Goal: Task Accomplishment & Management: Complete application form

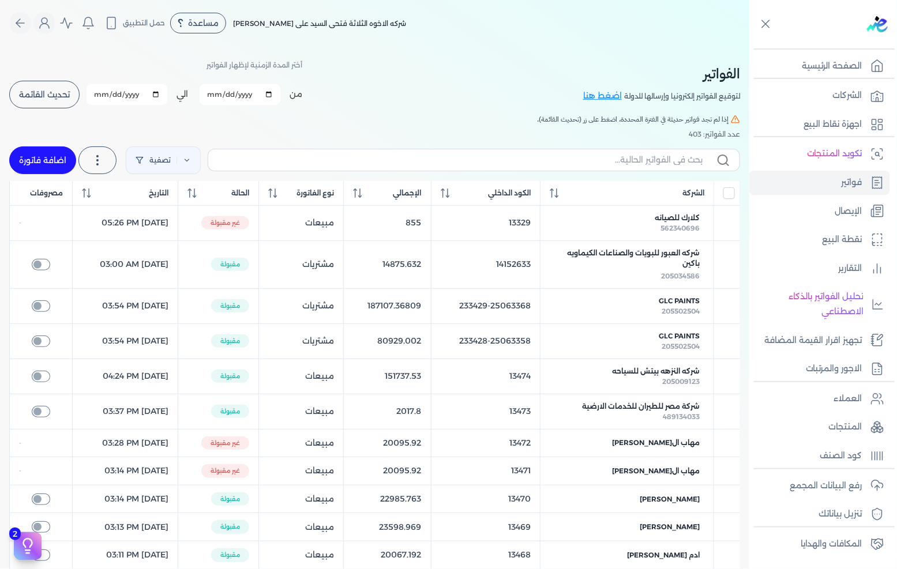
scroll to position [49, 0]
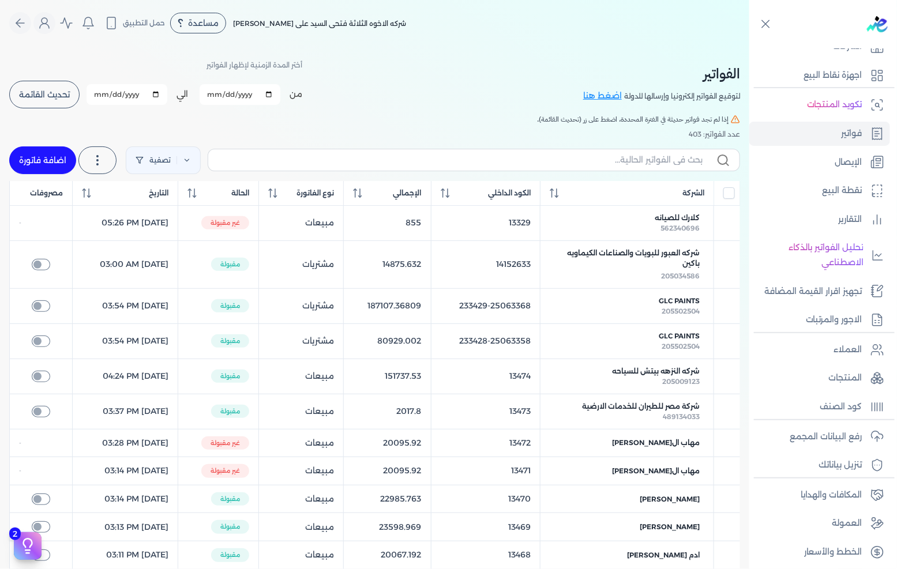
click at [74, 91] on button "تحديث القائمة" at bounding box center [44, 95] width 70 height 28
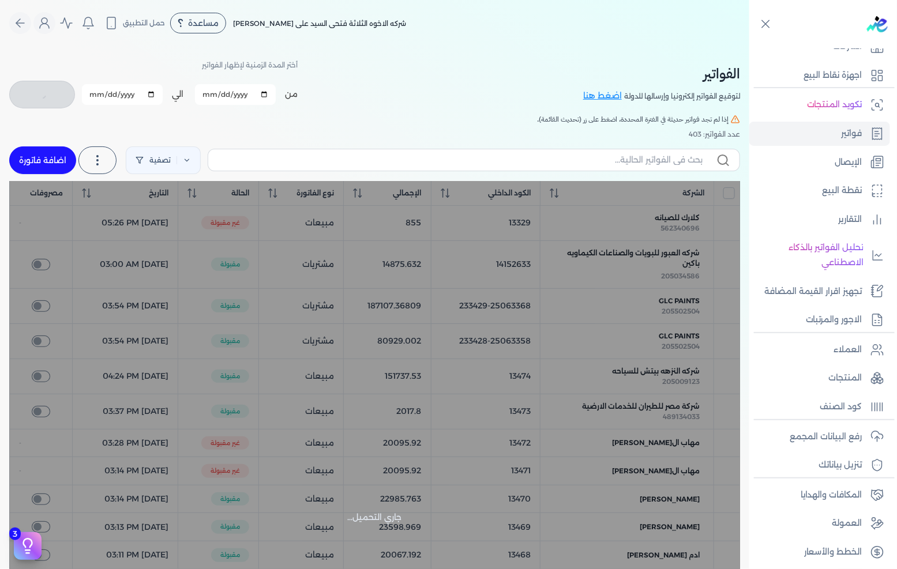
checkbox input "false"
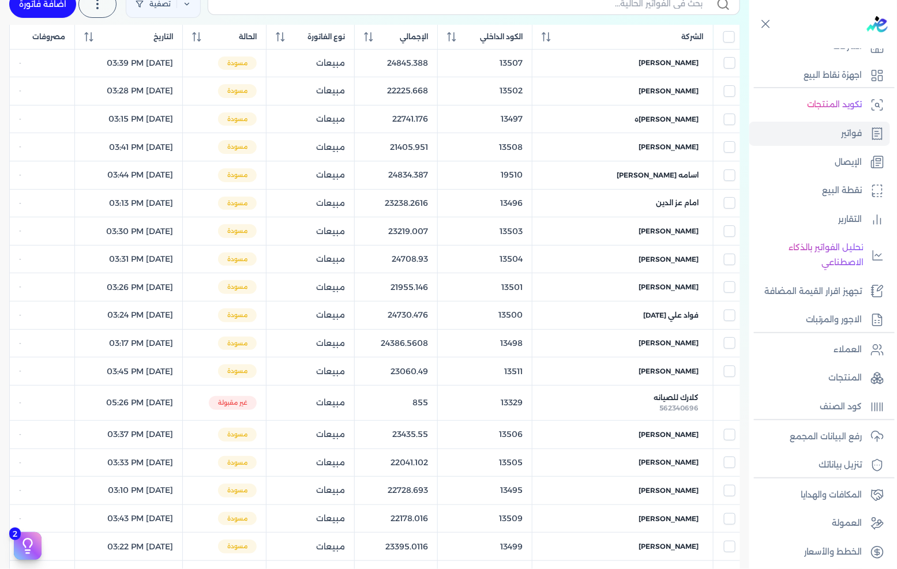
scroll to position [128, 0]
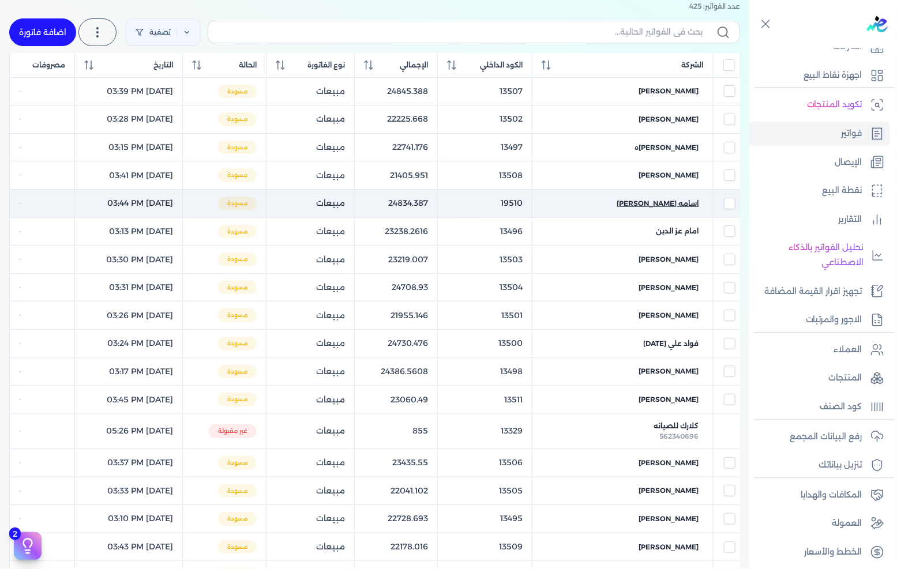
click at [662, 201] on span "اسامه [PERSON_NAME]" at bounding box center [658, 203] width 82 height 10
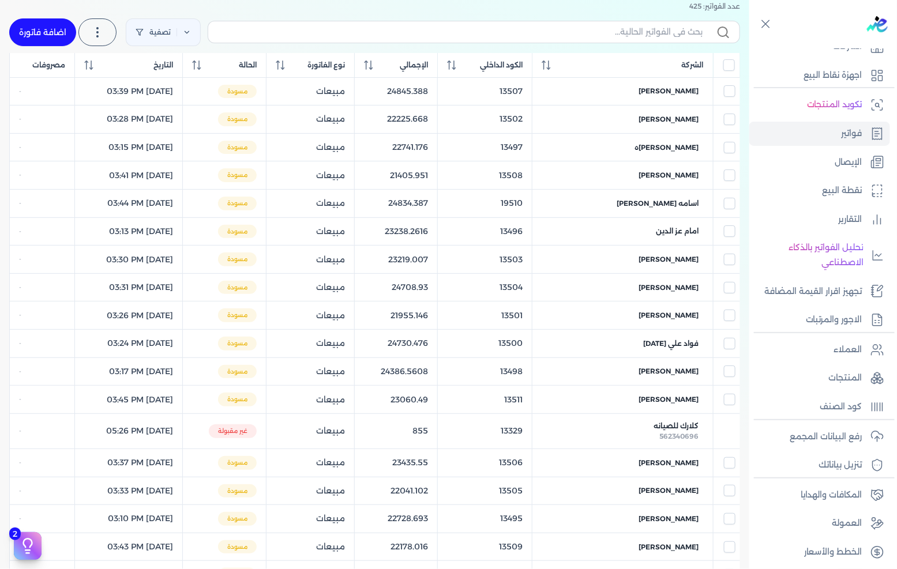
select select "EGP"
select select "B"
select select "EGS"
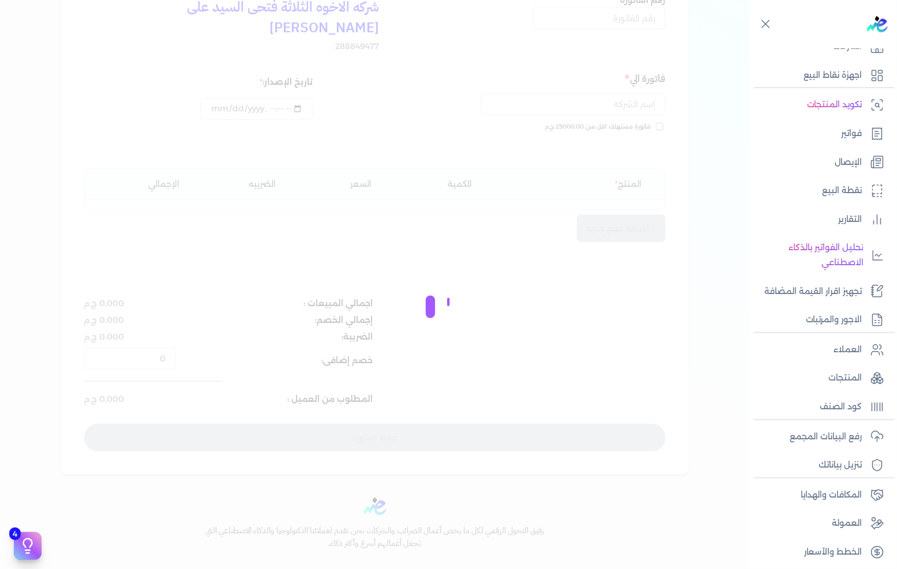
scroll to position [140, 0]
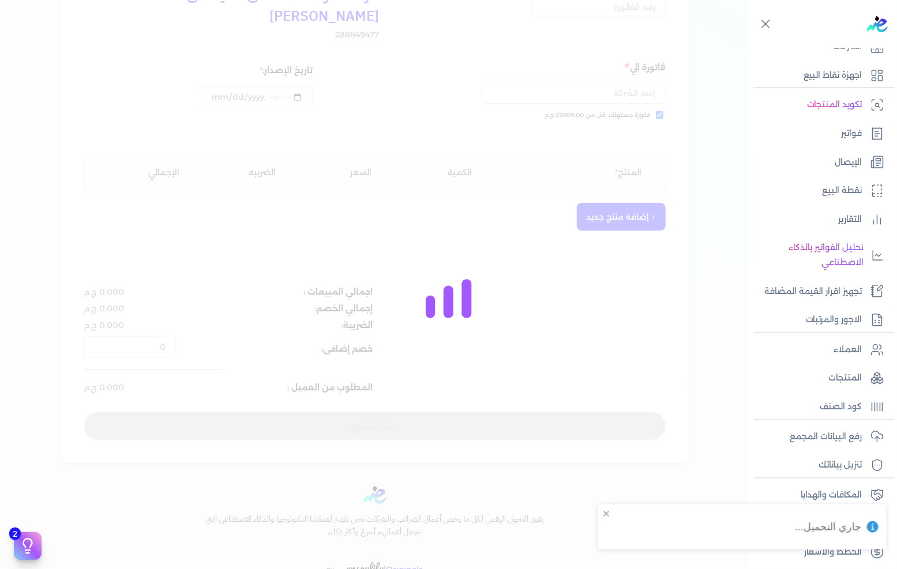
type input "19510"
checkbox input "true"
type input "[DATE]T15:44:47"
type input "[DATE]"
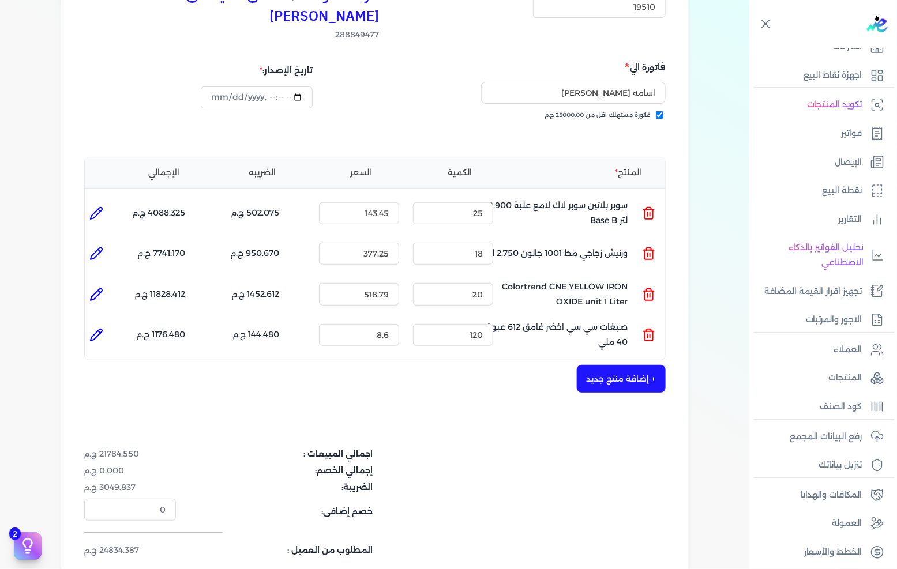
click at [652, 288] on icon at bounding box center [649, 295] width 14 height 14
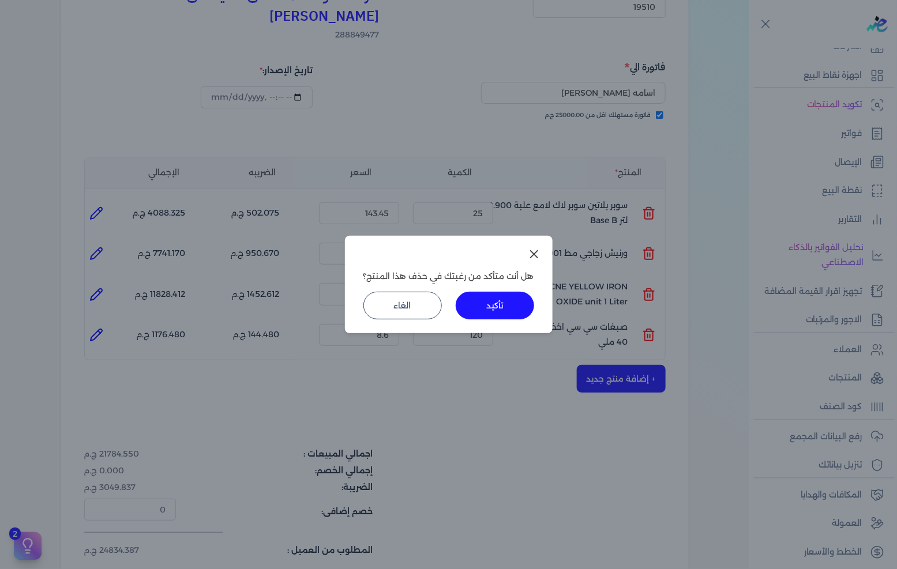
click at [512, 299] on button "تأكيد" at bounding box center [495, 306] width 78 height 28
type input "120"
type input "8.6"
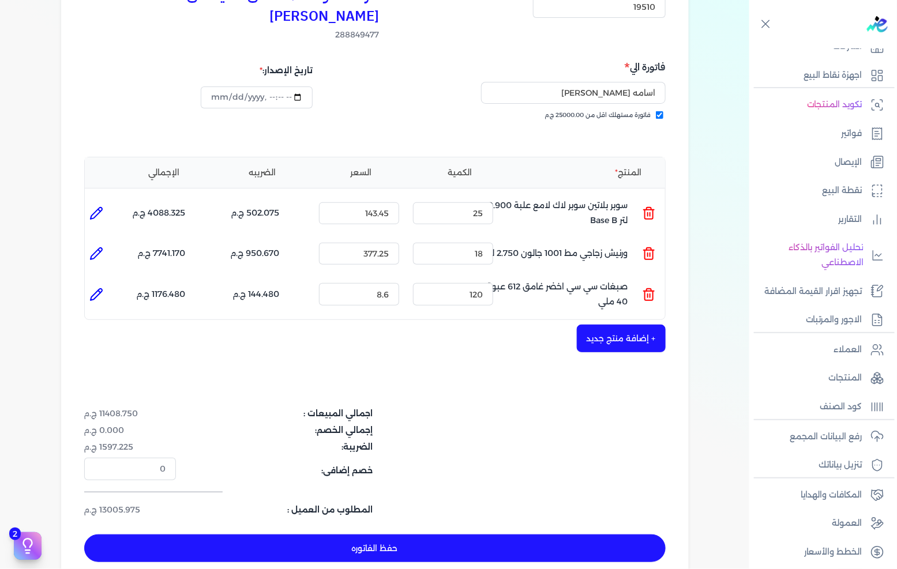
click at [422, 535] on button "حفظ الفاتوره" at bounding box center [374, 549] width 581 height 28
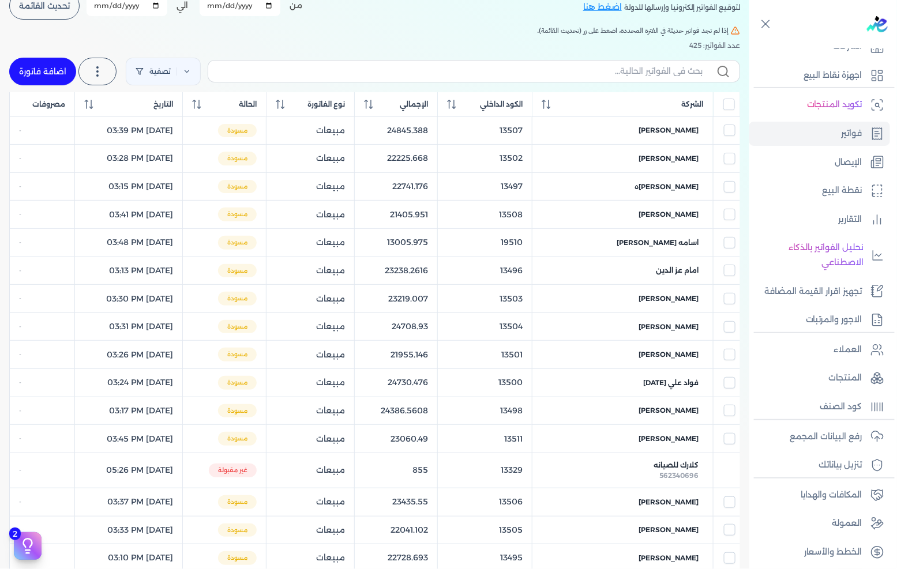
scroll to position [384, 0]
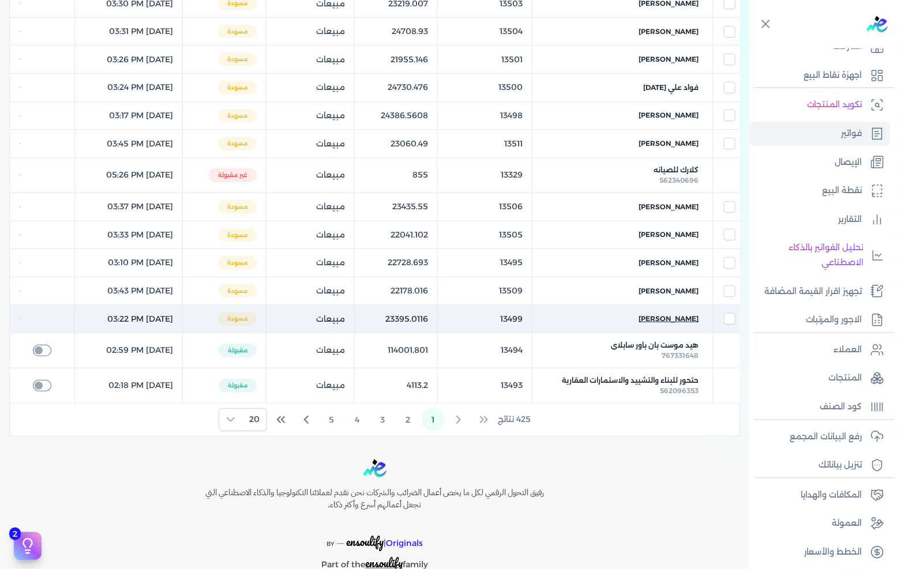
click at [669, 321] on span "[PERSON_NAME]" at bounding box center [669, 319] width 60 height 10
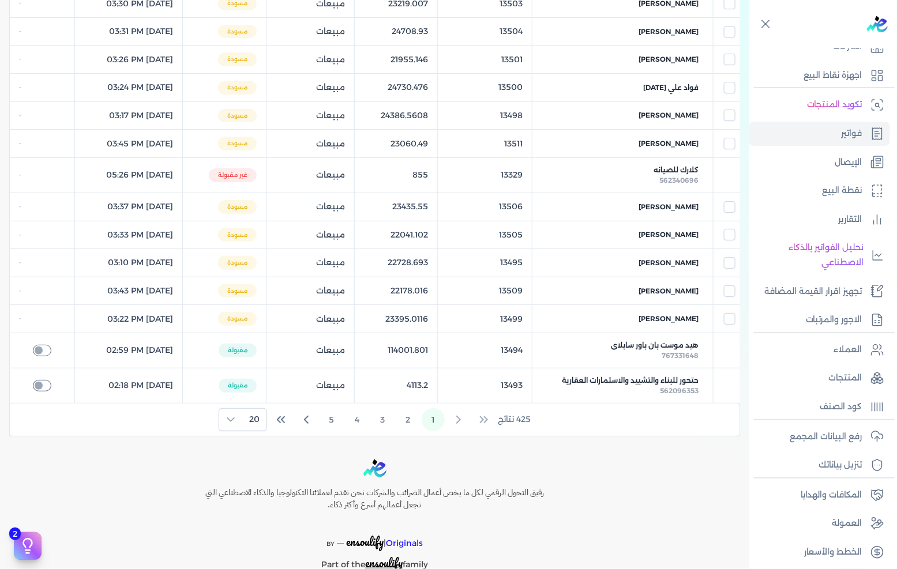
select select "EGP"
select select "B"
select select "EGS"
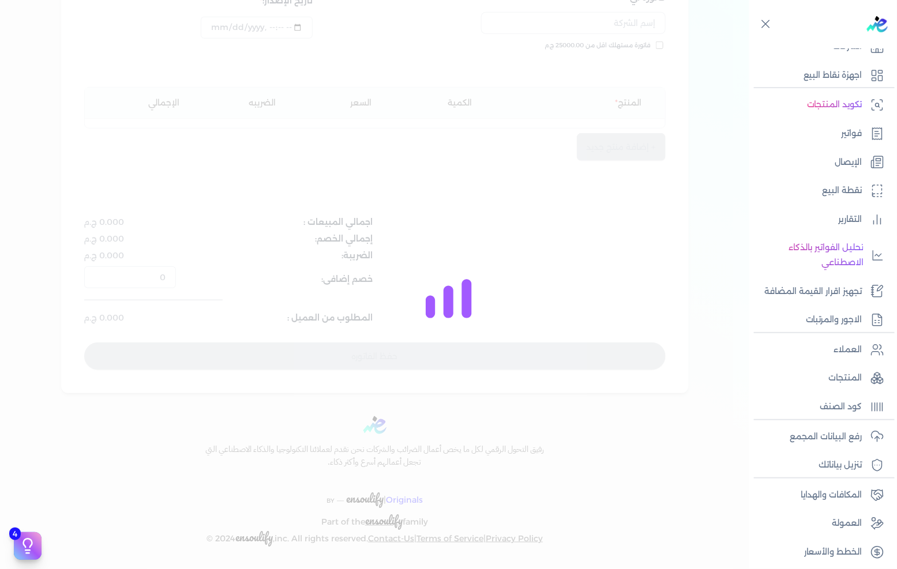
scroll to position [187, 0]
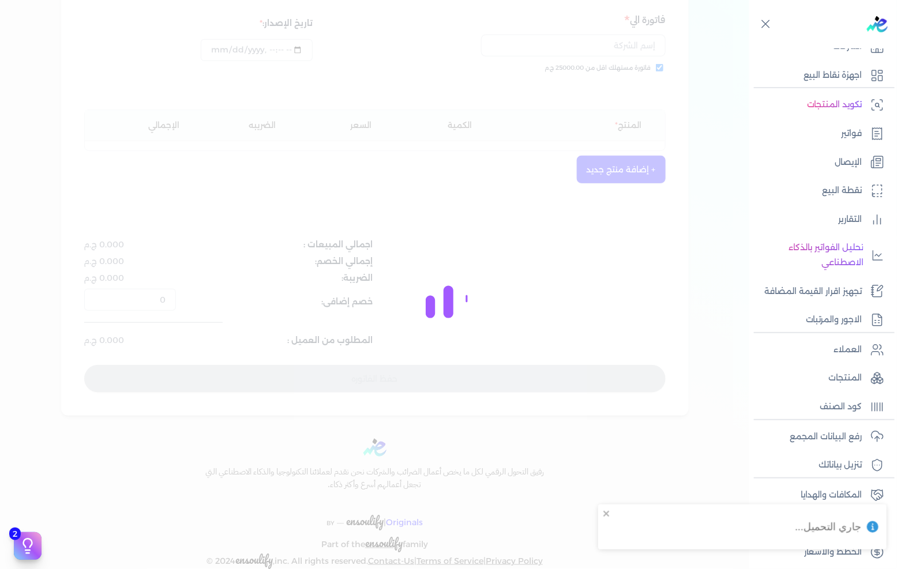
type input "13499"
checkbox input "true"
type input "[DATE]T15:22:17"
type input "[DATE]"
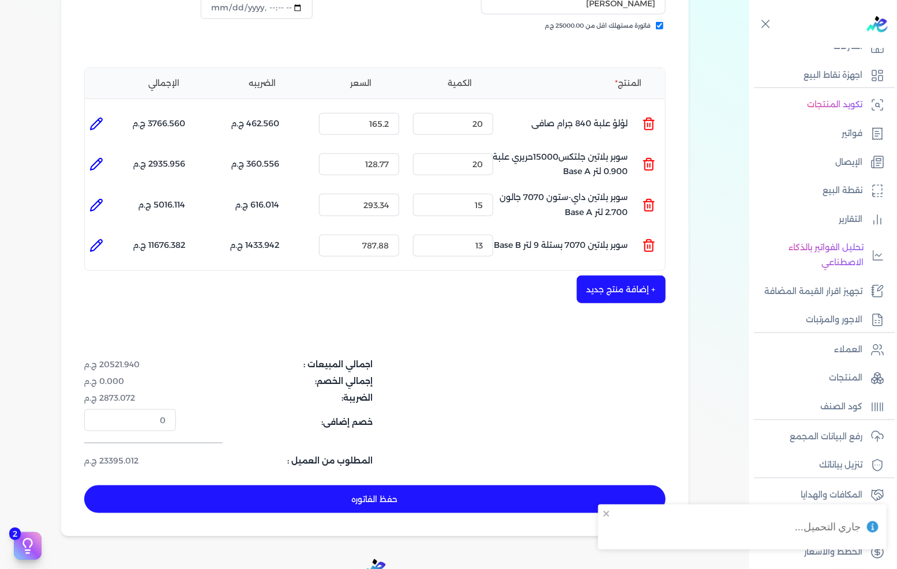
scroll to position [221, 0]
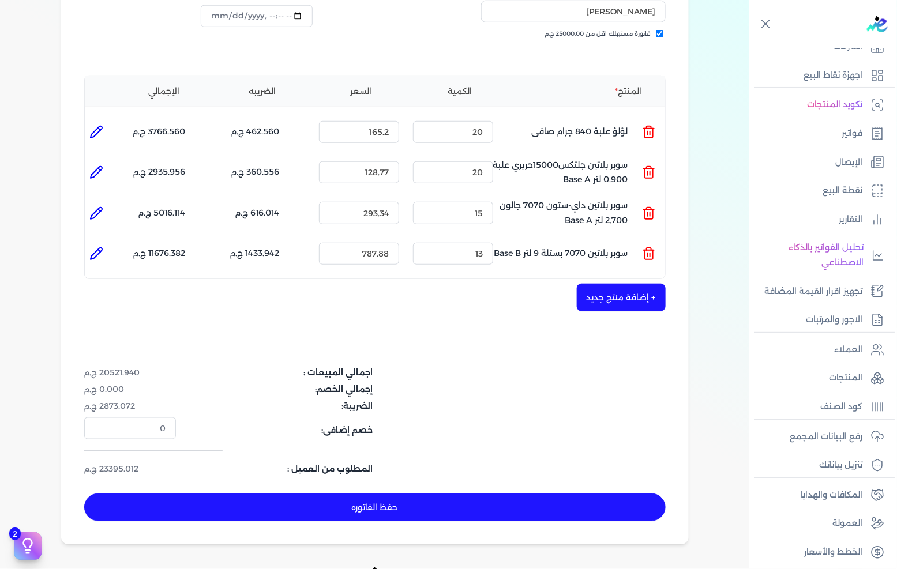
click at [437, 494] on button "حفظ الفاتوره" at bounding box center [374, 508] width 581 height 28
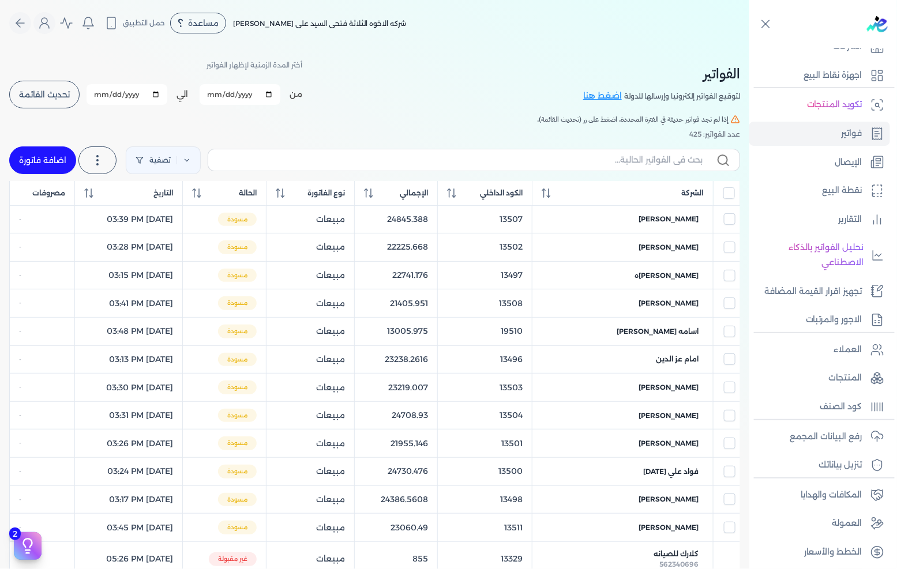
scroll to position [320, 0]
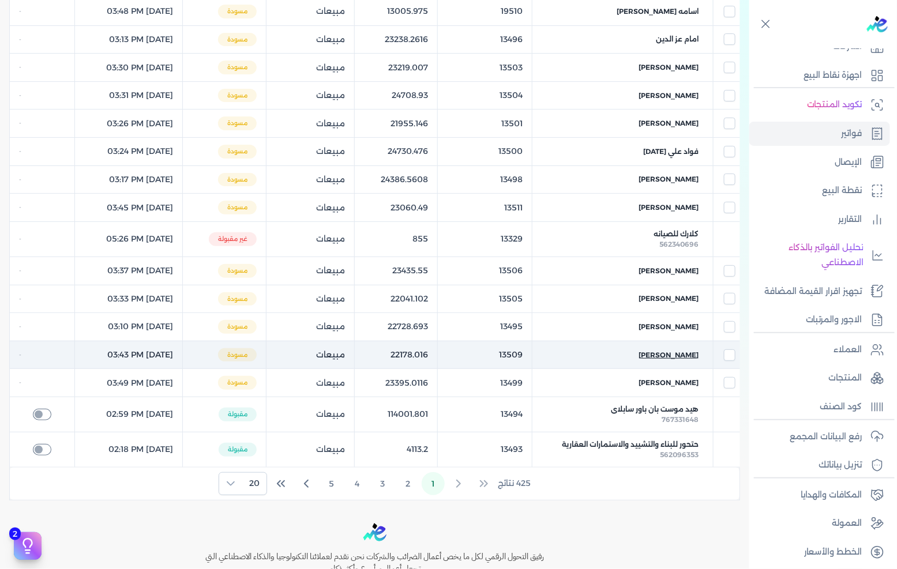
click at [674, 358] on span "[PERSON_NAME]" at bounding box center [669, 355] width 60 height 10
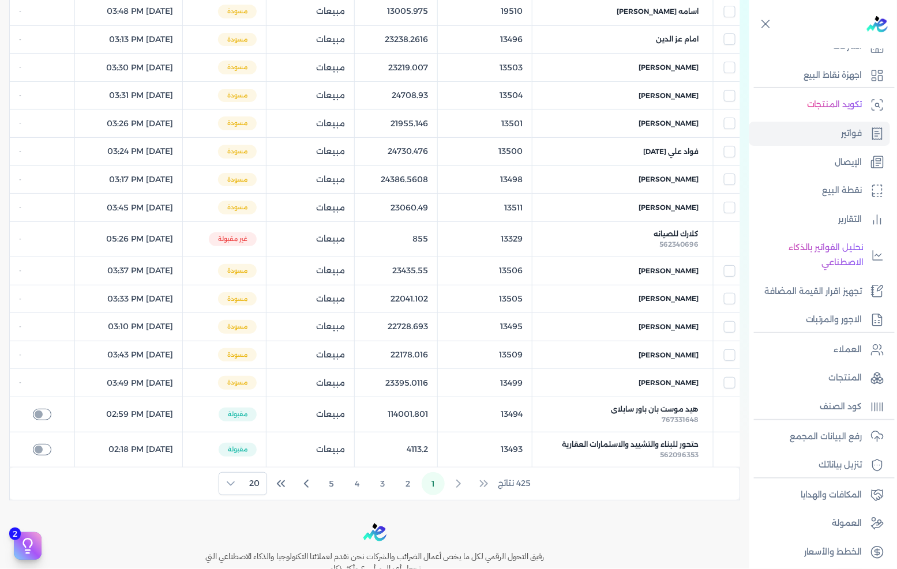
select select "EGP"
select select "B"
select select "EGS"
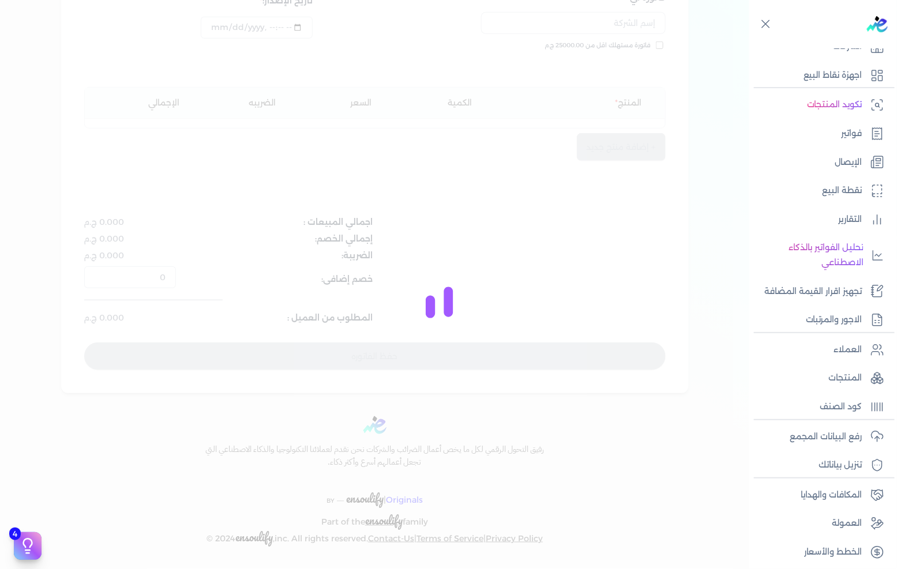
scroll to position [187, 0]
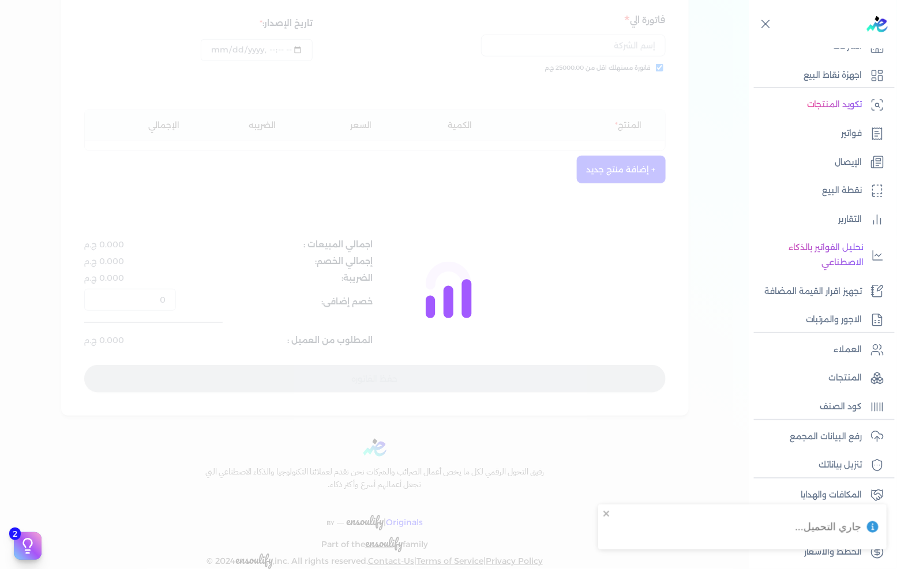
type input "13509"
checkbox input "true"
type input "[DATE]T15:43:13"
type input "[DATE]"
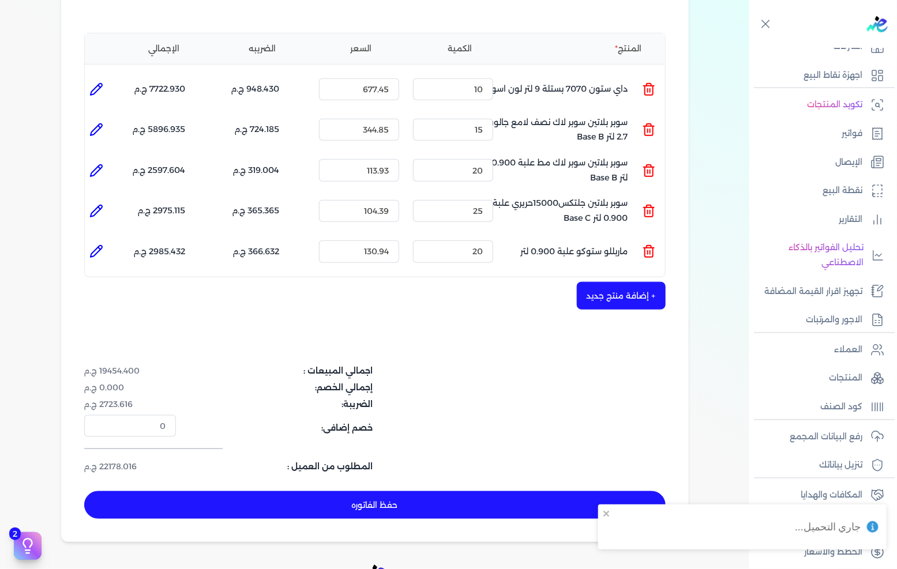
scroll to position [332, 0]
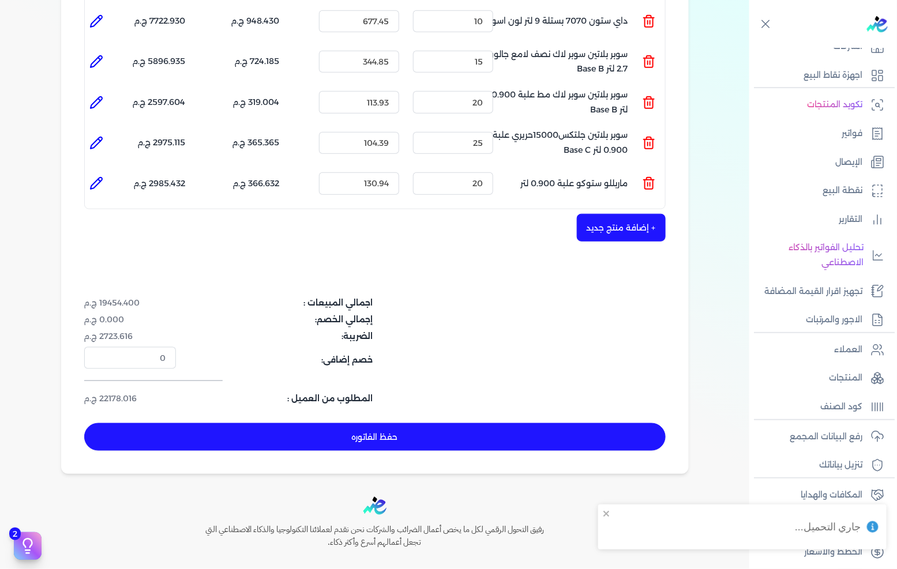
click at [461, 423] on button "حفظ الفاتوره" at bounding box center [374, 437] width 581 height 28
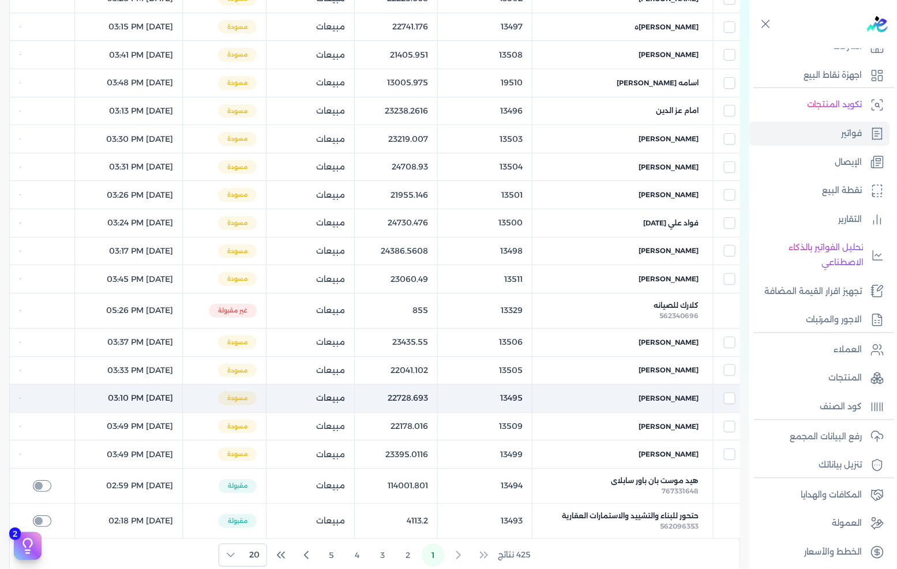
scroll to position [256, 0]
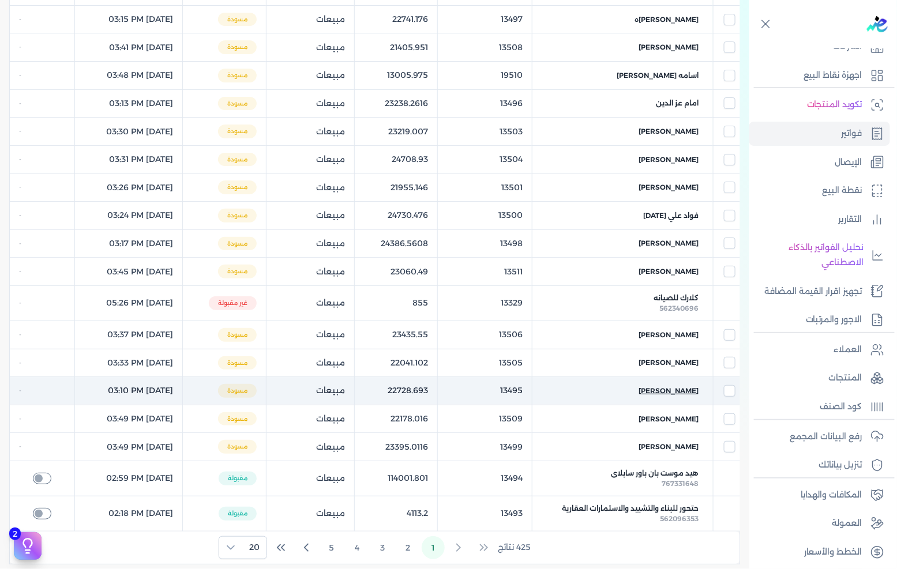
click at [676, 396] on span "[PERSON_NAME]" at bounding box center [669, 391] width 60 height 10
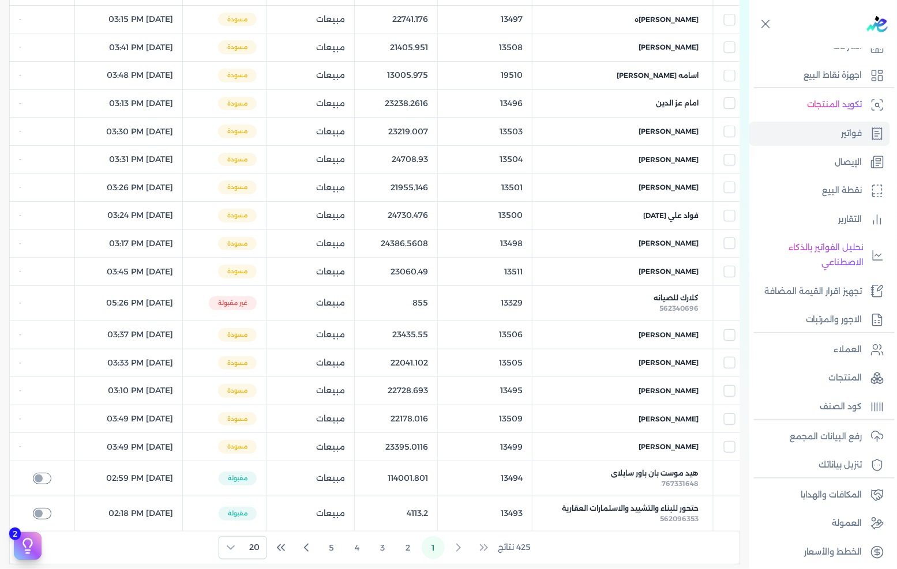
select select "EGP"
select select "B"
select select "EGS"
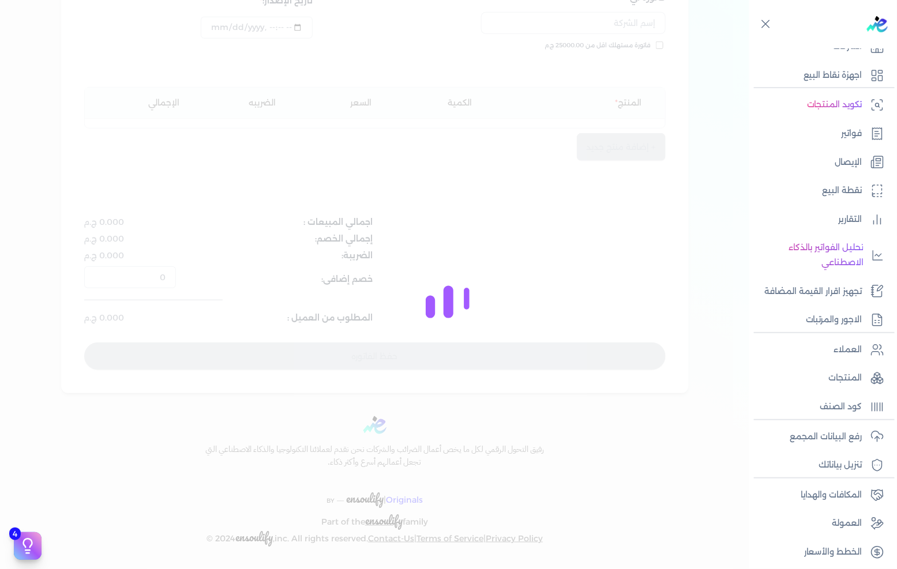
scroll to position [187, 0]
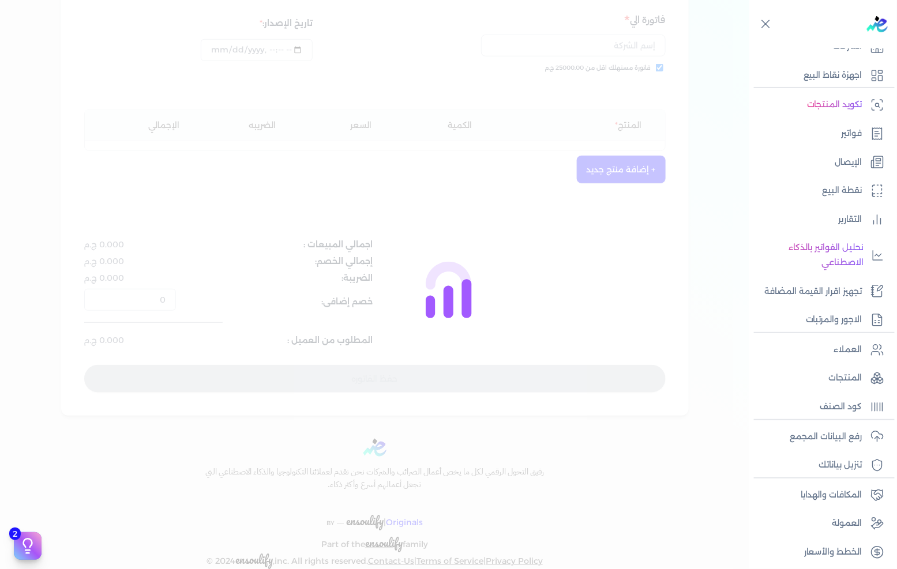
type input "13495"
checkbox input "true"
type input "[DATE]T15:10:13"
type input "[DATE]"
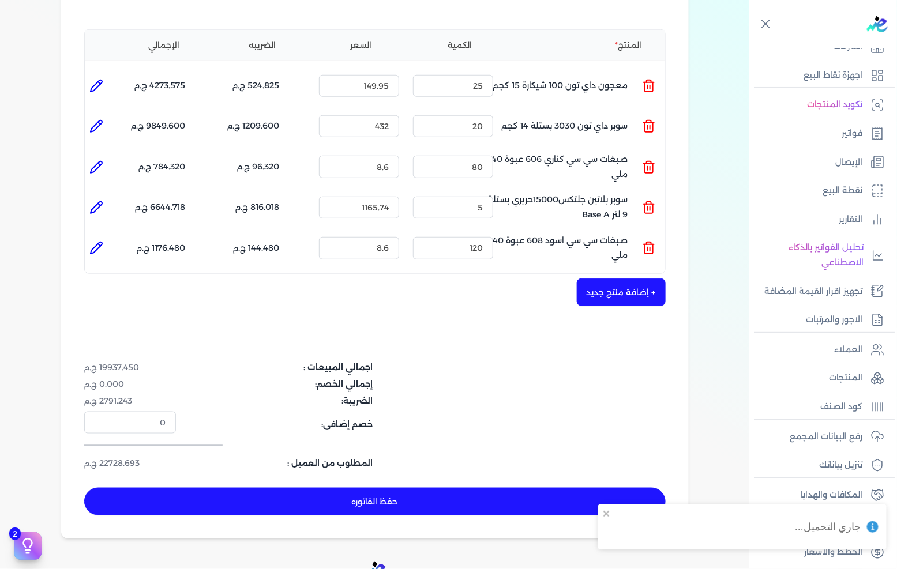
scroll to position [268, 0]
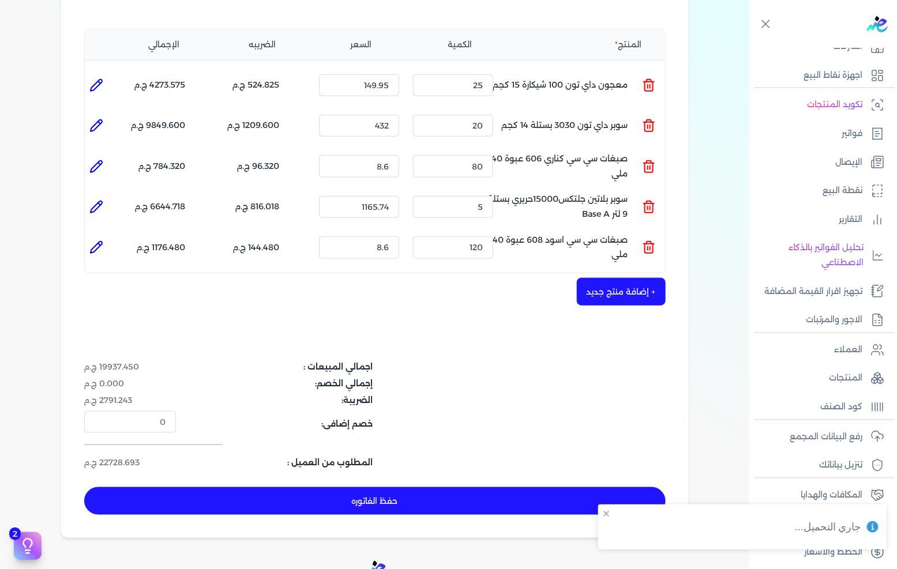
click at [452, 487] on button "حفظ الفاتوره" at bounding box center [374, 501] width 581 height 28
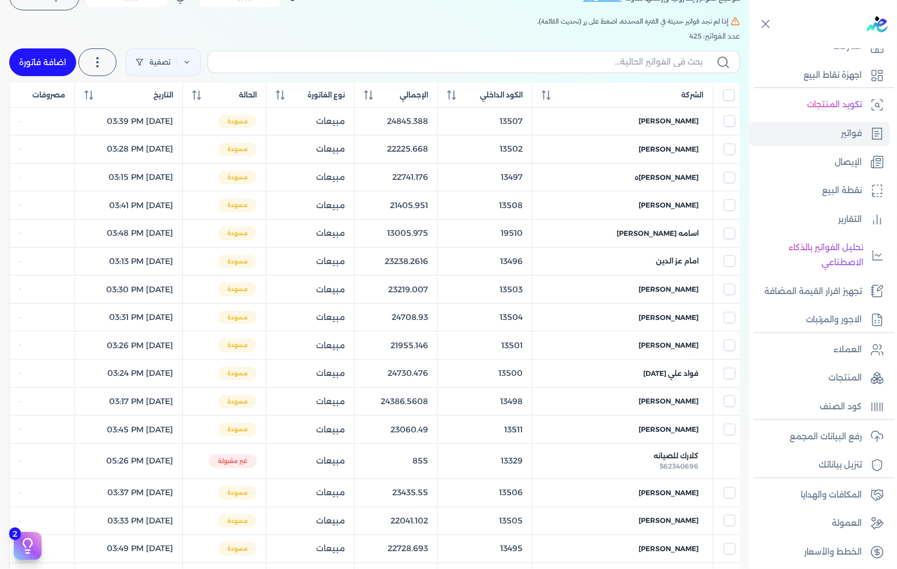
scroll to position [128, 0]
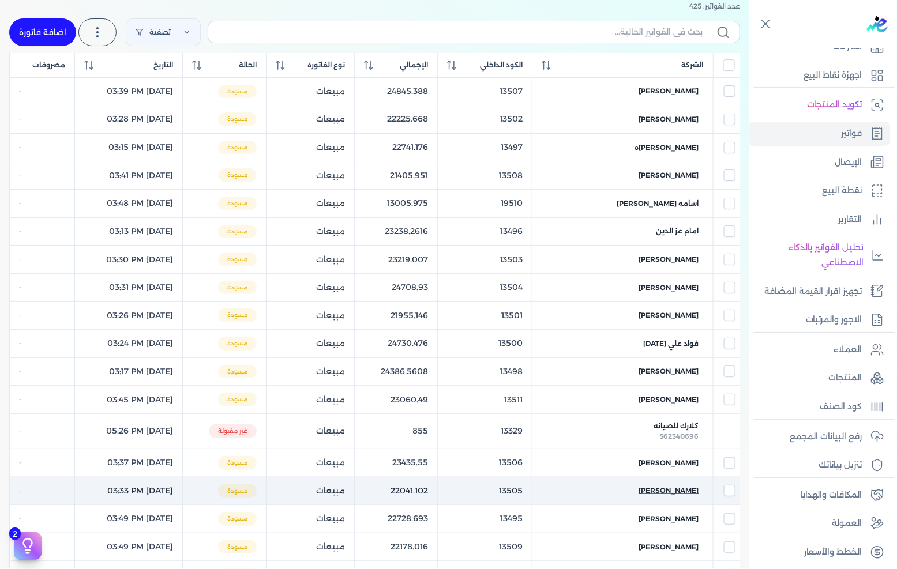
click at [679, 492] on span "[PERSON_NAME]" at bounding box center [669, 491] width 60 height 10
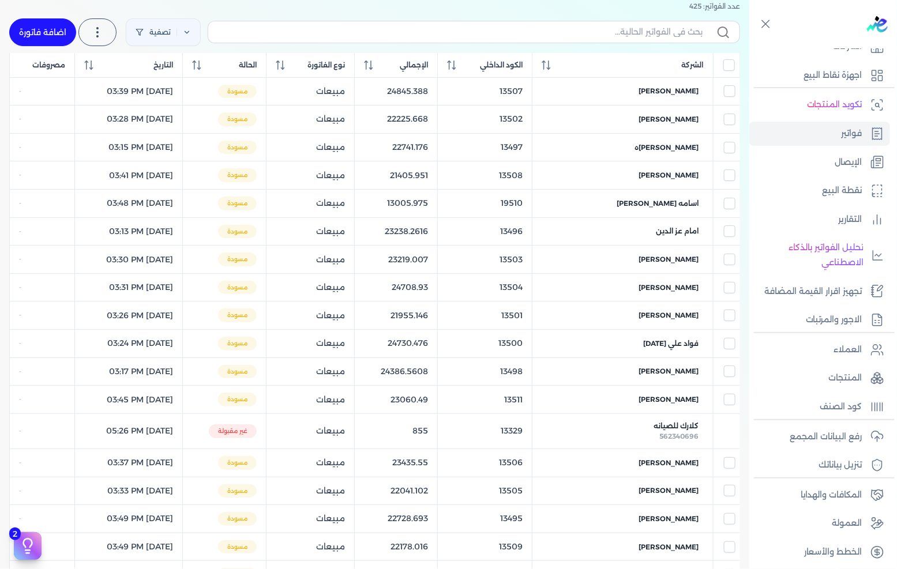
select select "EGP"
select select "B"
select select "EGS"
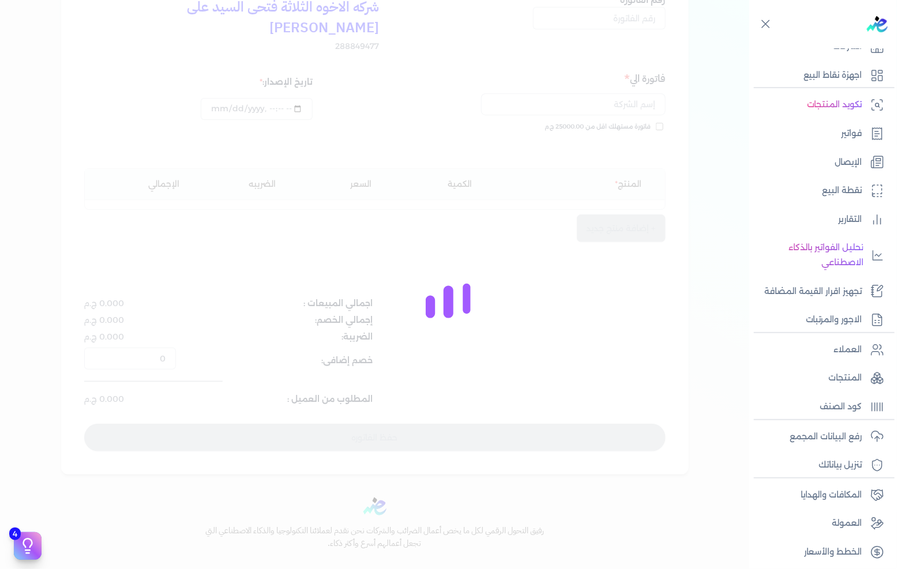
scroll to position [140, 0]
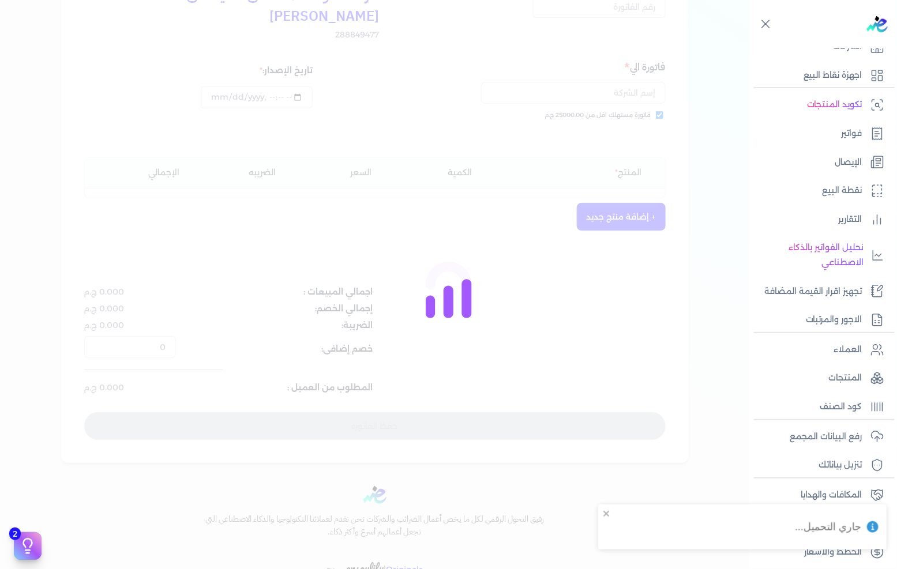
type input "13505"
checkbox input "true"
type input "[DATE]T15:33:14"
type input "[DATE]"
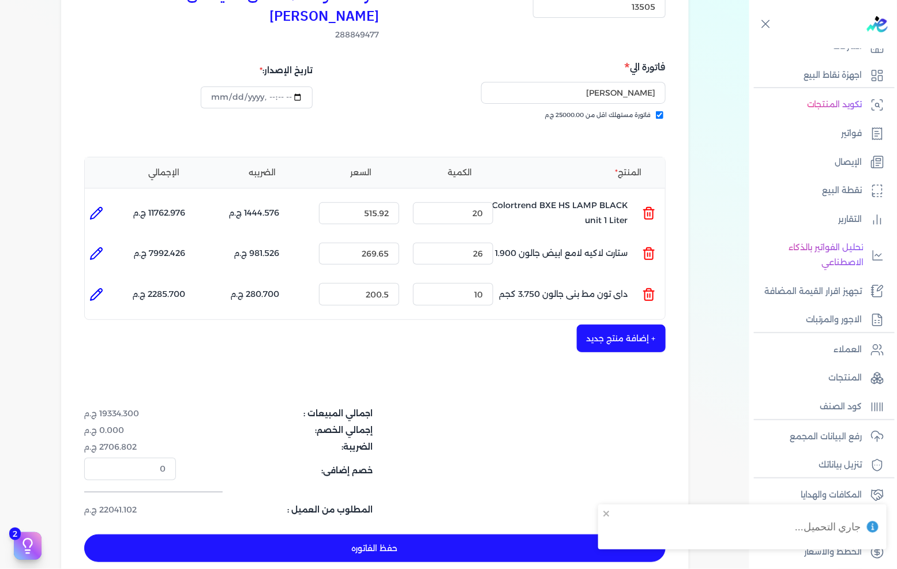
click at [656, 206] on icon at bounding box center [649, 213] width 14 height 14
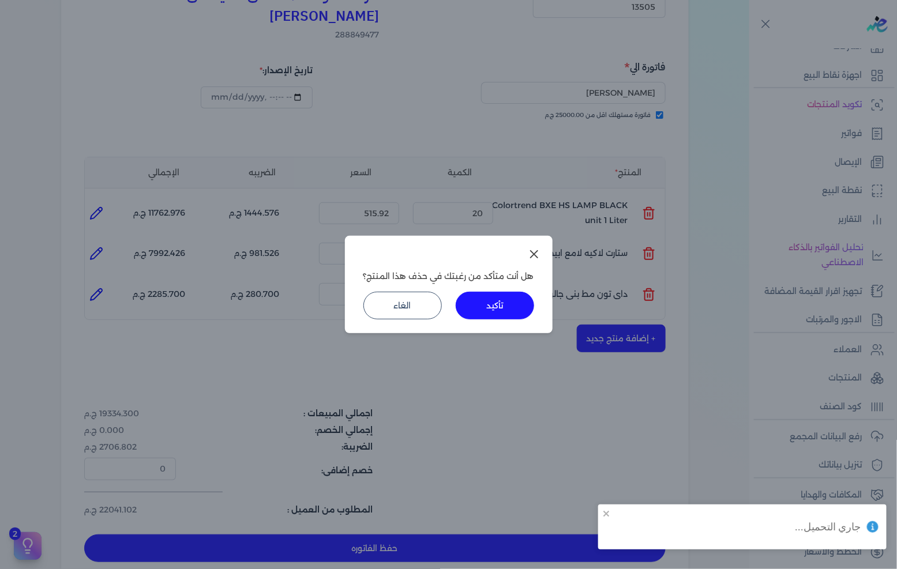
click at [503, 309] on button "تأكيد" at bounding box center [495, 306] width 78 height 28
type input "26"
type input "269.65"
type input "10"
type input "200.5"
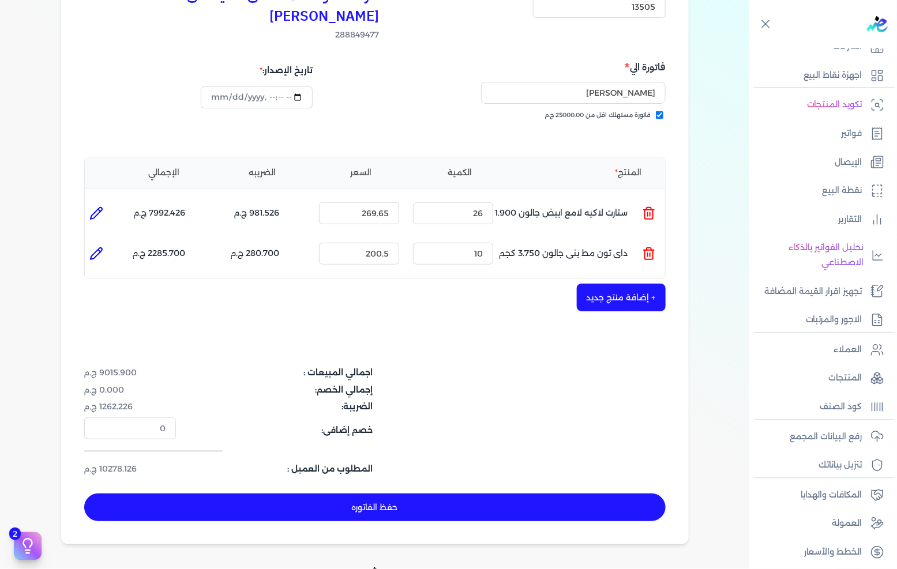
click at [454, 494] on button "حفظ الفاتوره" at bounding box center [374, 508] width 581 height 28
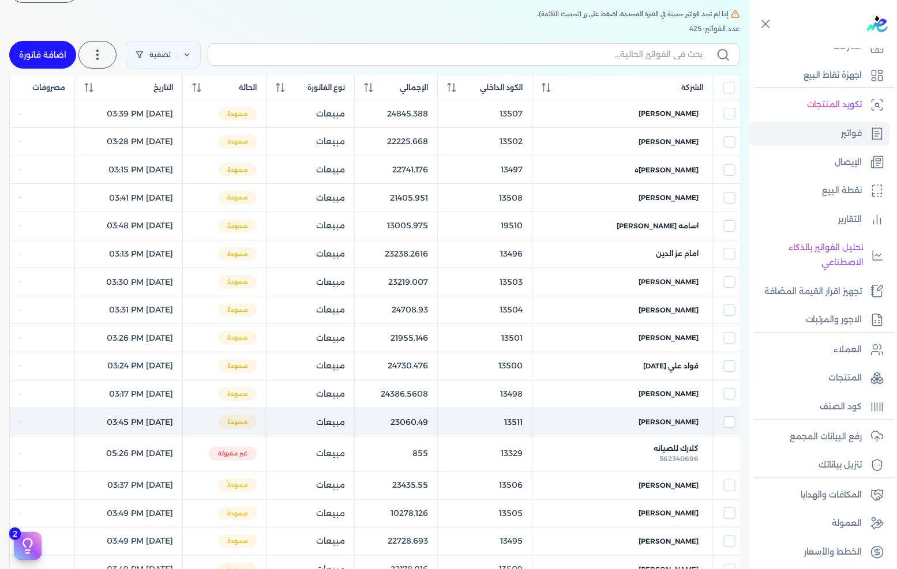
scroll to position [128, 0]
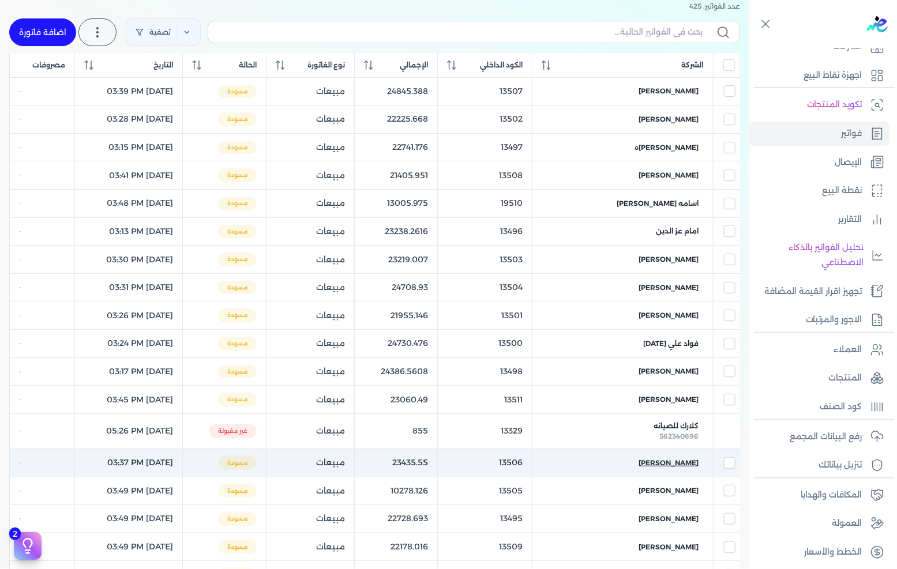
click at [674, 465] on span "[PERSON_NAME]" at bounding box center [669, 463] width 60 height 10
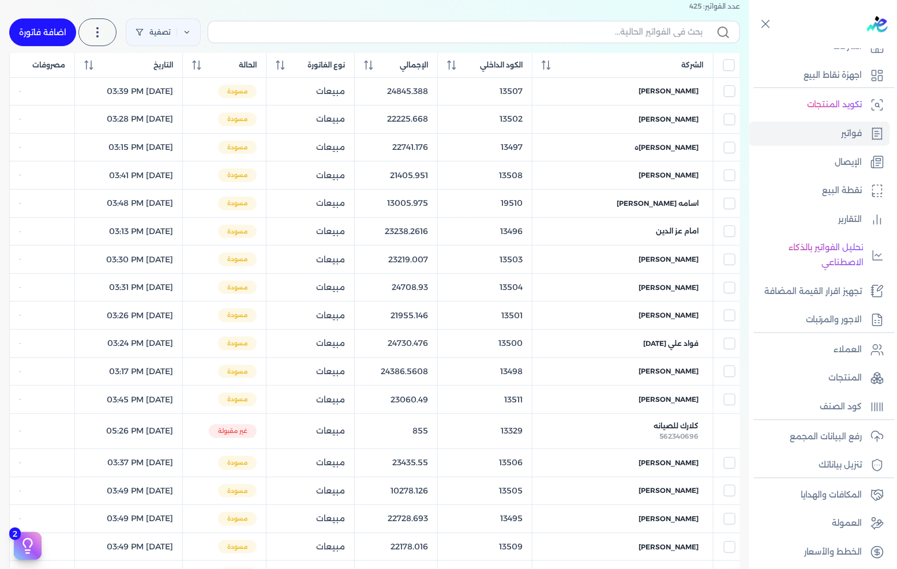
select select "EGP"
select select "B"
select select "EGS"
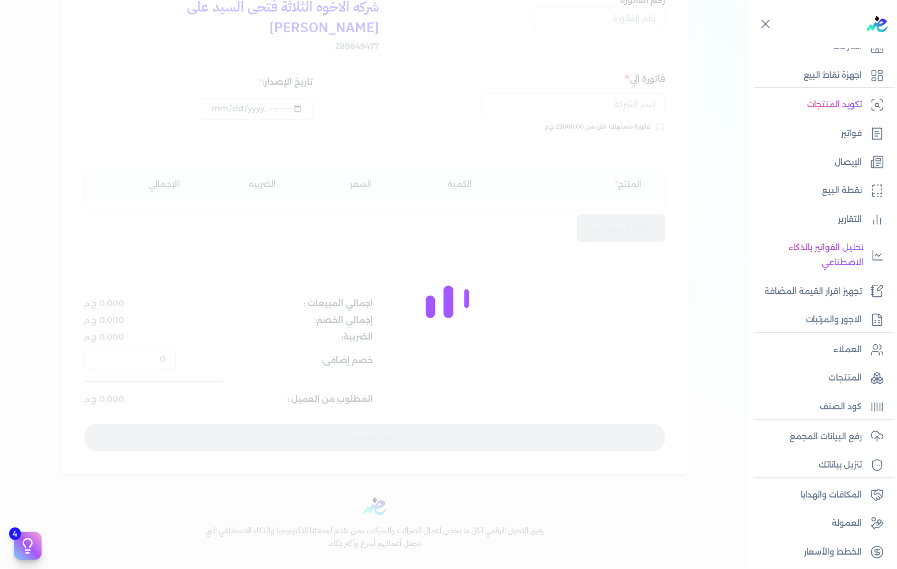
scroll to position [140, 0]
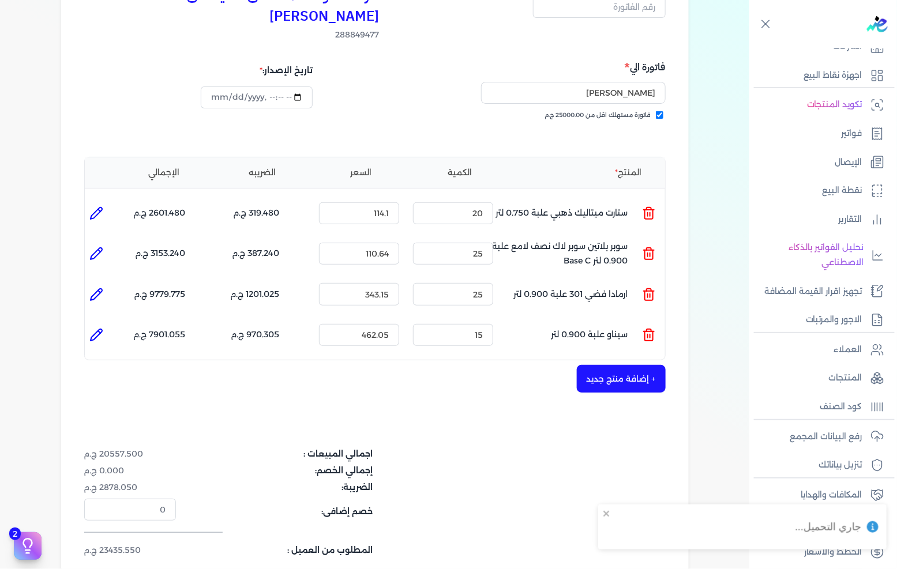
type input "13506"
checkbox input "true"
type input "[DATE]T15:37:25"
type input "[DATE]"
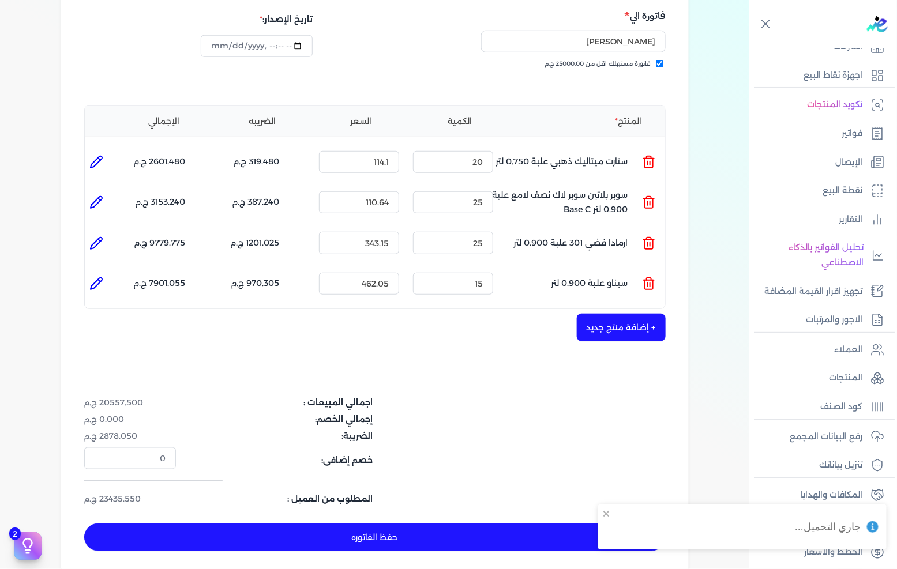
scroll to position [204, 0]
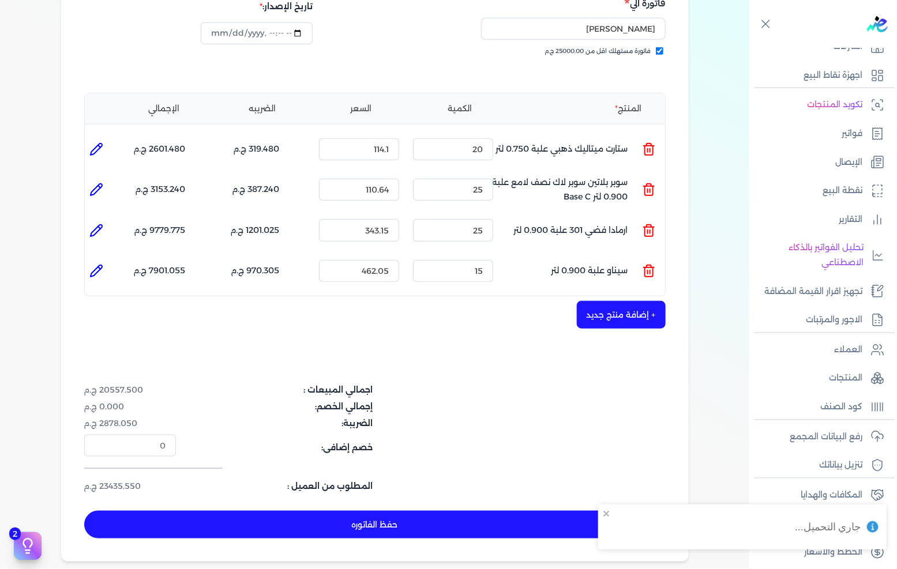
click at [427, 511] on button "حفظ الفاتوره" at bounding box center [374, 525] width 581 height 28
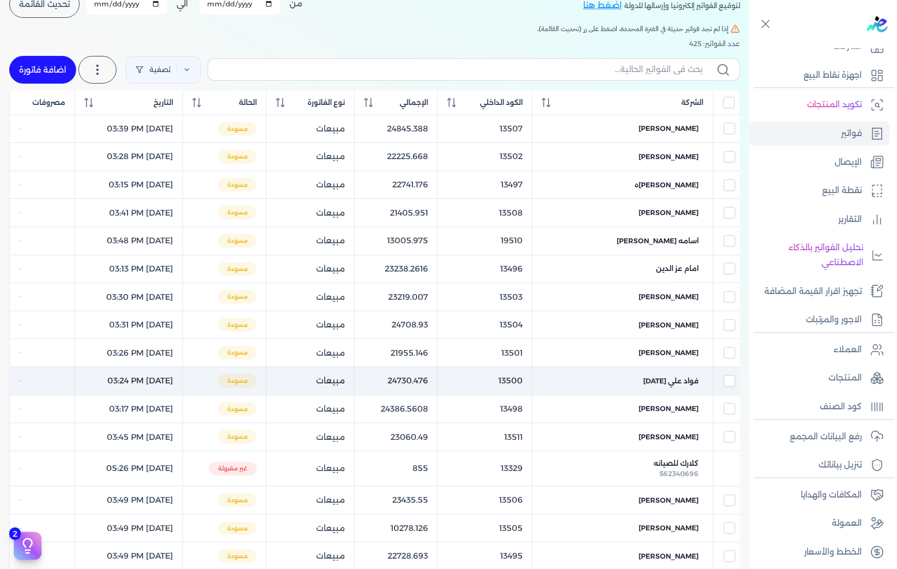
scroll to position [128, 0]
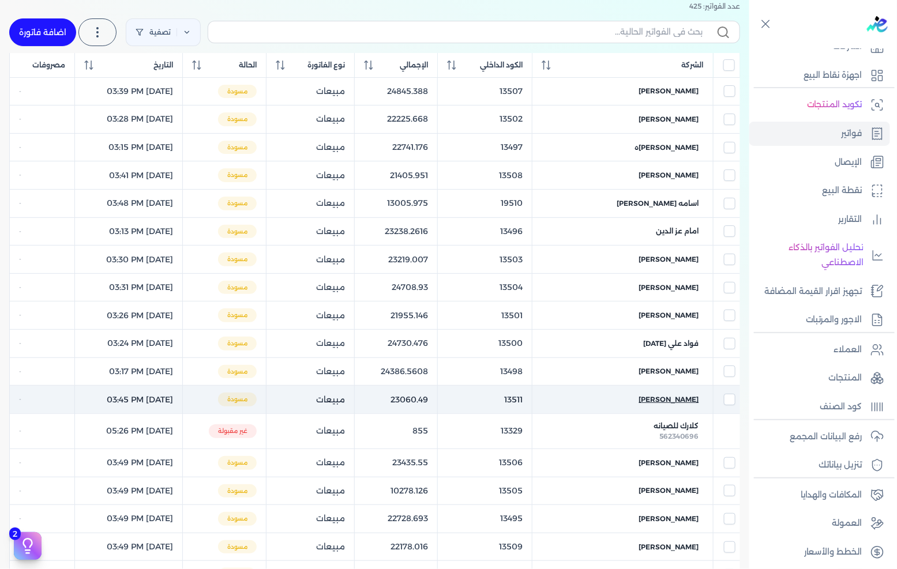
click at [678, 403] on span "[PERSON_NAME]" at bounding box center [669, 399] width 60 height 10
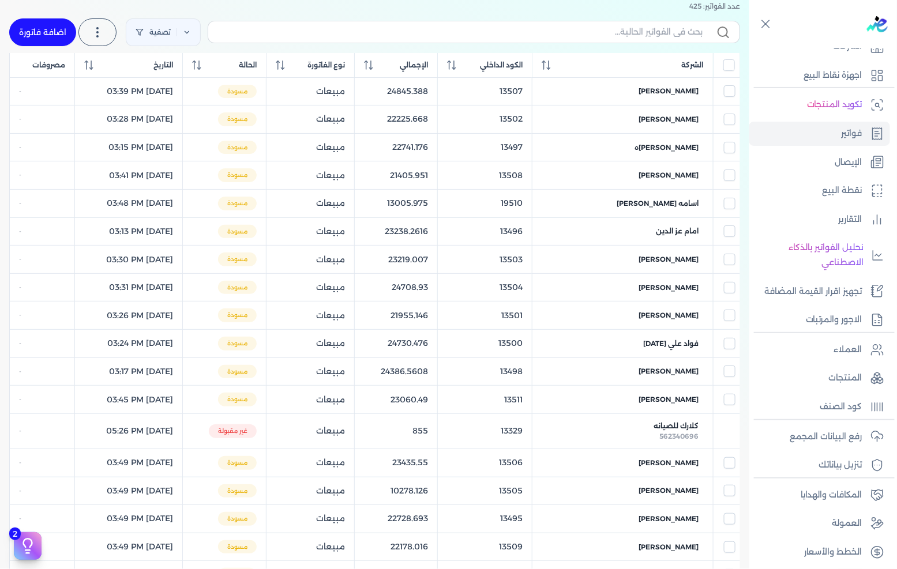
select select "EGP"
select select "B"
select select "EGS"
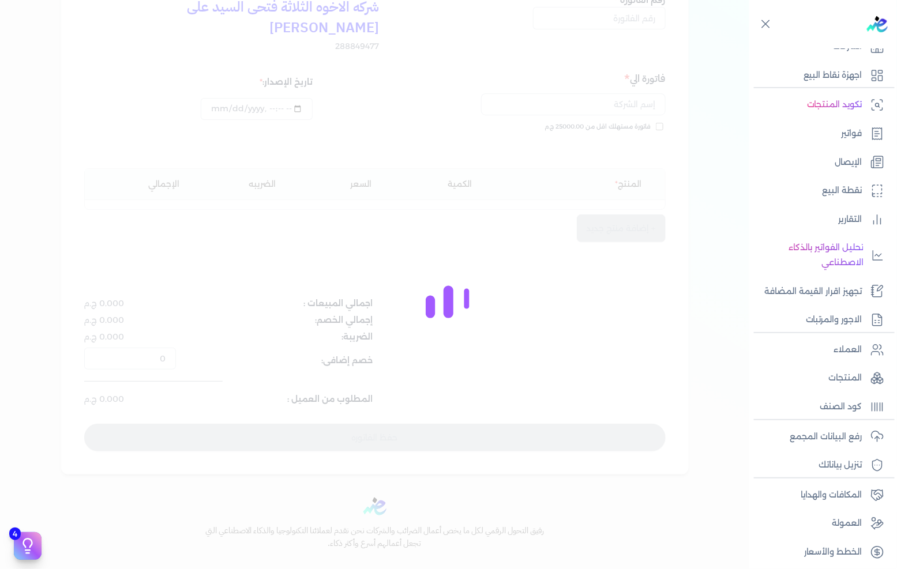
scroll to position [140, 0]
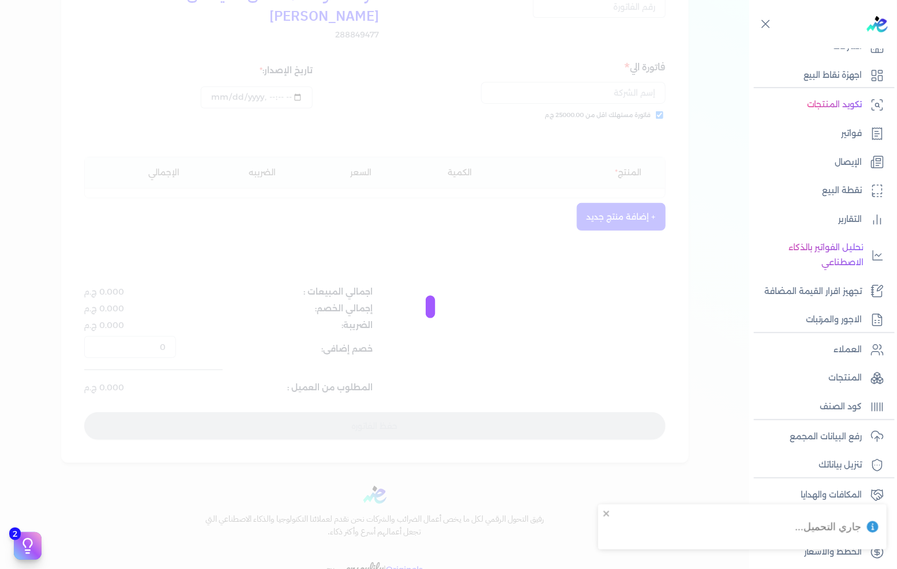
type input "13511"
checkbox input "true"
type input "[DATE]T15:45:56"
type input "[DATE]"
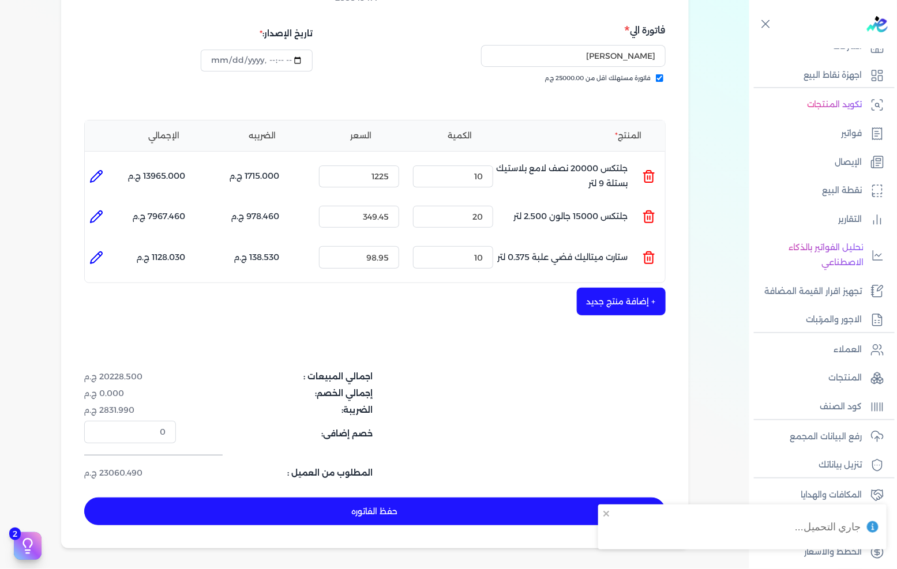
scroll to position [204, 0]
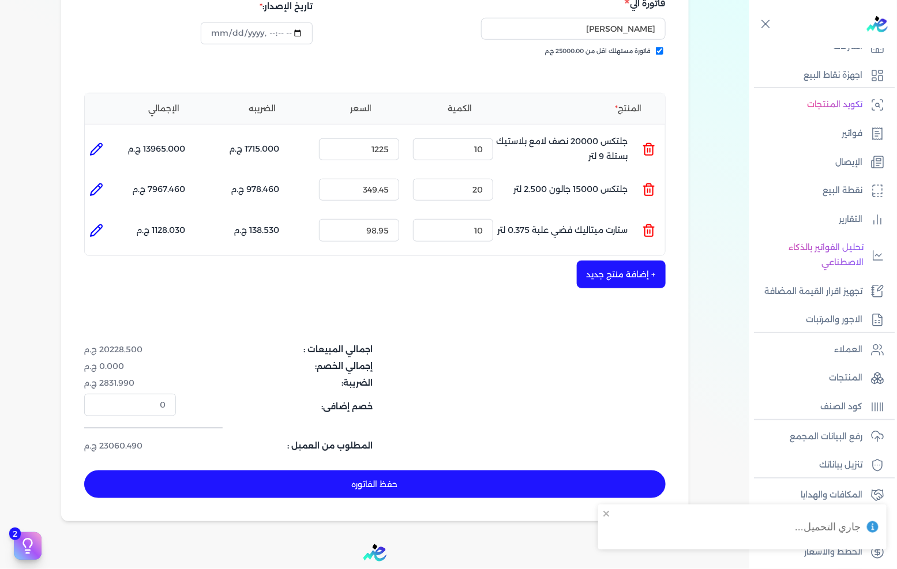
click at [440, 471] on button "حفظ الفاتوره" at bounding box center [374, 485] width 581 height 28
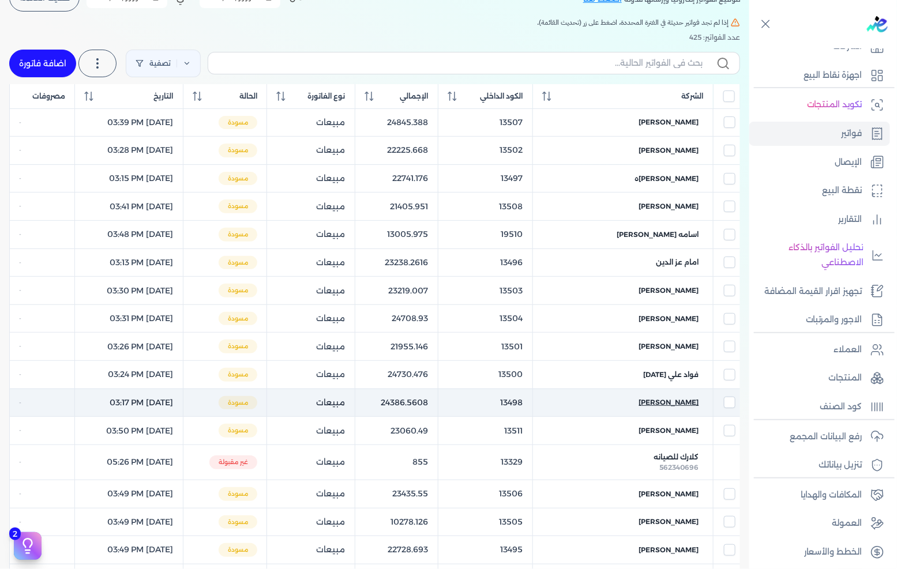
scroll to position [128, 0]
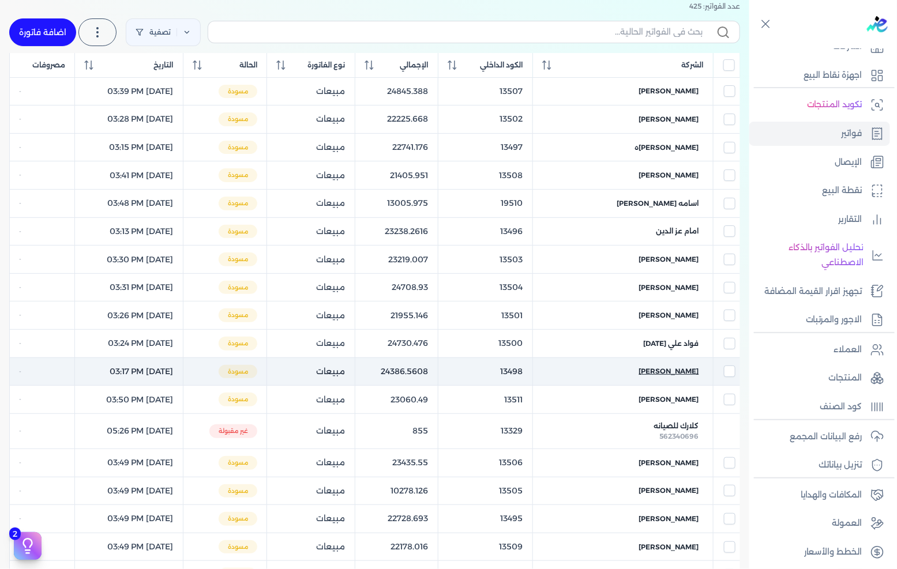
click at [679, 375] on span "[PERSON_NAME]" at bounding box center [669, 371] width 60 height 10
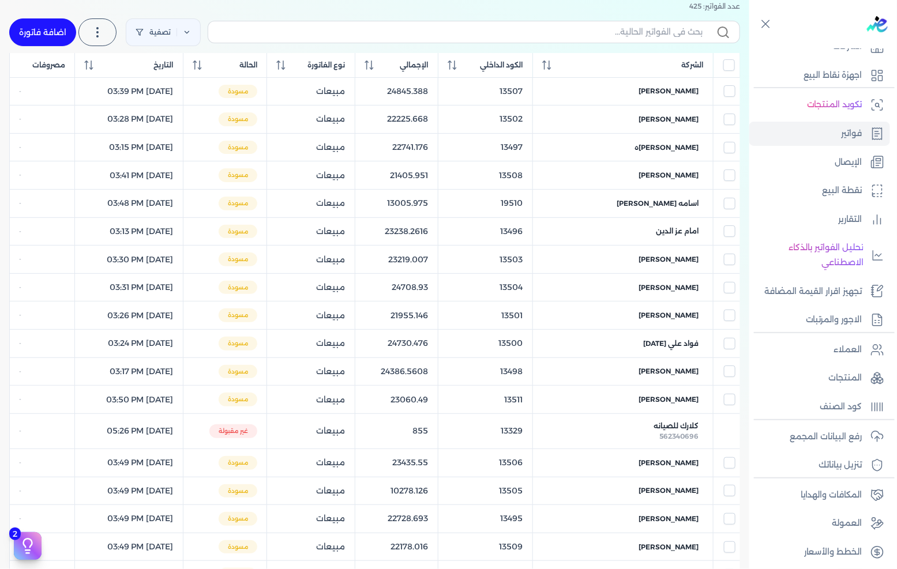
select select "EGP"
select select "B"
select select "EGS"
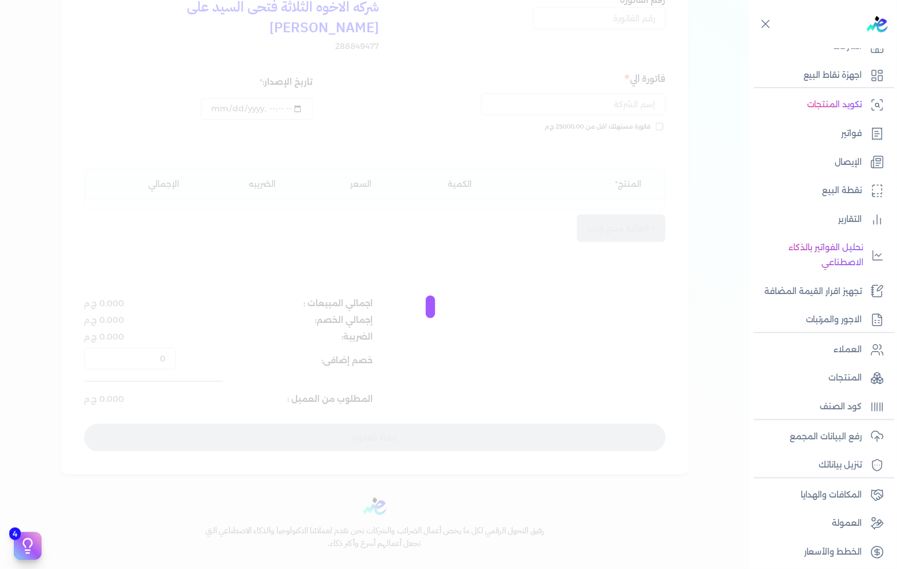
scroll to position [140, 0]
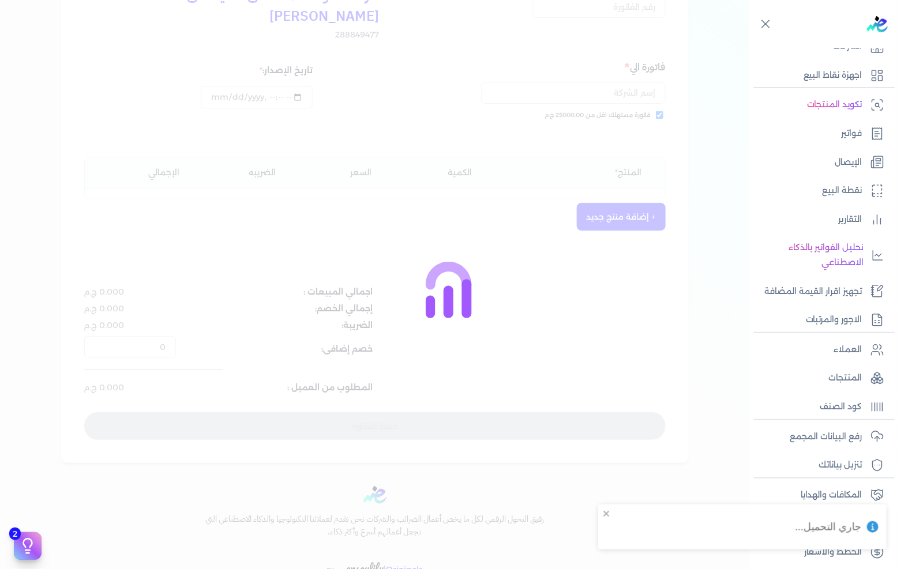
type input "13498"
checkbox input "true"
type input "[DATE]T15:17:50"
type input "[DATE]"
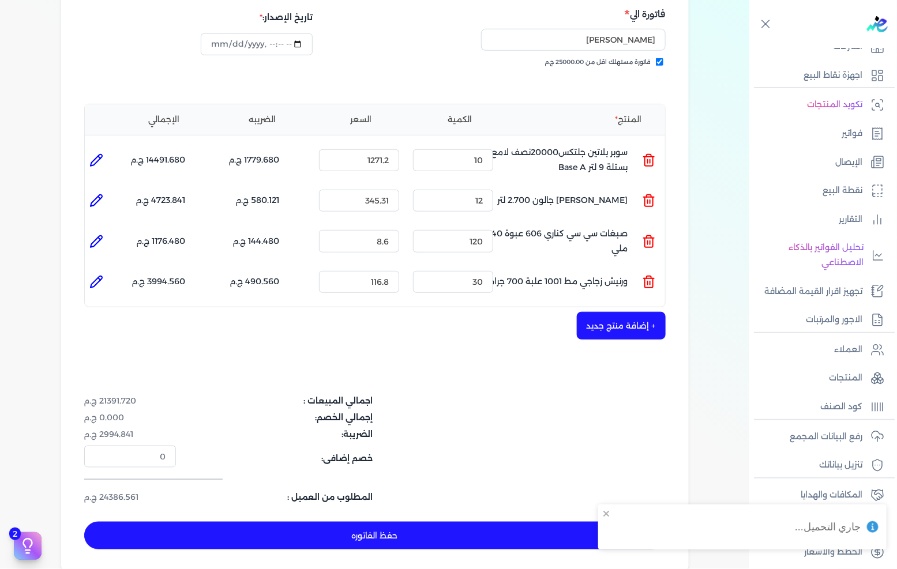
scroll to position [204, 0]
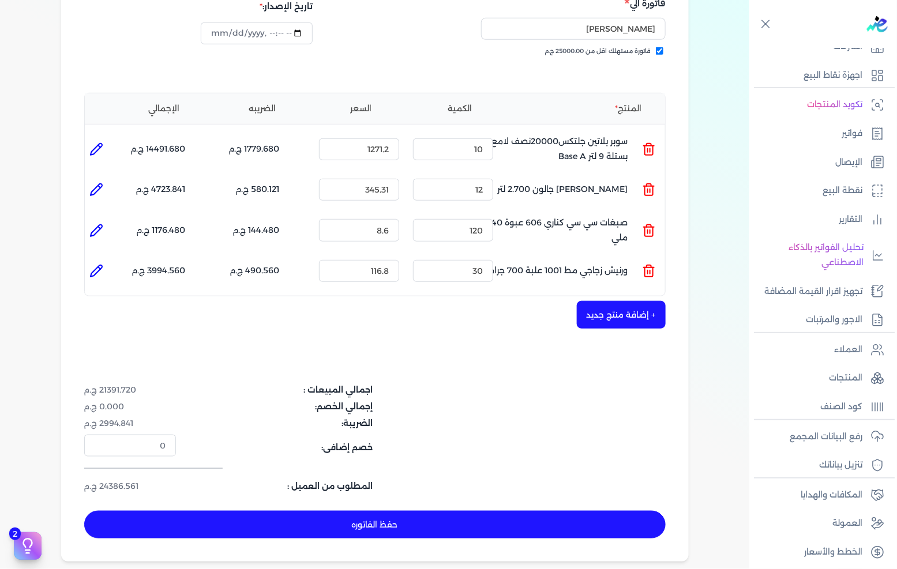
click at [472, 511] on button "حفظ الفاتوره" at bounding box center [374, 525] width 581 height 28
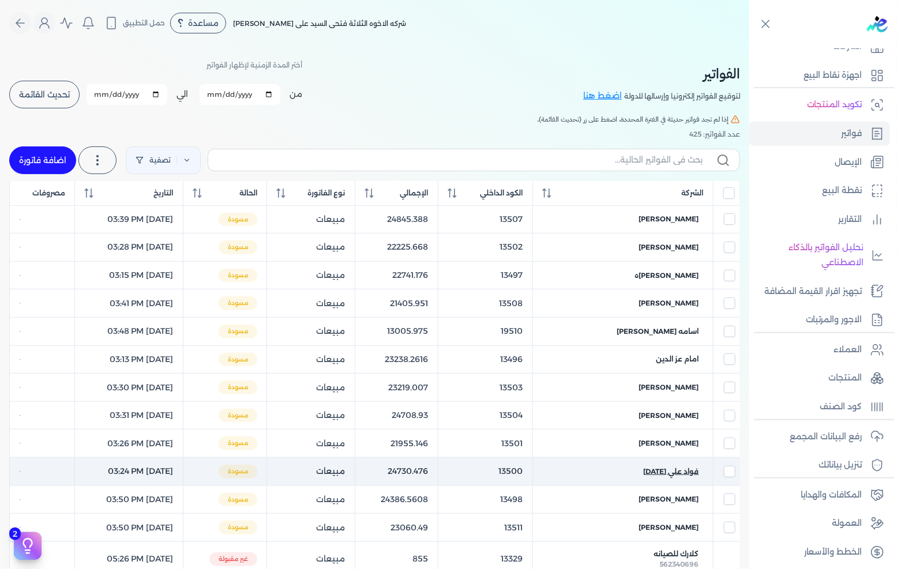
click at [659, 475] on span "فواد علي [DATE]" at bounding box center [671, 472] width 55 height 10
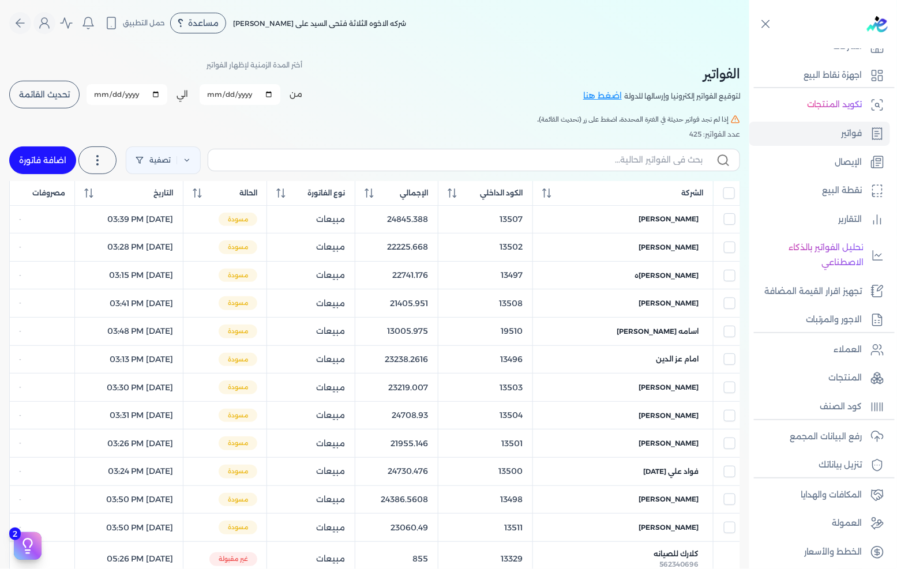
select select "EGP"
select select "B"
select select "EGS"
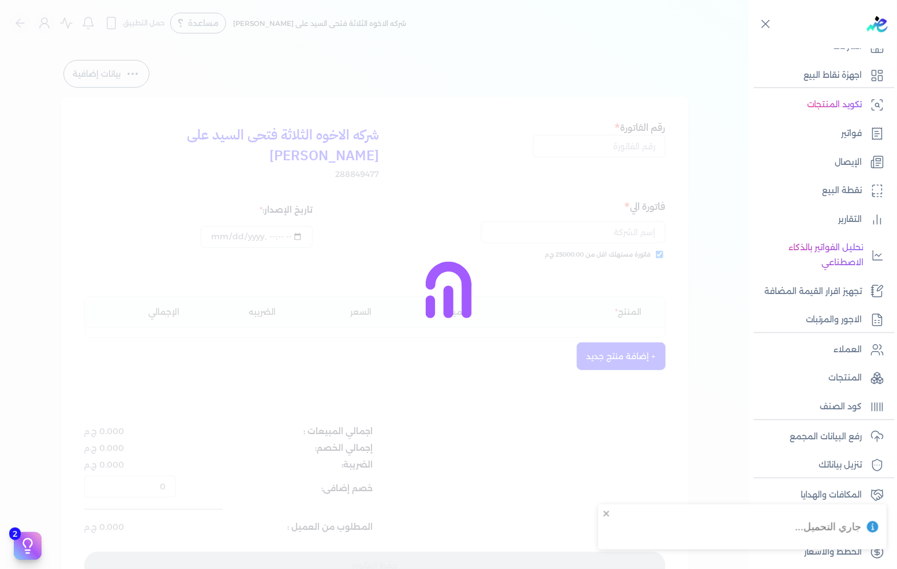
type input "13500"
checkbox input "true"
type input "[DATE]T15:24:50"
type input "[DATE]"
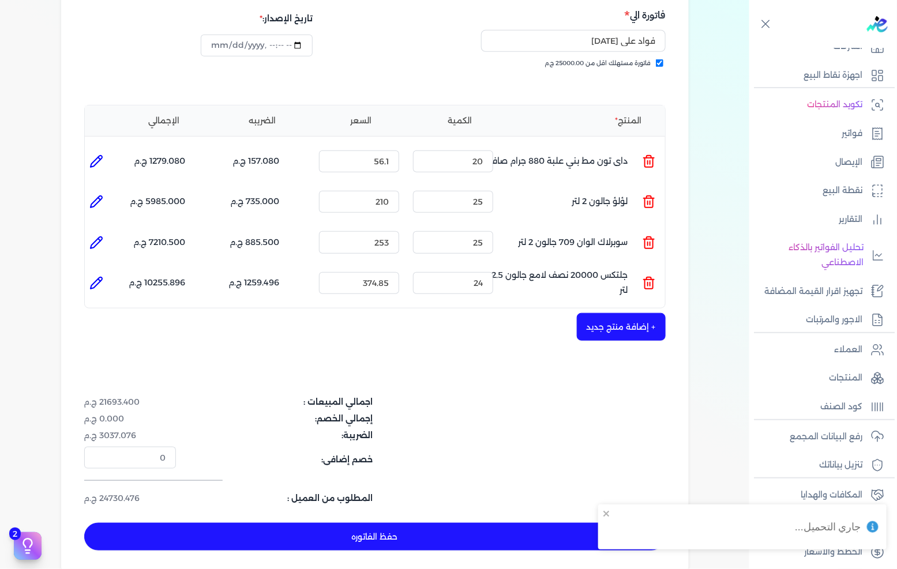
scroll to position [192, 0]
click at [447, 522] on button "حفظ الفاتوره" at bounding box center [374, 536] width 581 height 28
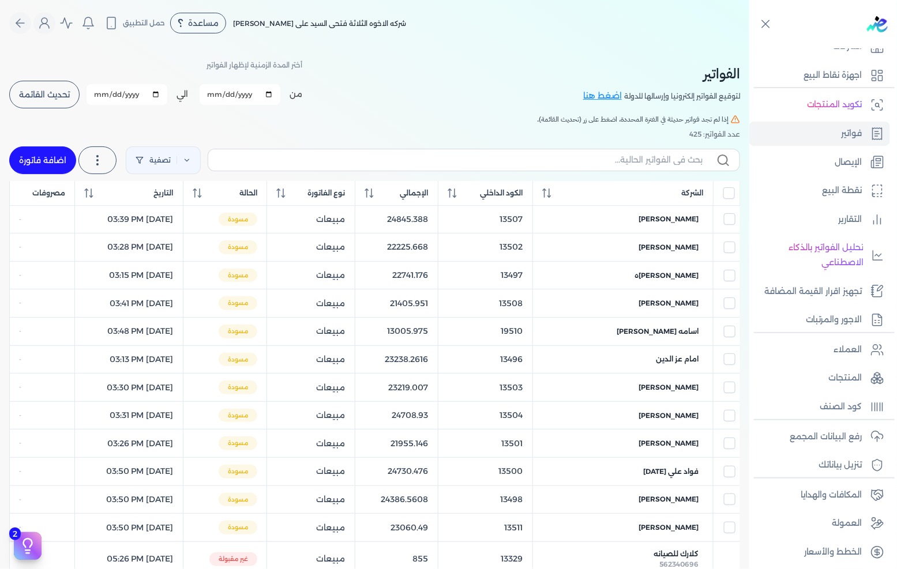
click at [670, 449] on span "[PERSON_NAME]" at bounding box center [669, 443] width 60 height 10
select select "EGP"
select select "B"
select select "EGS"
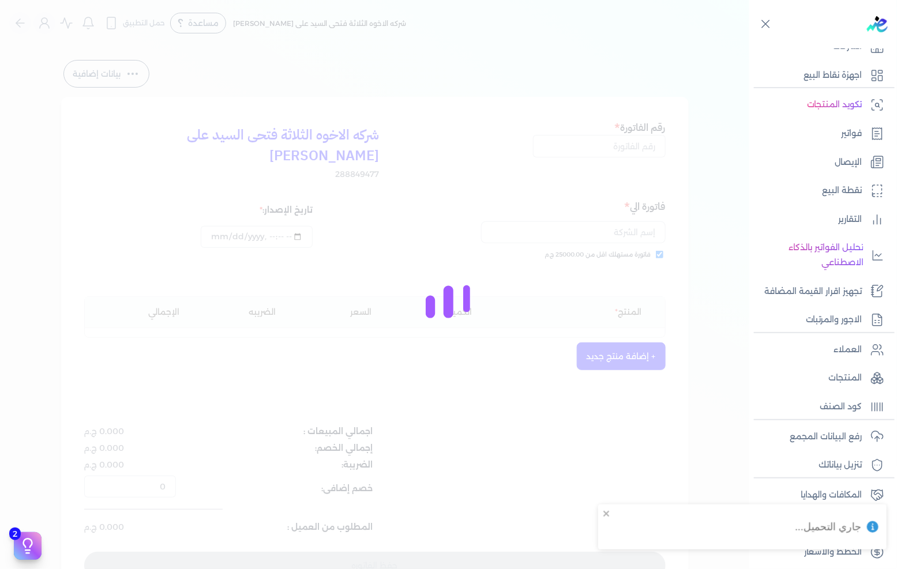
type input "13501"
checkbox input "true"
type input "[DATE]T15:26:31"
type input "[DATE]"
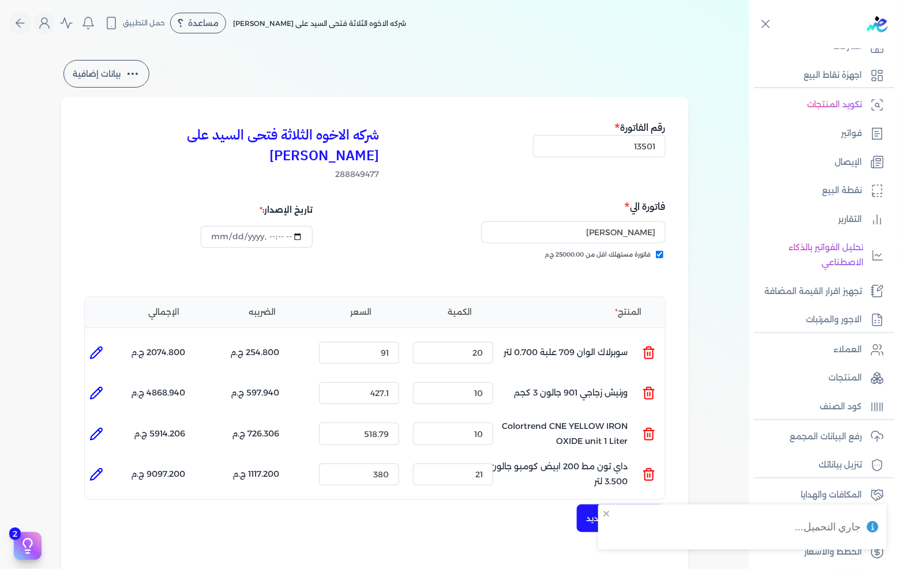
click at [649, 427] on icon at bounding box center [649, 434] width 14 height 14
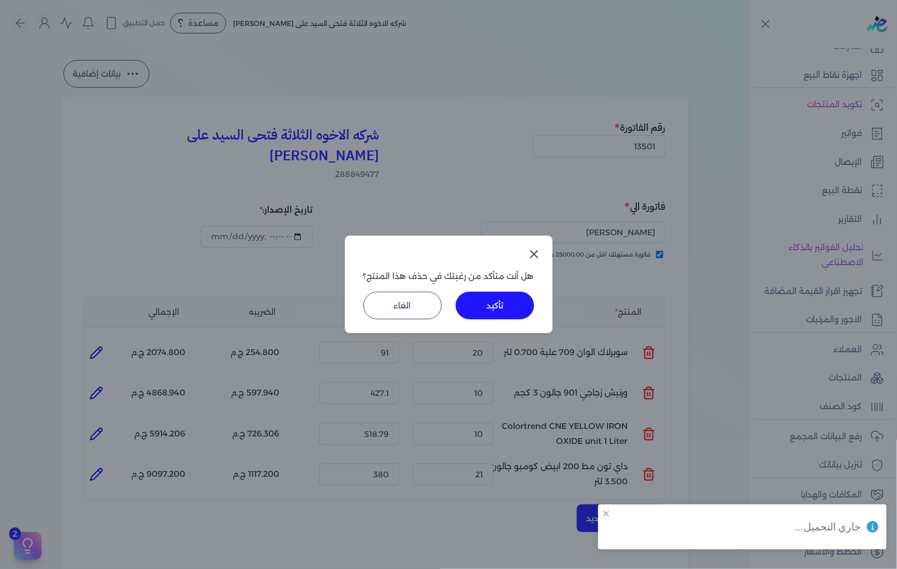
click at [517, 306] on button "تأكيد" at bounding box center [495, 306] width 78 height 28
type input "21"
type input "380"
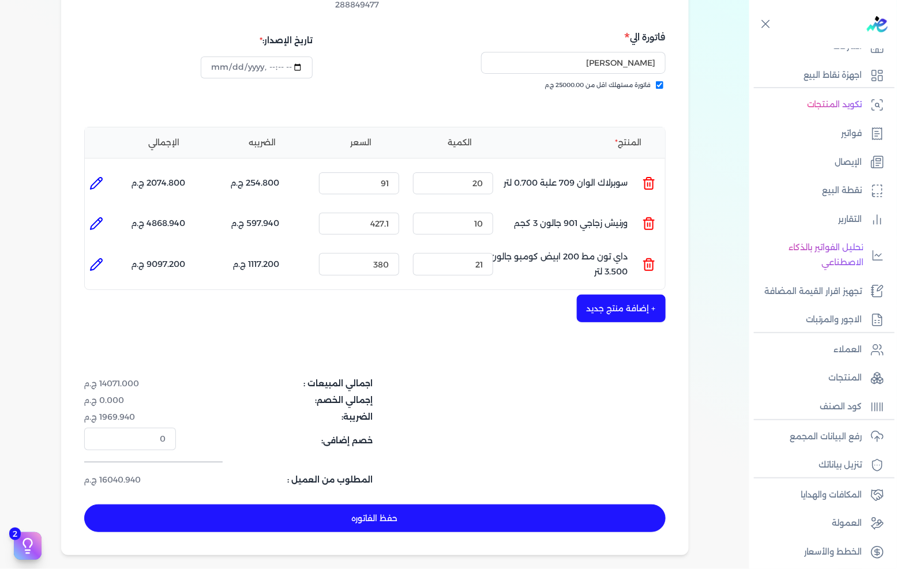
scroll to position [192, 0]
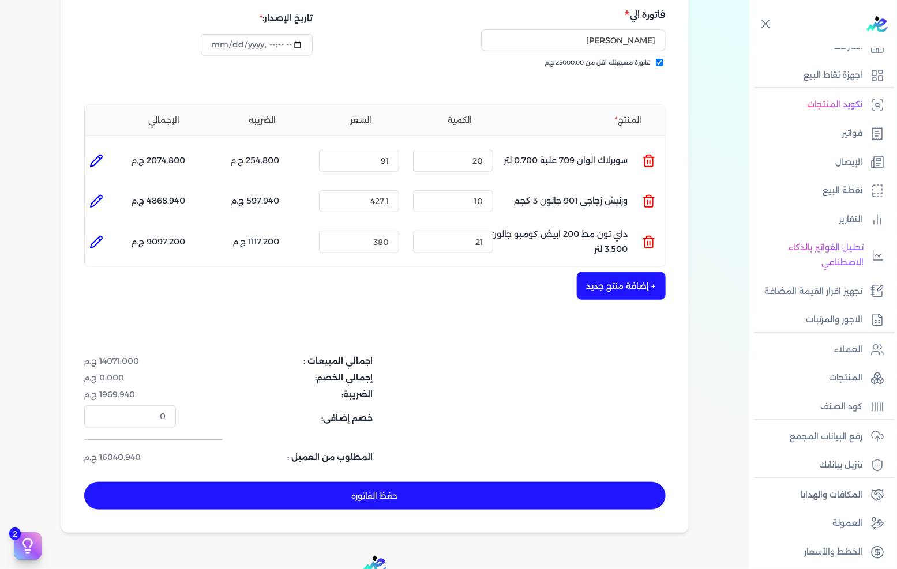
click at [435, 482] on button "حفظ الفاتوره" at bounding box center [374, 496] width 581 height 28
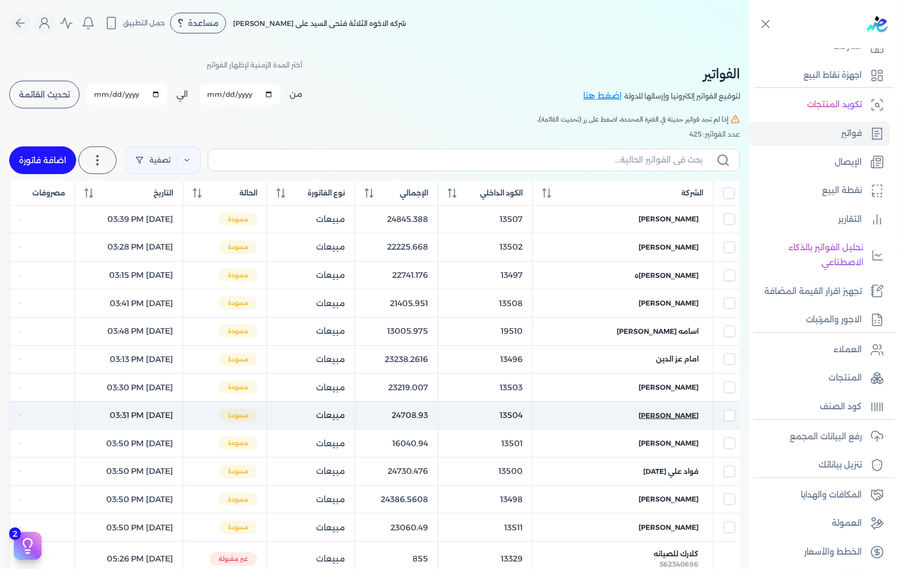
click at [677, 418] on span "[PERSON_NAME]" at bounding box center [669, 416] width 60 height 10
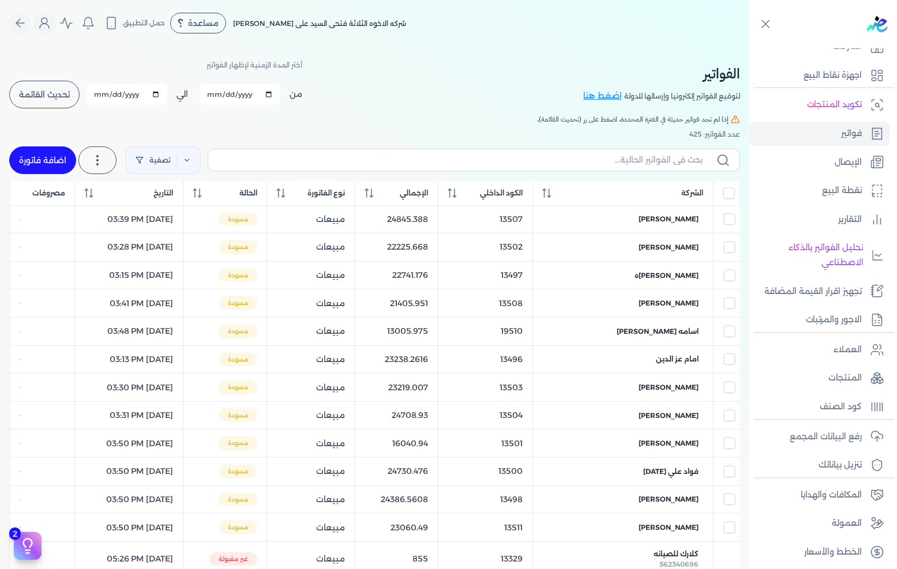
select select "EGP"
select select "B"
select select "EGS"
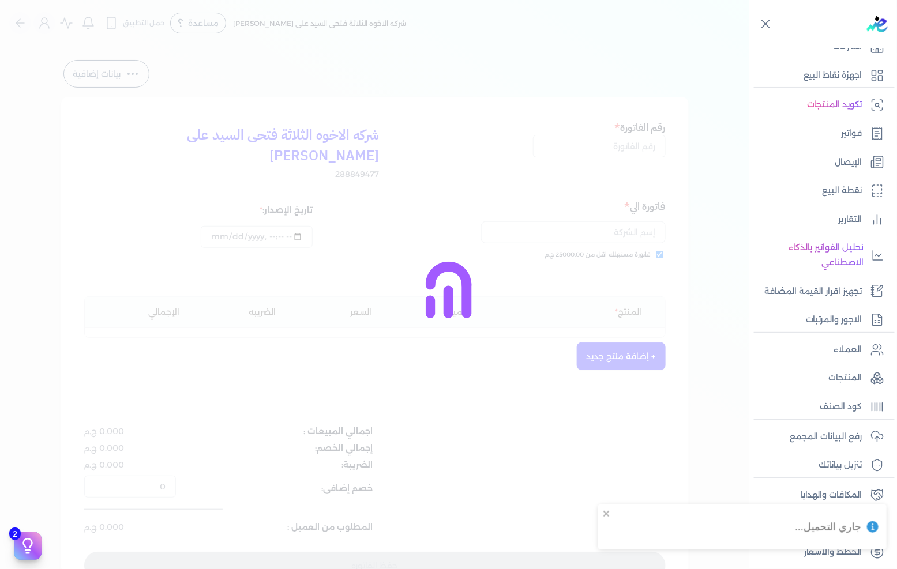
type input "13504"
checkbox input "true"
type input "[DATE]T15:31:37"
type input "[DATE]"
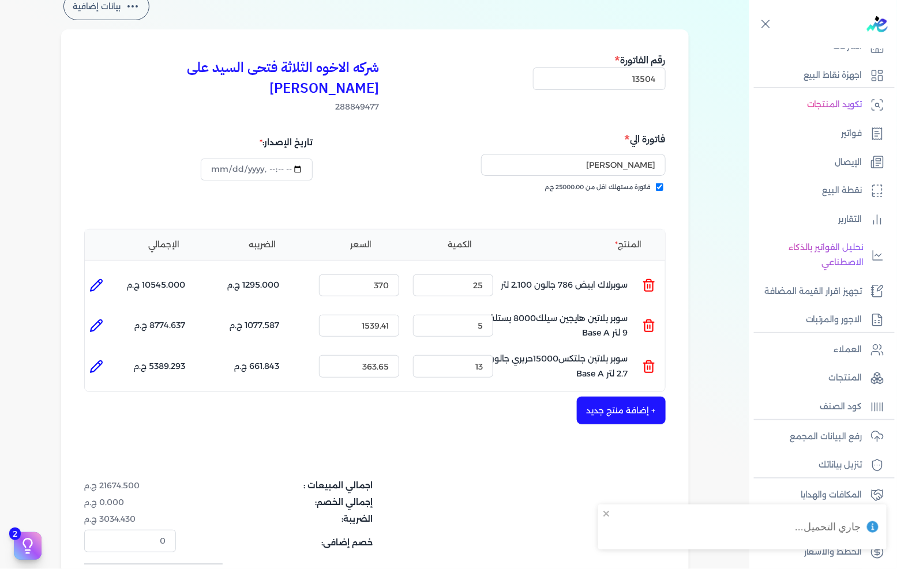
scroll to position [128, 0]
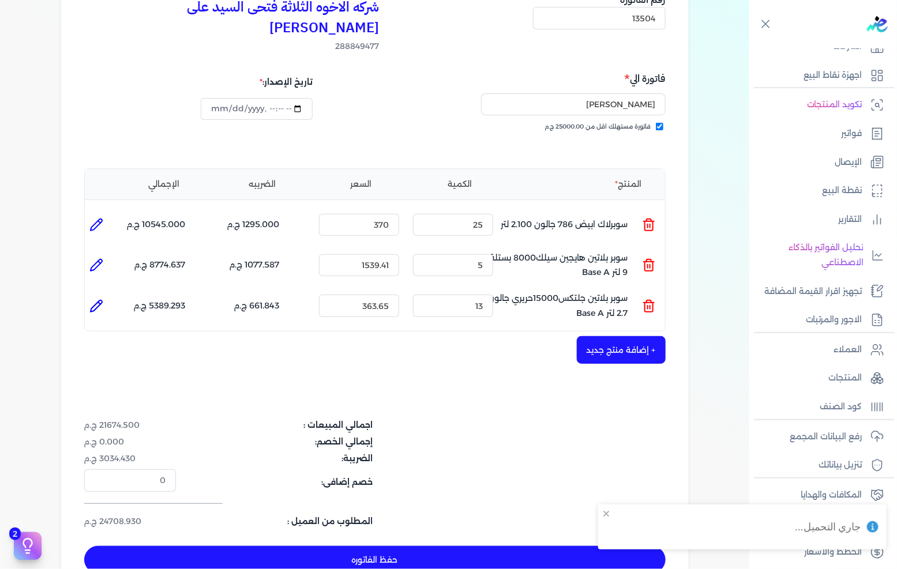
click at [445, 546] on button "حفظ الفاتوره" at bounding box center [374, 560] width 581 height 28
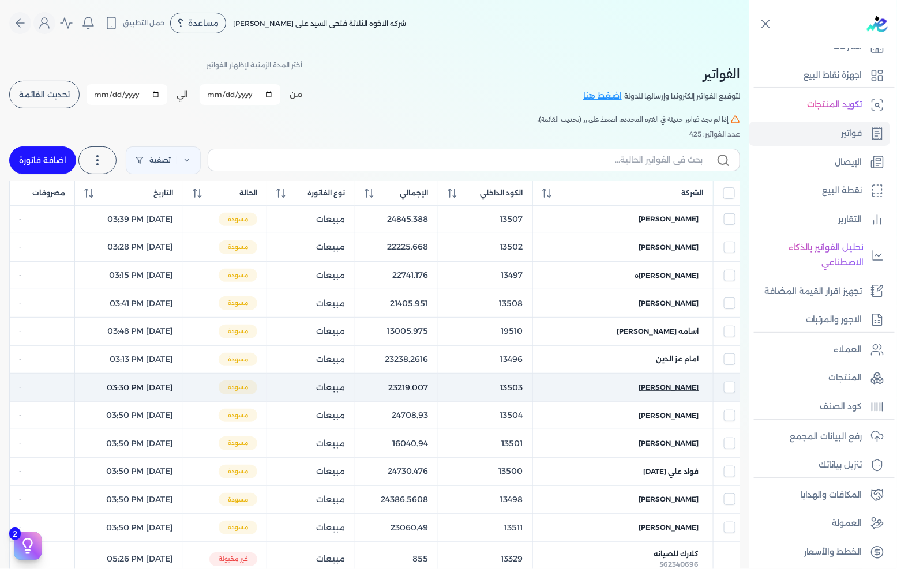
click at [672, 390] on span "[PERSON_NAME]" at bounding box center [669, 387] width 60 height 10
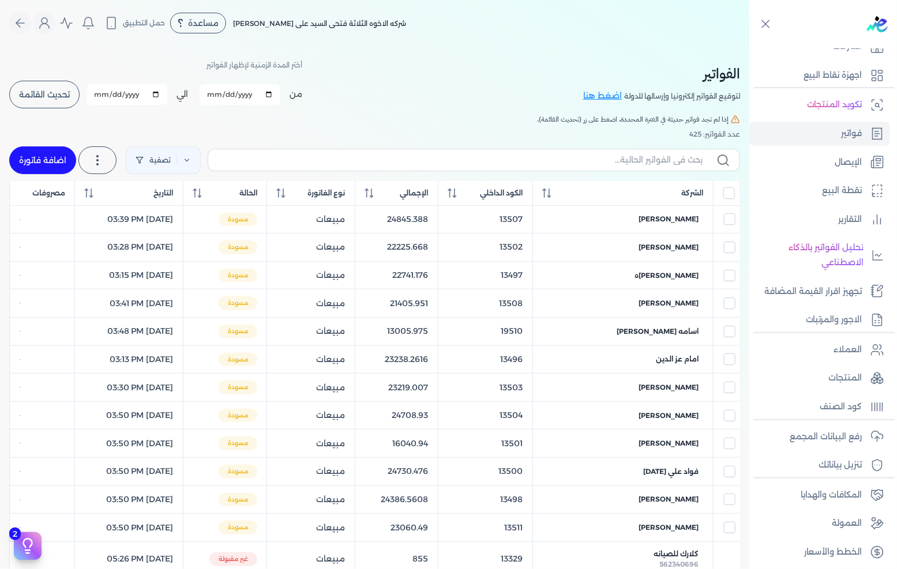
select select "EGP"
select select "B"
select select "EGS"
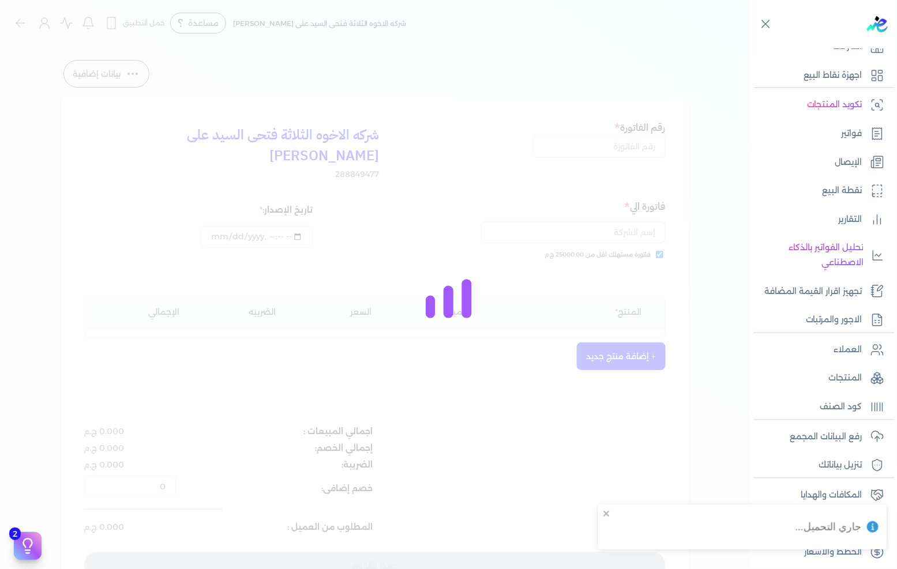
type input "13503"
checkbox input "true"
type input "[DATE]T15:30:10"
type input "[DATE]"
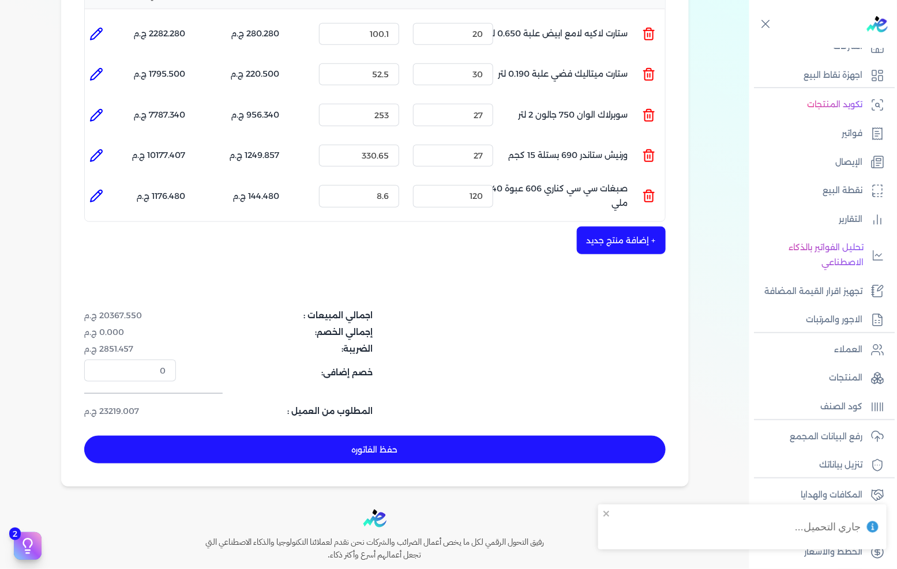
scroll to position [320, 0]
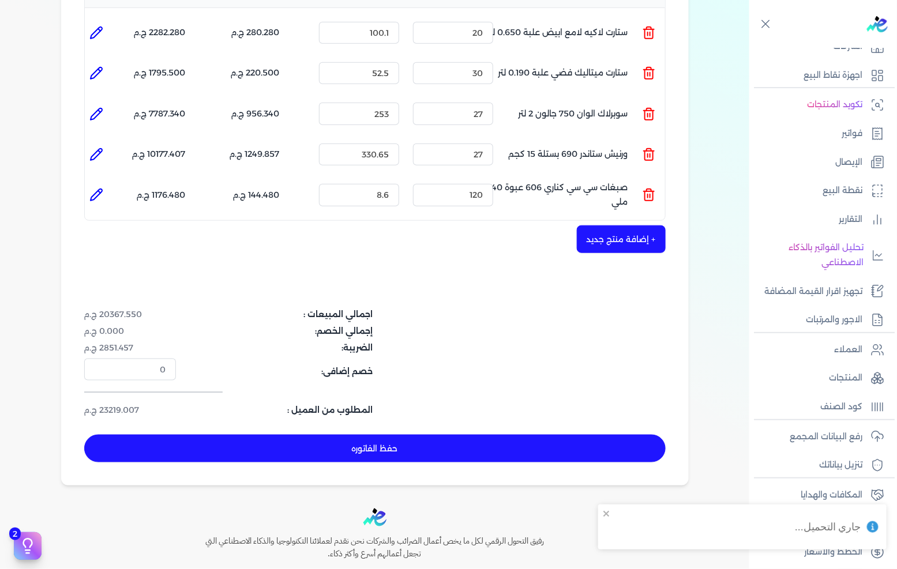
click at [426, 435] on button "حفظ الفاتوره" at bounding box center [374, 449] width 581 height 28
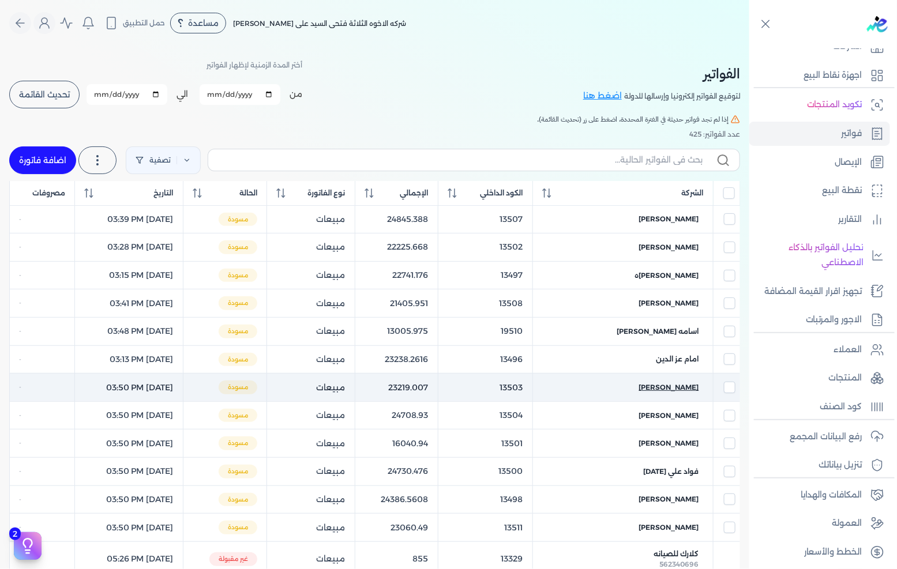
click at [670, 390] on span "[PERSON_NAME]" at bounding box center [669, 387] width 60 height 10
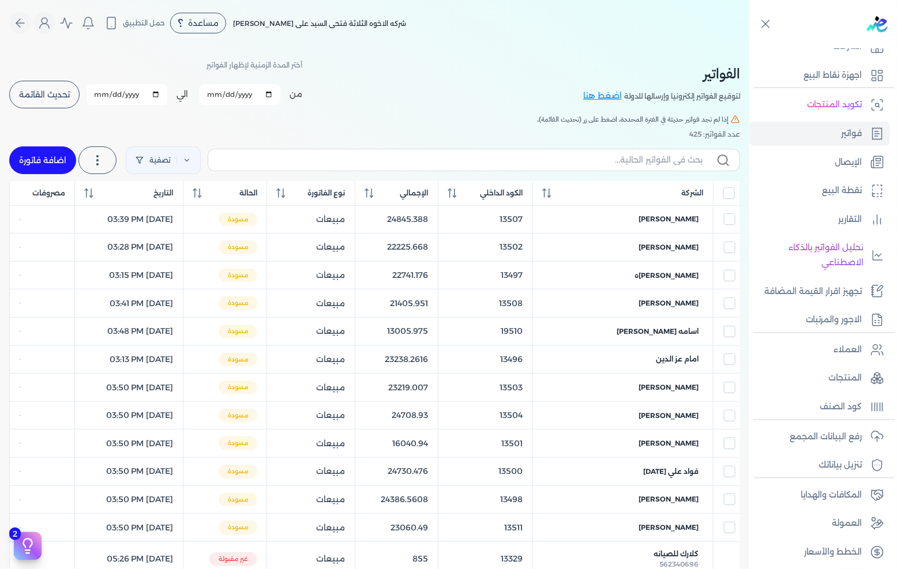
select select "EGP"
select select "B"
select select "EGS"
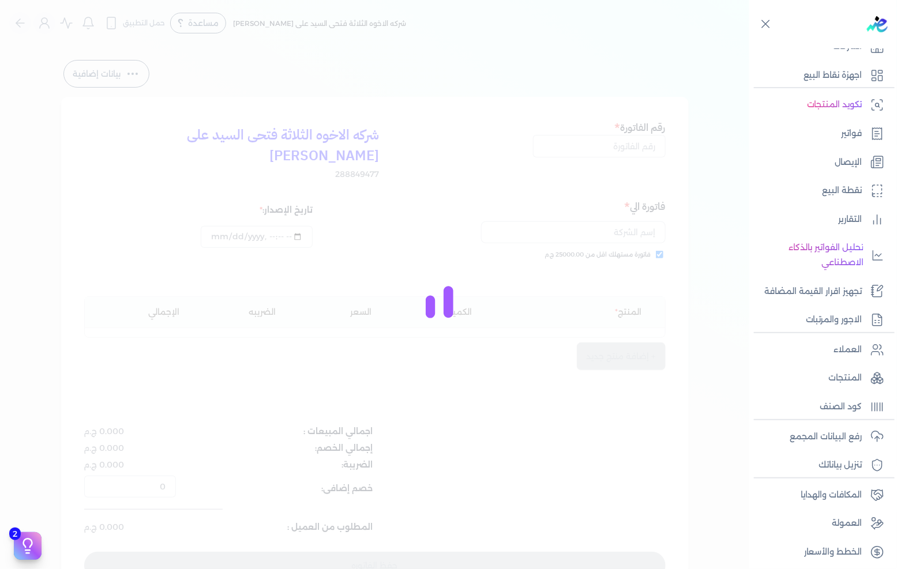
type input "13503"
checkbox input "true"
type input "[DATE]T15:50:59"
type input "[DATE]"
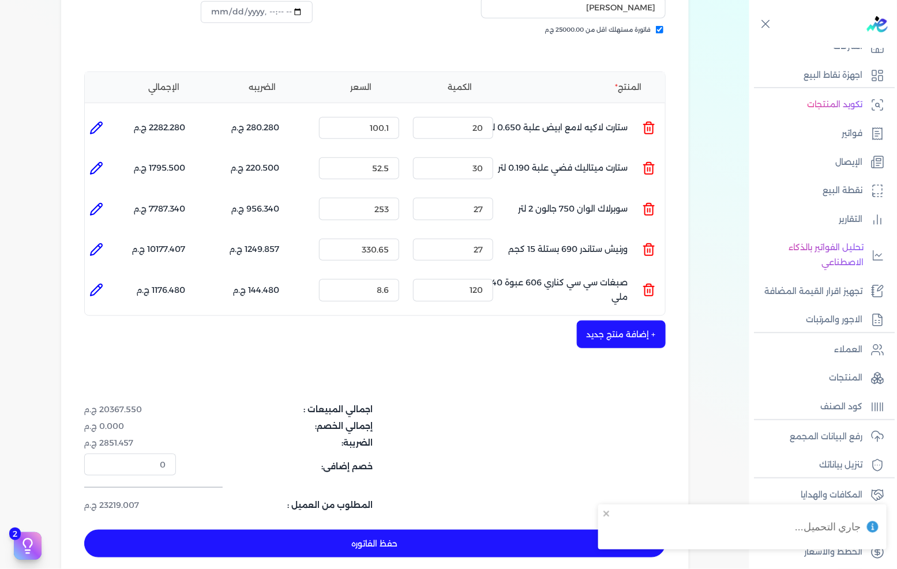
scroll to position [256, 0]
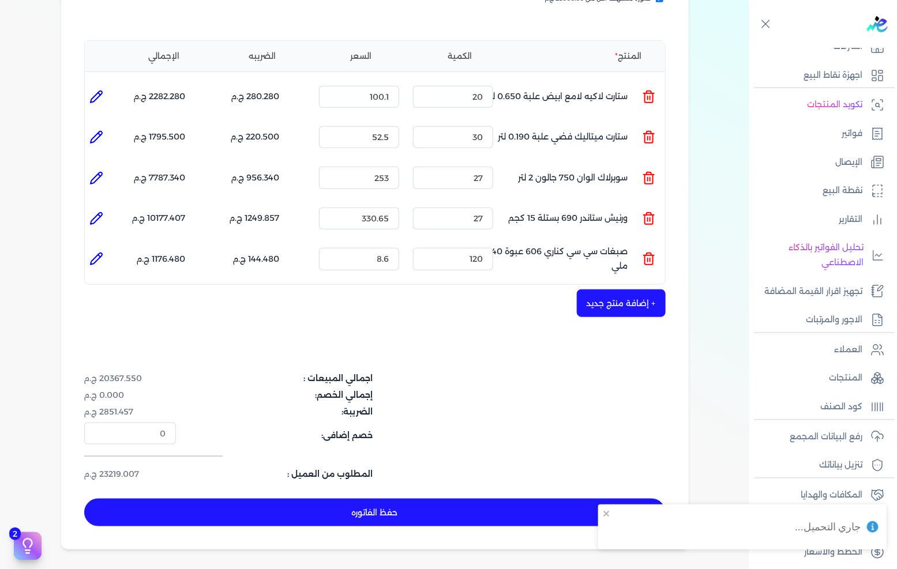
click at [452, 499] on button "حفظ الفاتوره" at bounding box center [374, 513] width 581 height 28
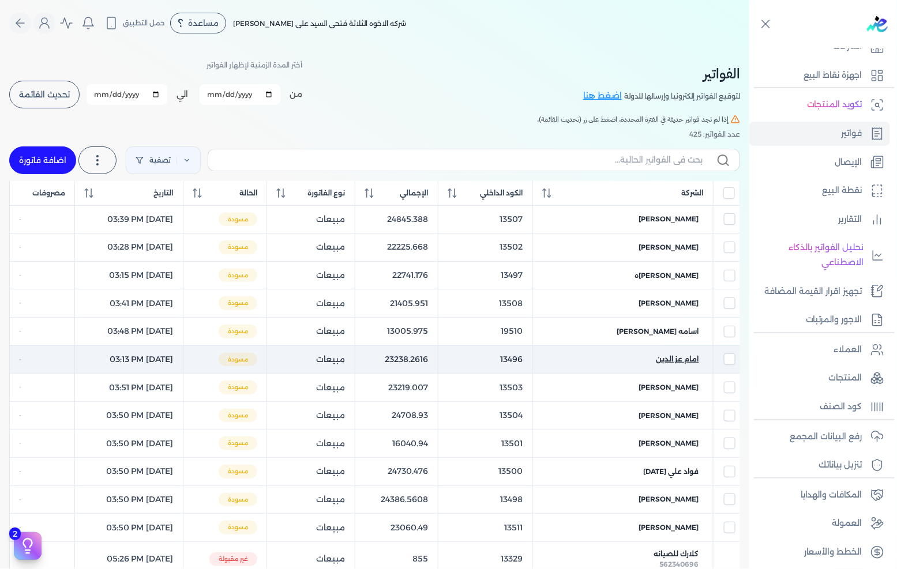
click at [676, 359] on span "امام عز الدين" at bounding box center [677, 359] width 43 height 10
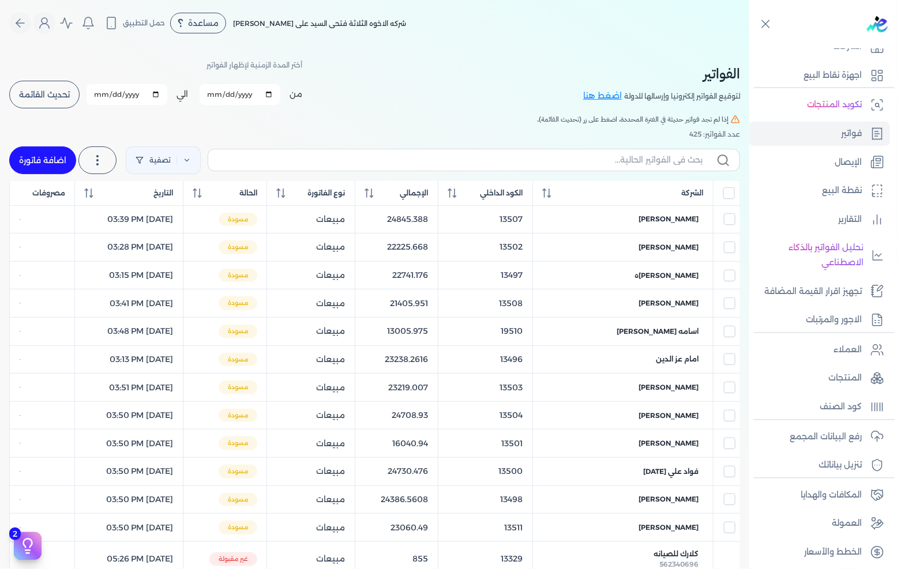
select select "EGP"
select select "B"
select select "EGS"
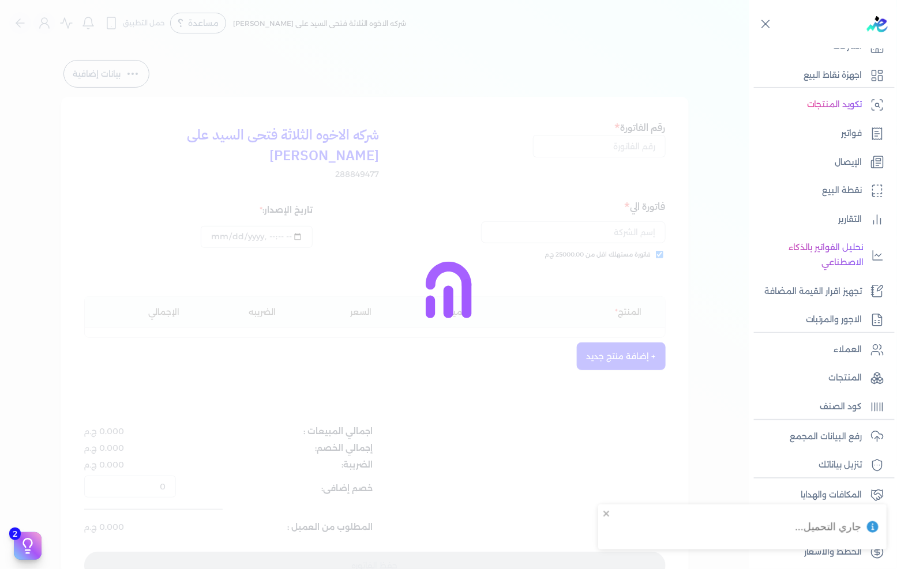
type input "13496"
checkbox input "true"
type input "[DATE]T15:13:34"
type input "[DATE]"
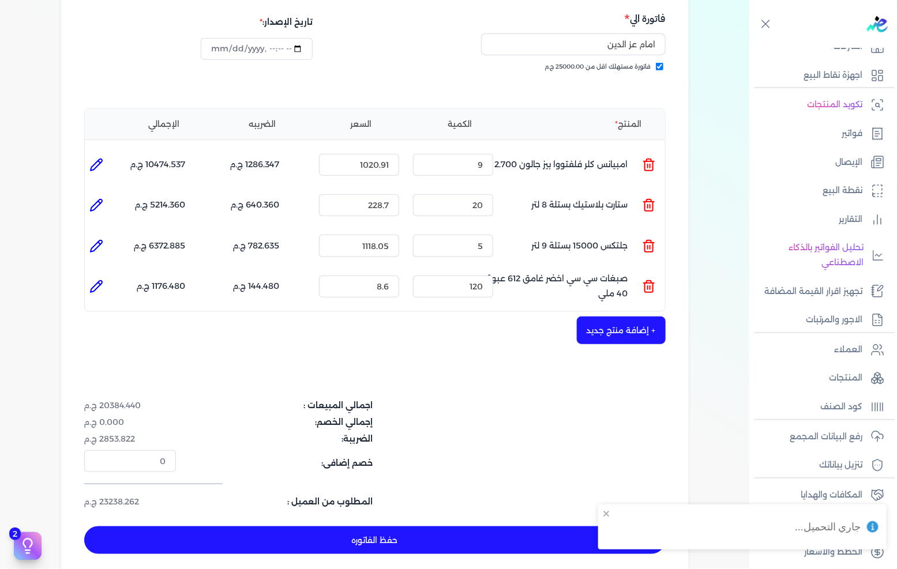
scroll to position [192, 0]
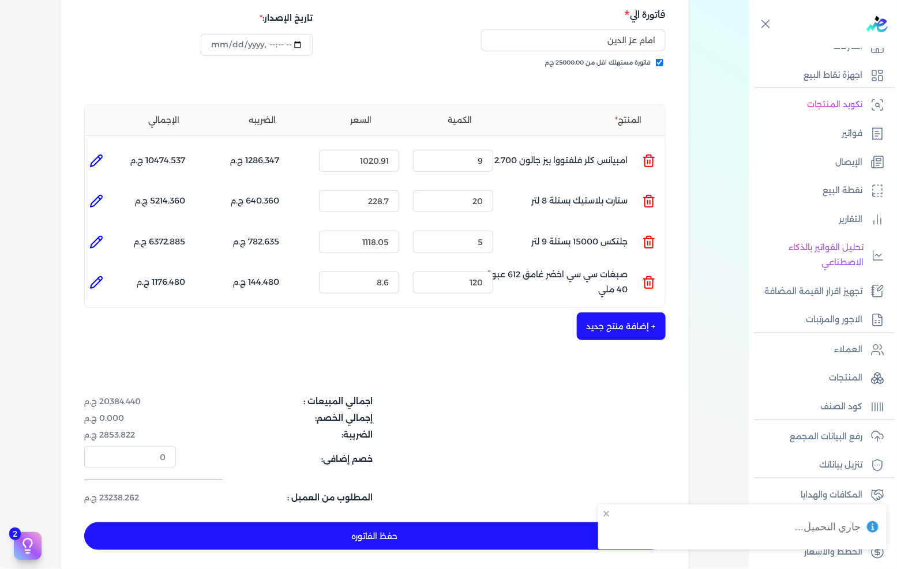
click at [403, 522] on button "حفظ الفاتوره" at bounding box center [374, 536] width 581 height 28
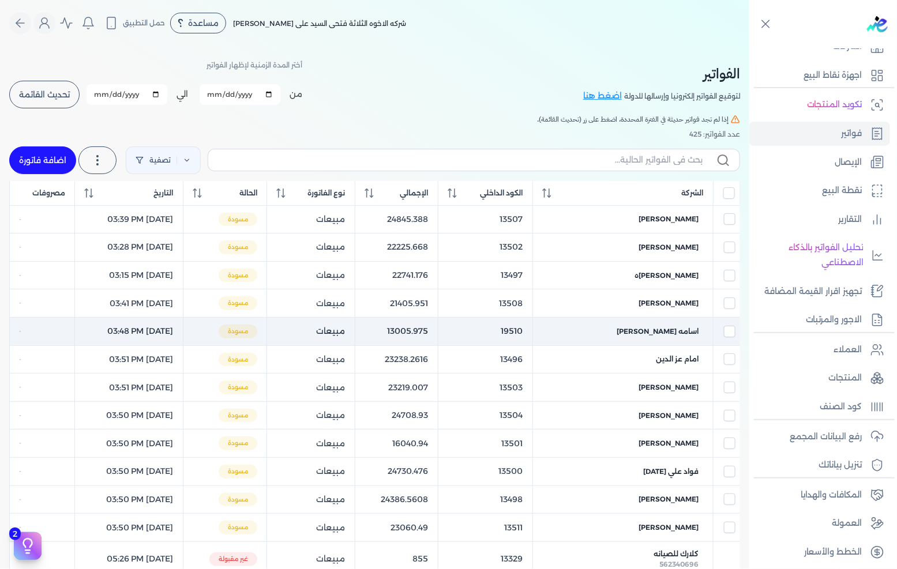
click at [690, 326] on td "اسامه [PERSON_NAME]" at bounding box center [622, 332] width 180 height 28
checkbox input "false"
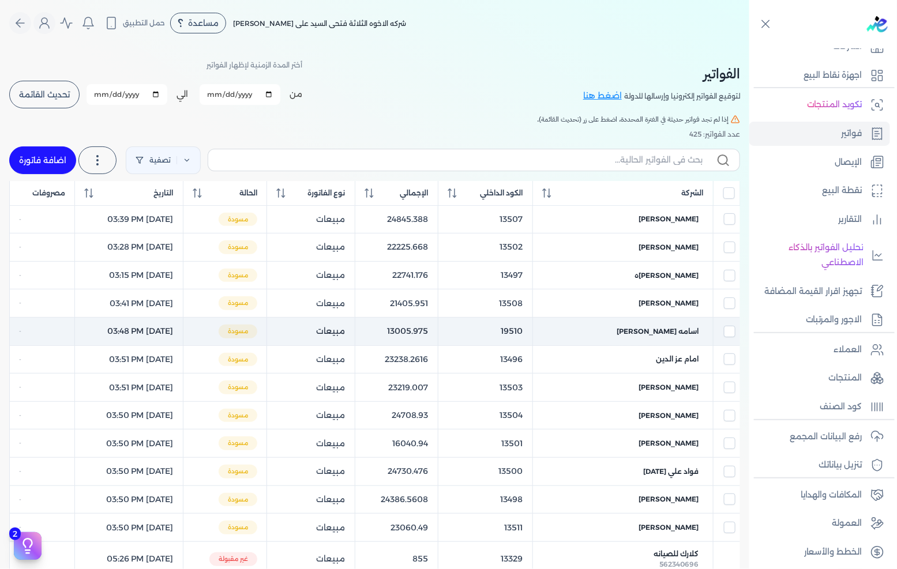
checkbox input "true"
checkbox input "false"
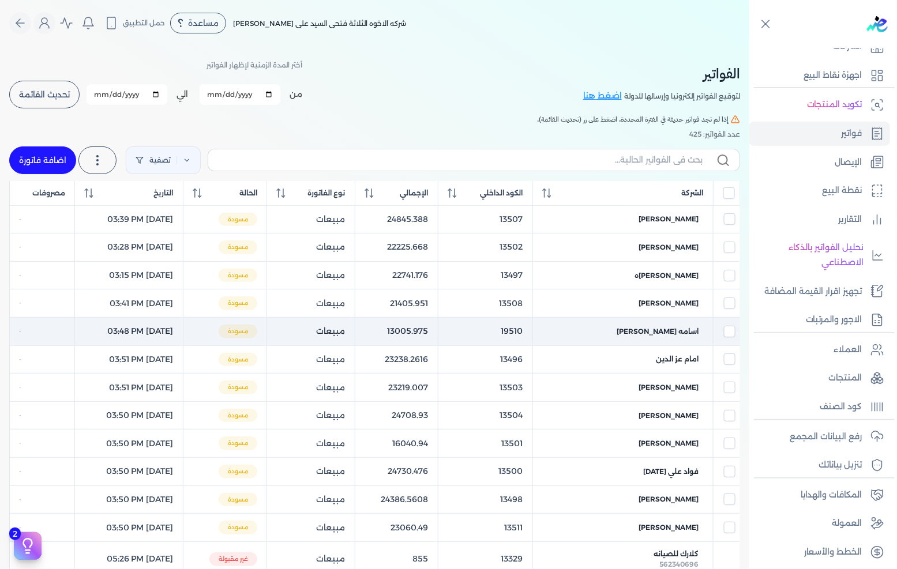
checkbox input "false"
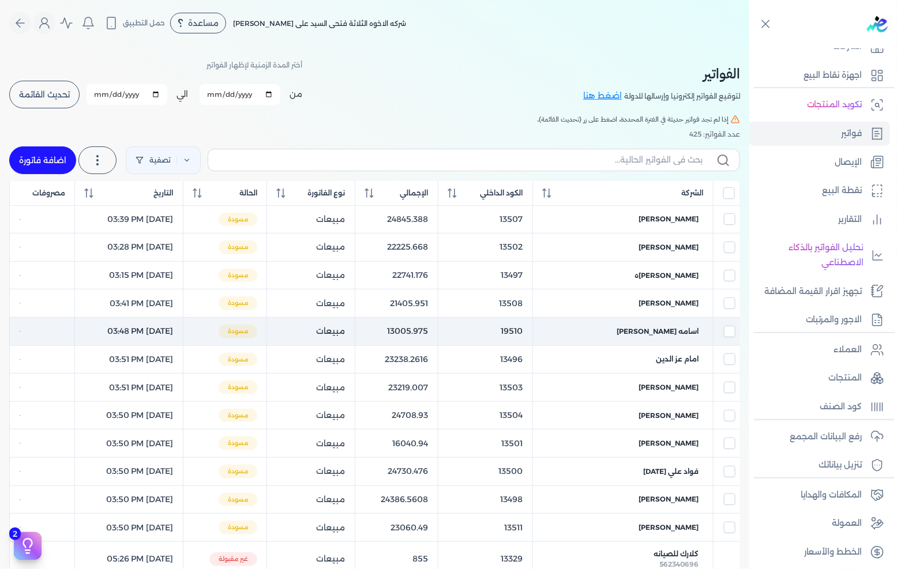
checkbox input "false"
click at [727, 327] on input "checkbox" at bounding box center [730, 332] width 12 height 12
checkbox input "false"
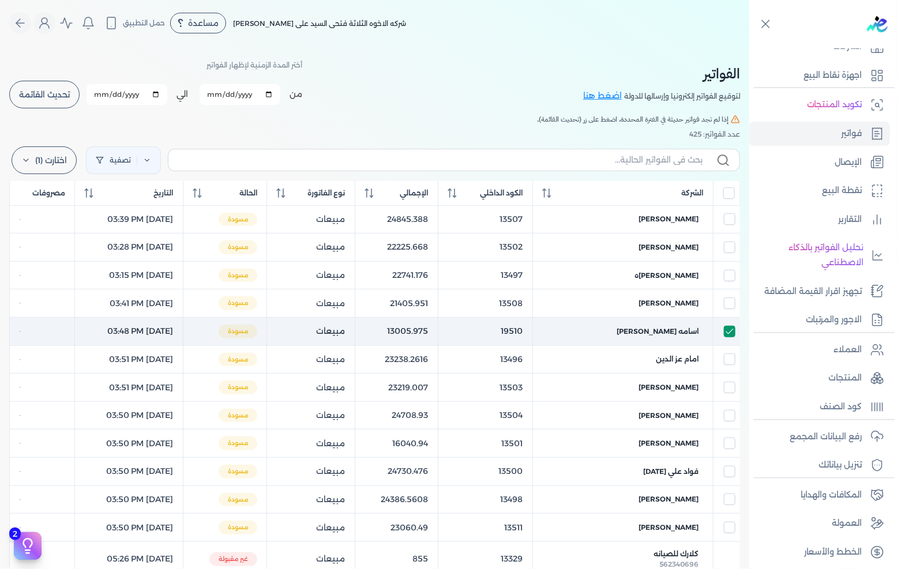
checkbox input "false"
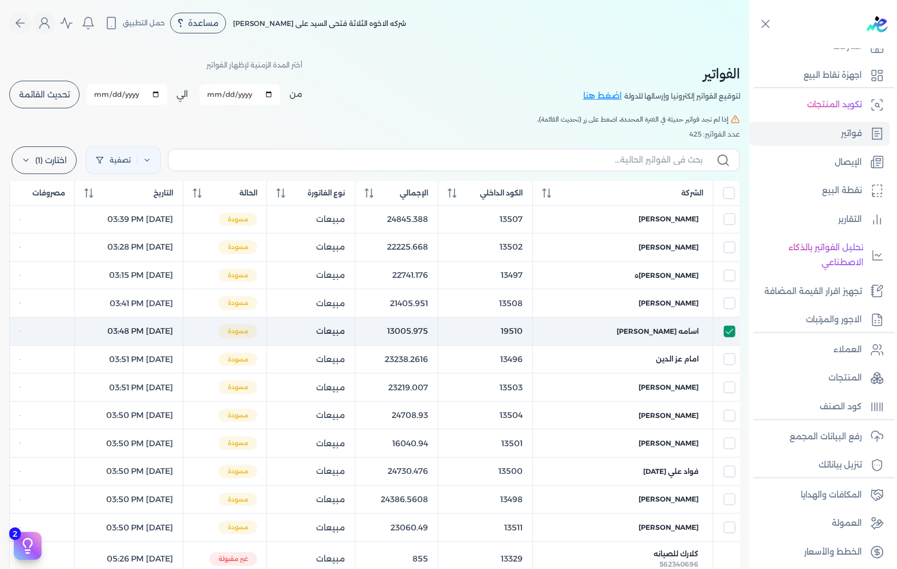
checkbox input "false"
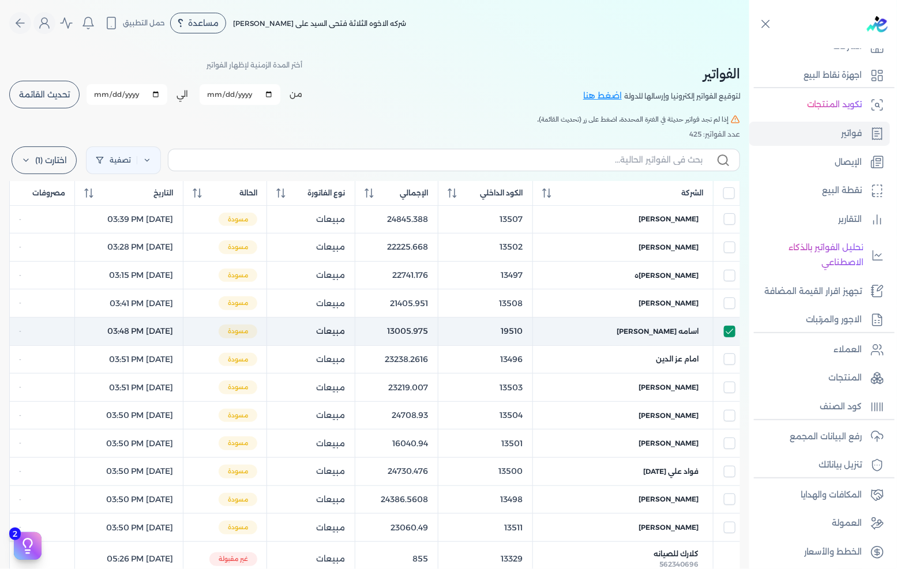
checkbox input "false"
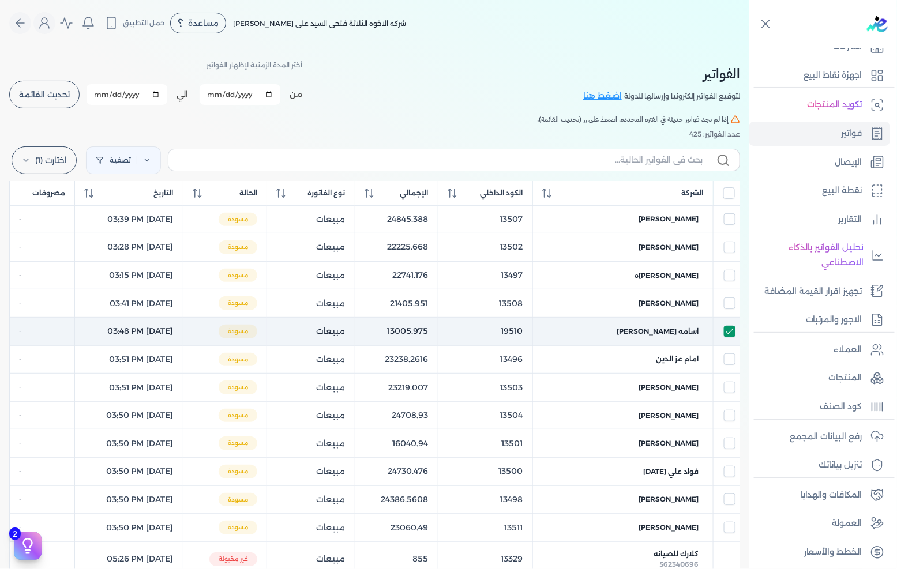
checkbox input "false"
click at [675, 332] on span "اسامه [PERSON_NAME]" at bounding box center [658, 331] width 82 height 10
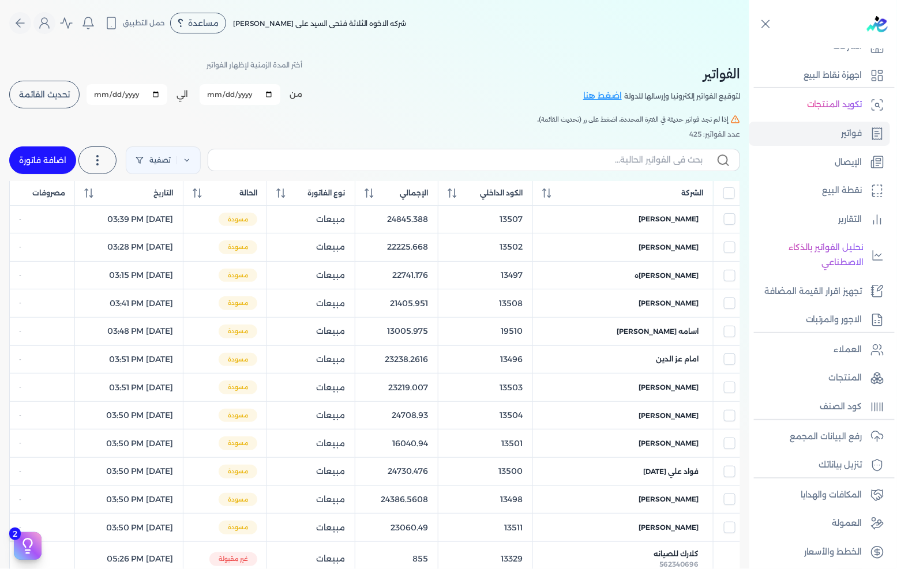
select select "EGP"
select select "B"
select select "EGS"
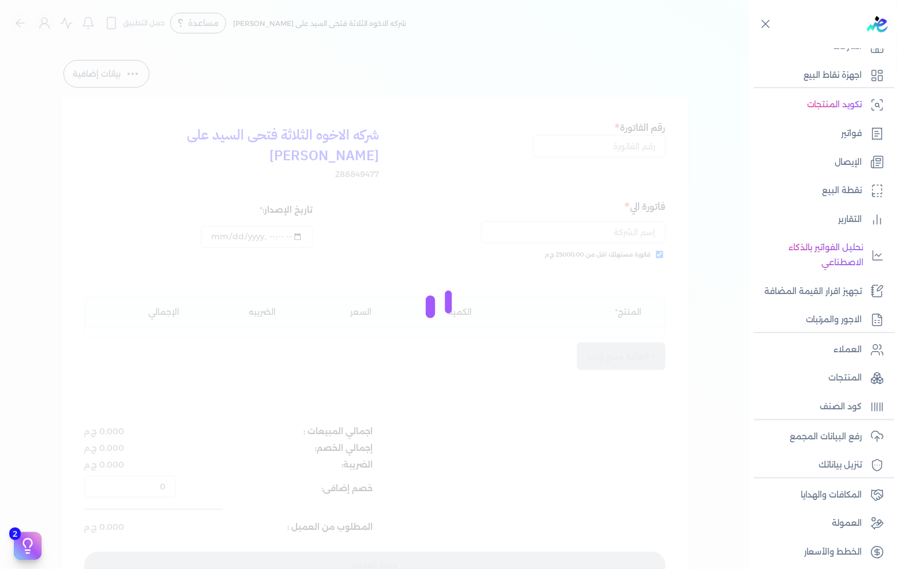
type input "19510"
checkbox input "true"
type input "[DATE]T15:48:45"
type input "[DATE]"
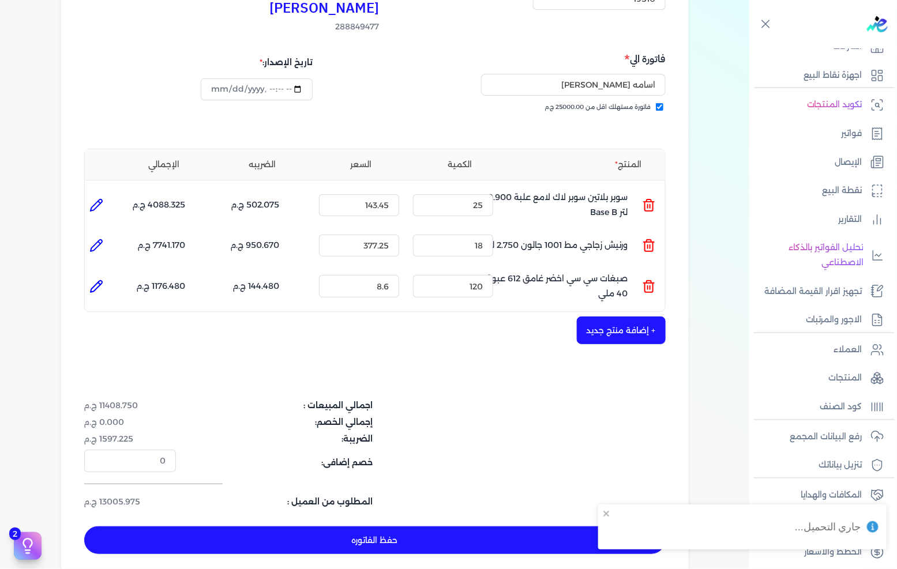
scroll to position [192, 0]
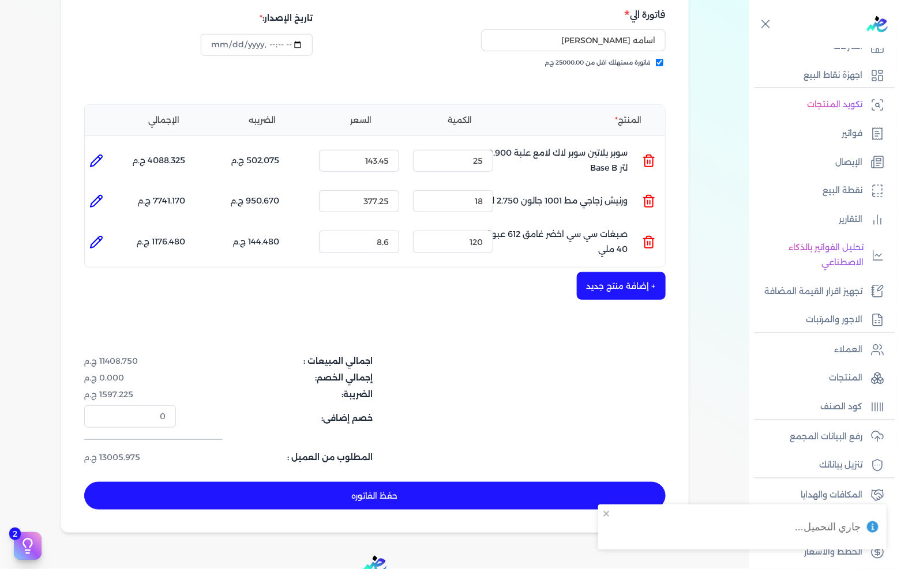
click at [507, 482] on button "حفظ الفاتوره" at bounding box center [374, 496] width 581 height 28
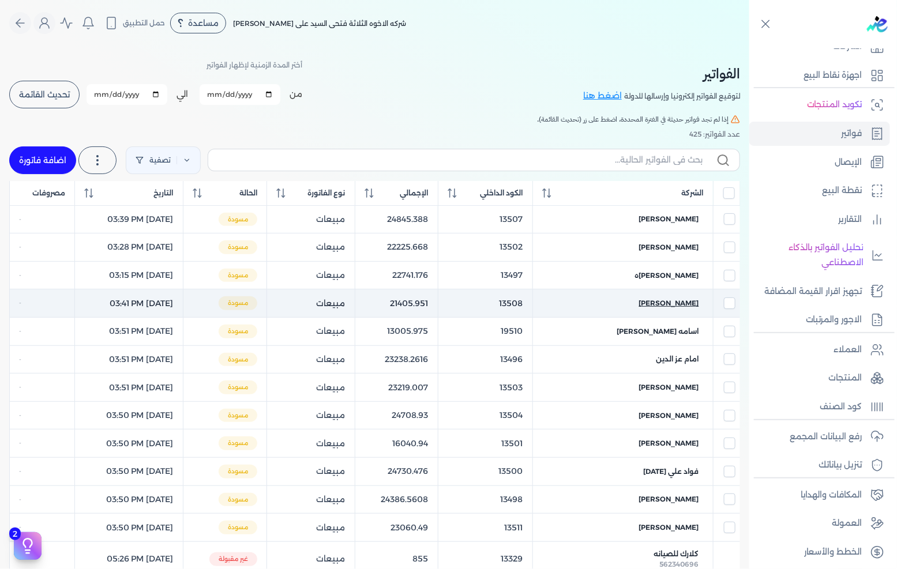
click at [682, 303] on span "[PERSON_NAME]" at bounding box center [669, 303] width 60 height 10
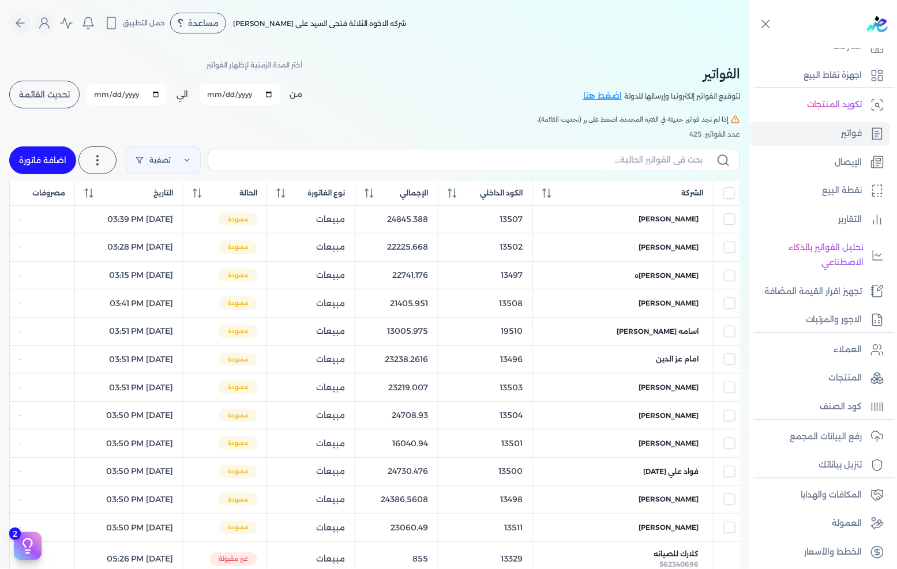
select select "EGP"
select select "B"
select select "EGS"
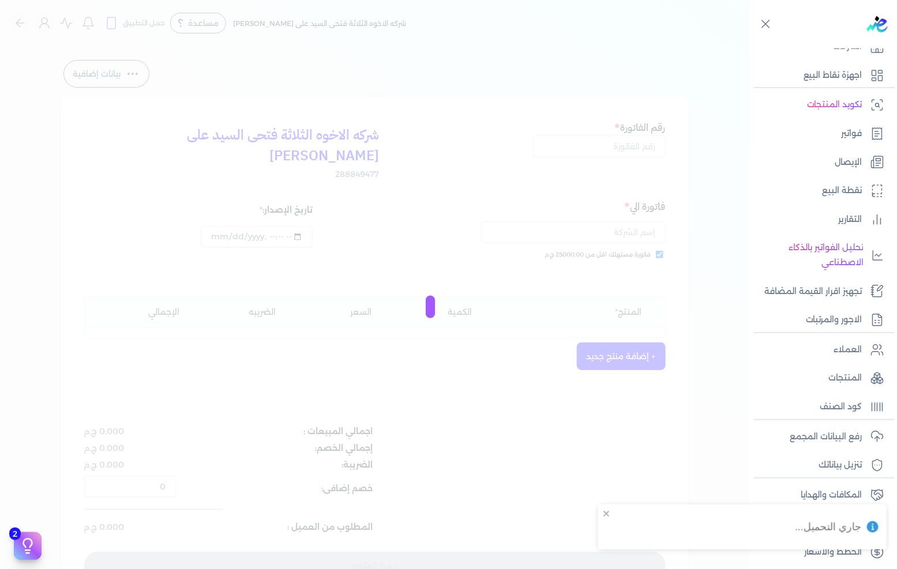
type input "13508"
checkbox input "true"
type input "[DATE]T15:41:19"
type input "[DATE]"
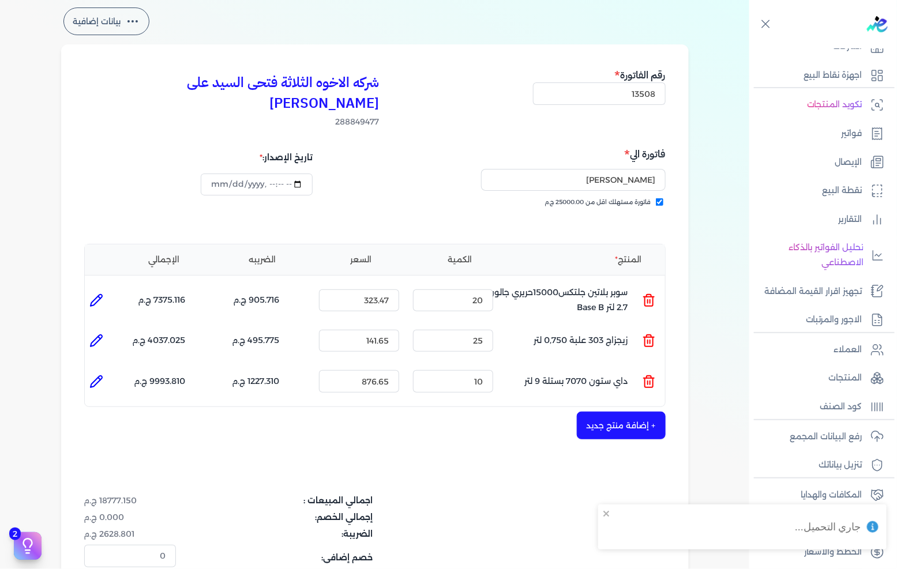
scroll to position [192, 0]
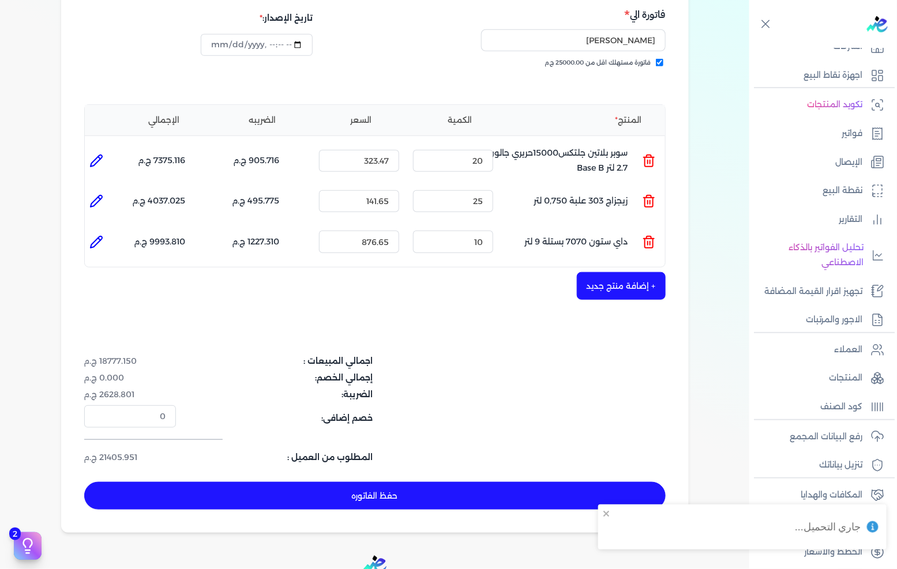
click at [439, 482] on button "حفظ الفاتوره" at bounding box center [374, 496] width 581 height 28
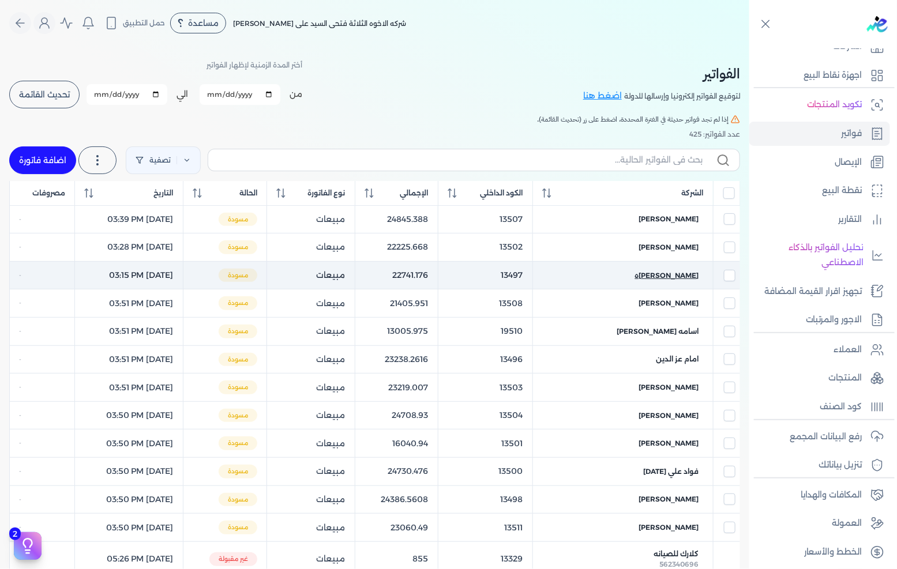
click at [689, 274] on span "[PERSON_NAME]ه" at bounding box center [667, 275] width 64 height 10
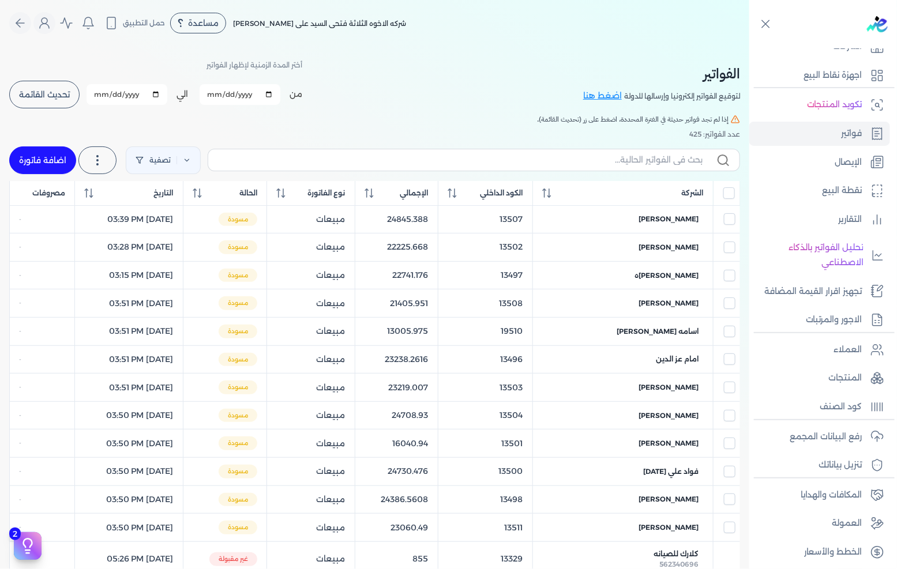
select select "EGP"
select select "B"
select select "EGS"
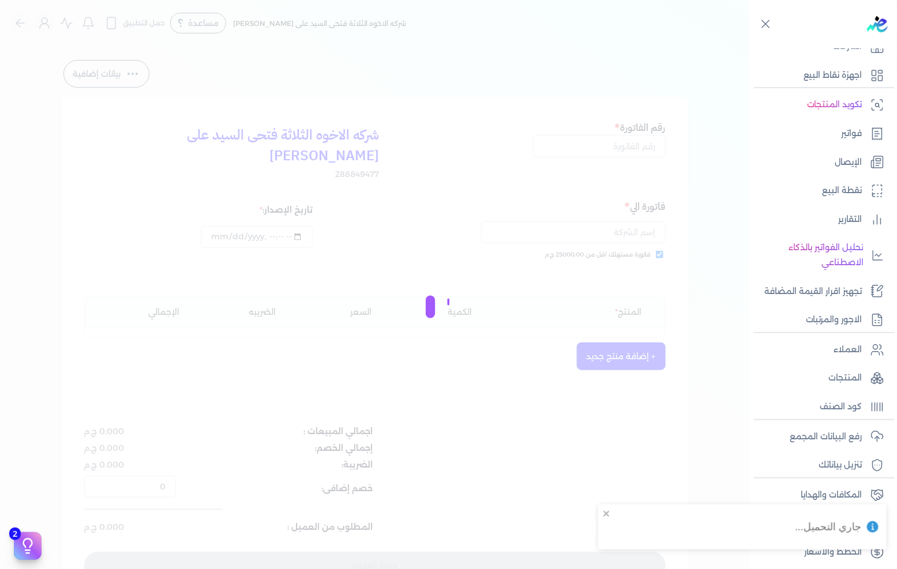
type input "13497"
checkbox input "true"
type input "[DATE]T15:15:44"
type input "[DATE]"
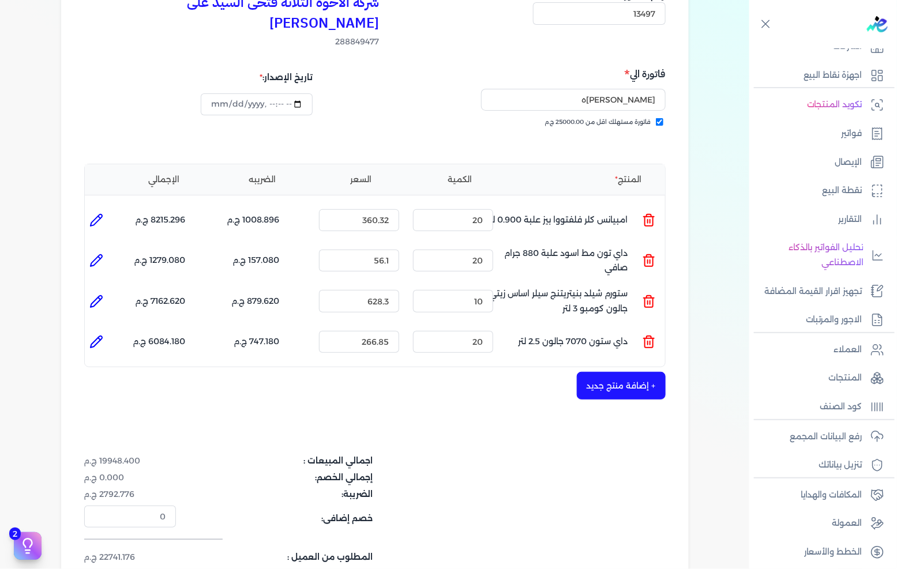
scroll to position [349, 0]
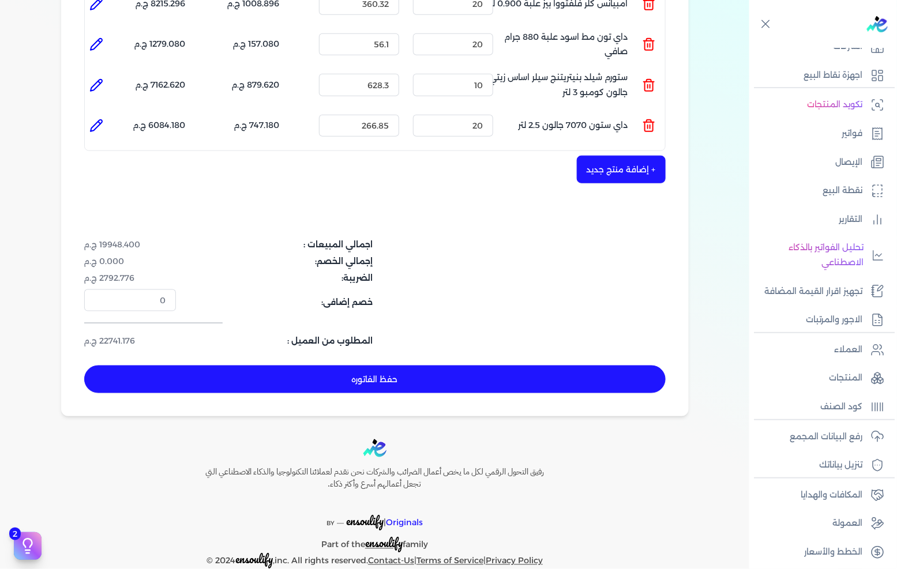
click at [489, 366] on button "حفظ الفاتوره" at bounding box center [374, 380] width 581 height 28
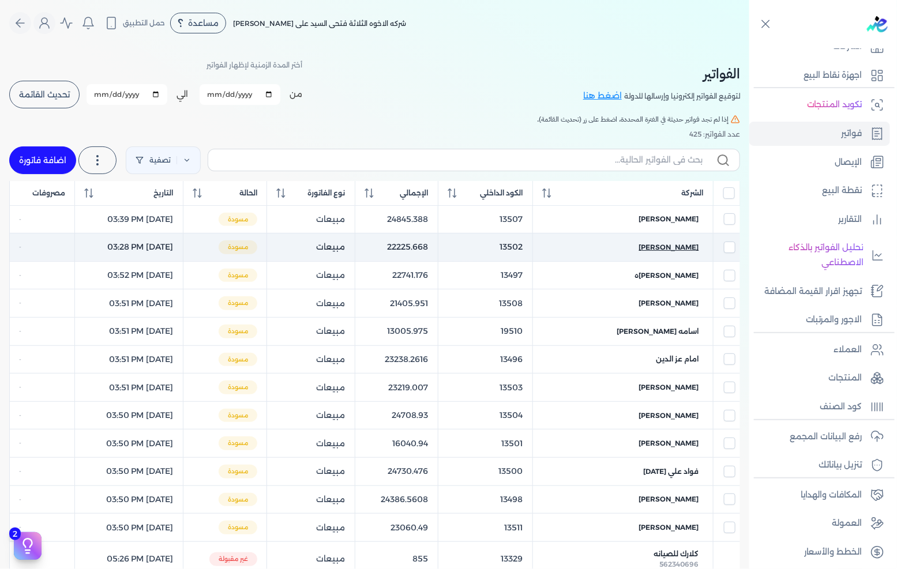
click at [689, 247] on span "[PERSON_NAME]" at bounding box center [669, 247] width 60 height 10
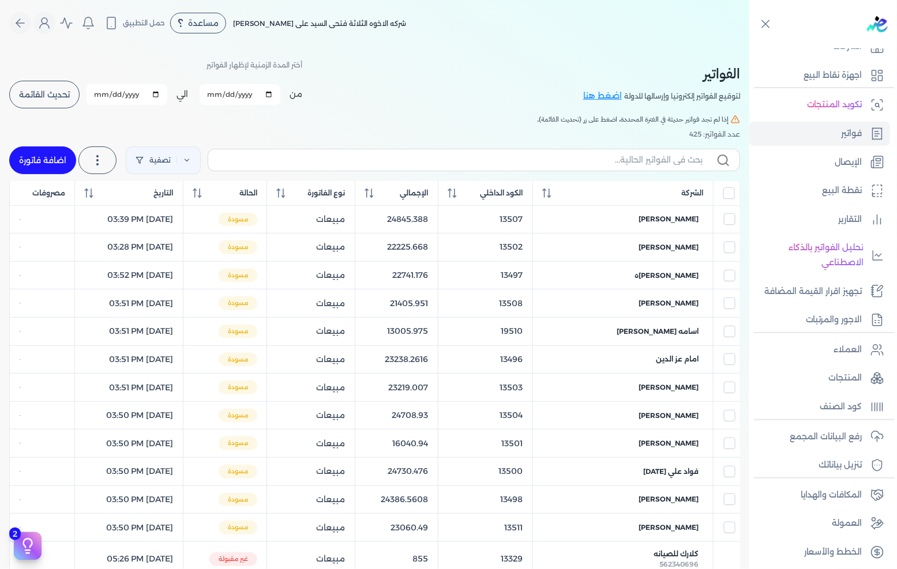
select select "EGP"
select select "B"
select select "EGS"
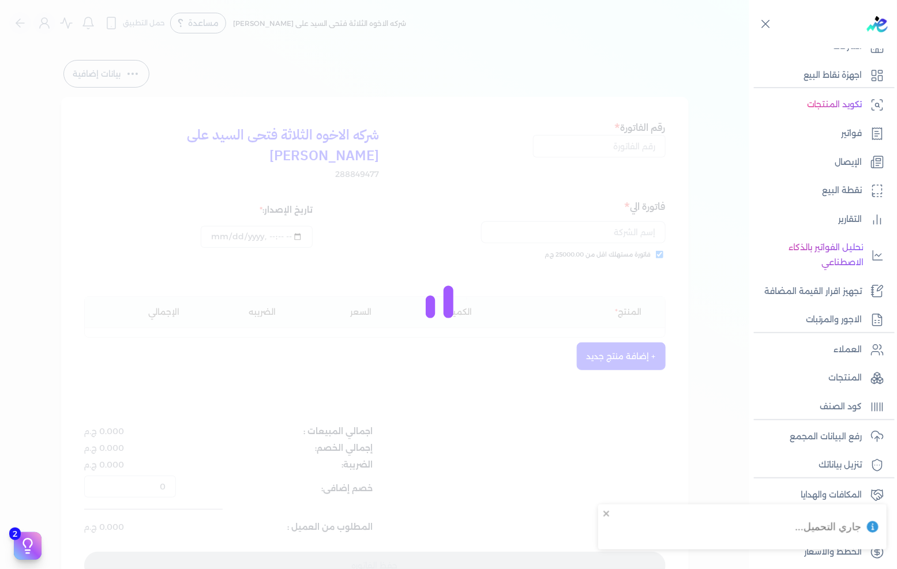
type input "13502"
checkbox input "true"
type input "[DATE]T15:28:10"
type input "[DATE]"
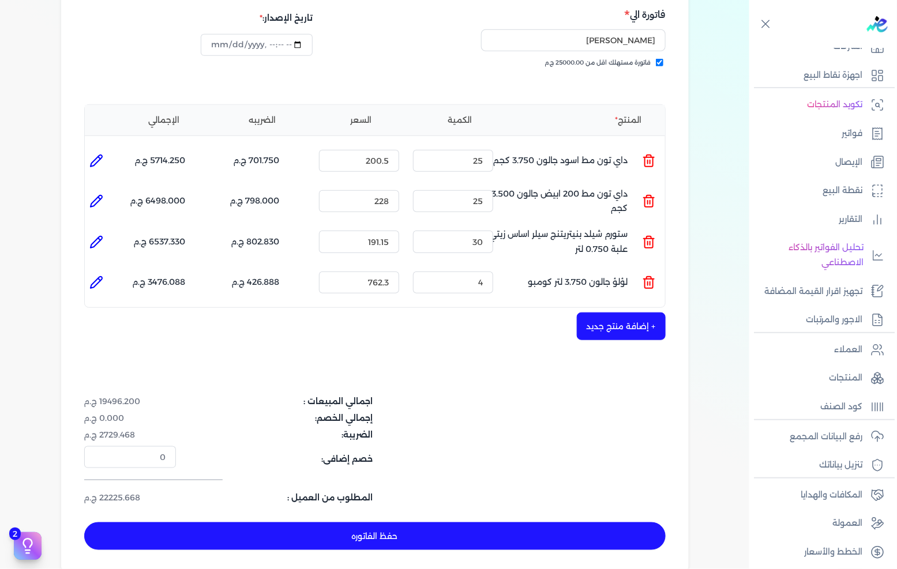
scroll to position [256, 0]
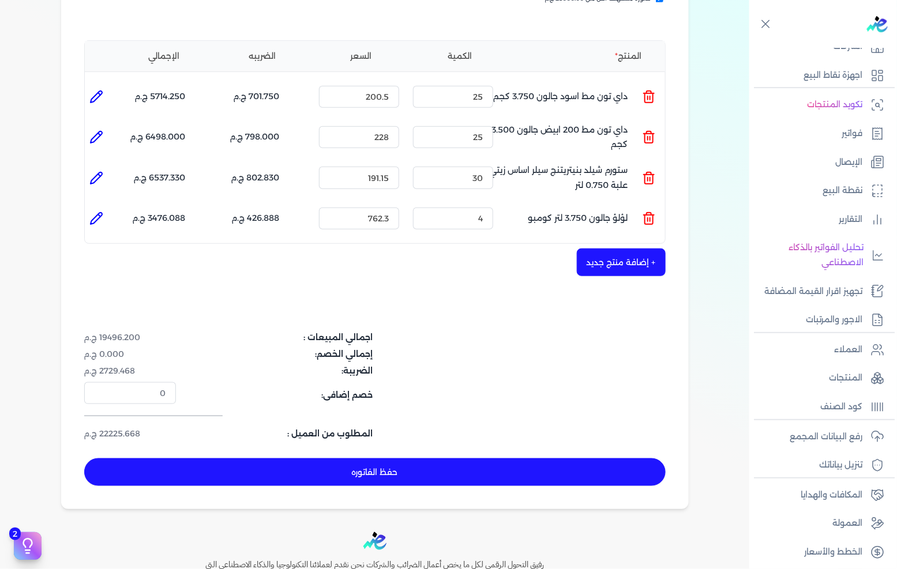
click at [507, 458] on button "حفظ الفاتوره" at bounding box center [374, 472] width 581 height 28
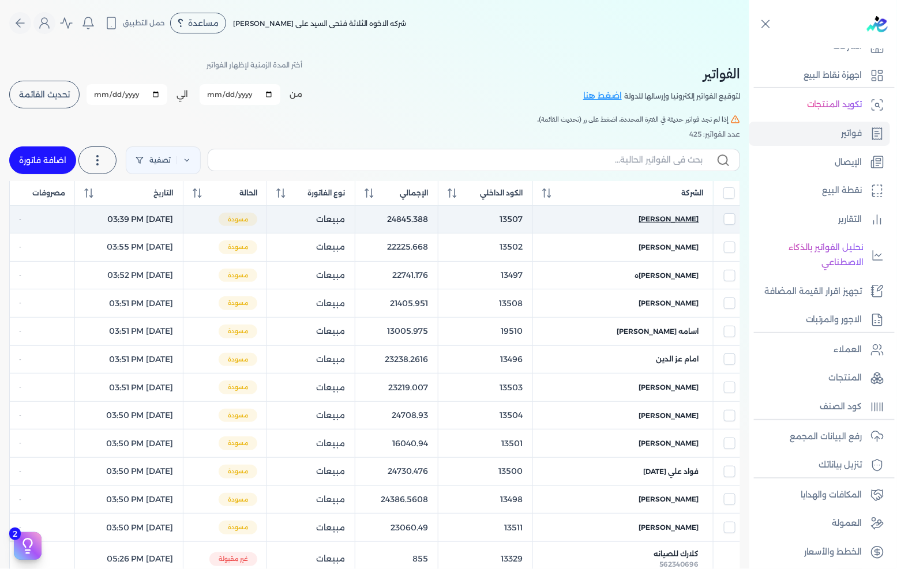
click at [678, 221] on span "[PERSON_NAME]" at bounding box center [669, 219] width 60 height 10
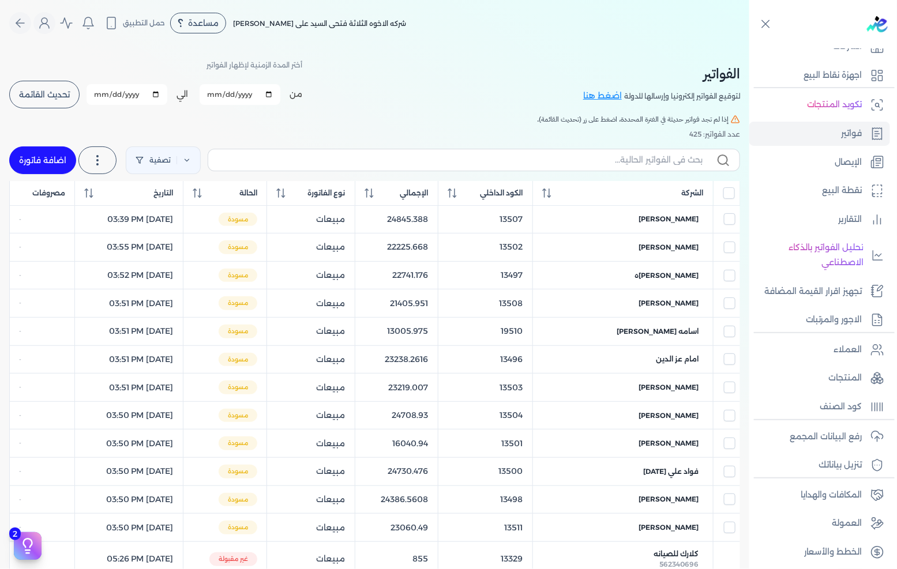
select select "EGP"
select select "B"
select select "EGS"
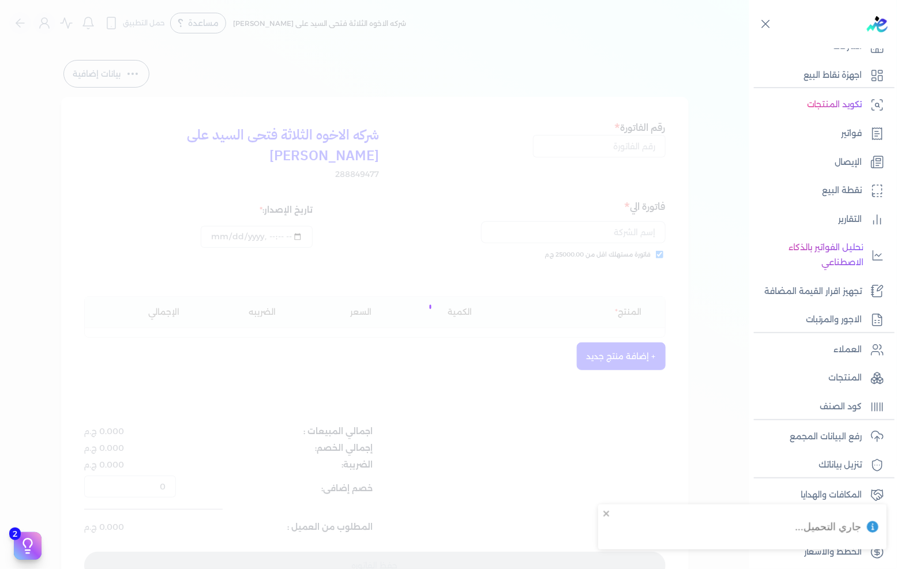
type input "13507"
checkbox input "true"
type input "[DATE]T15:39:17"
type input "[DATE]"
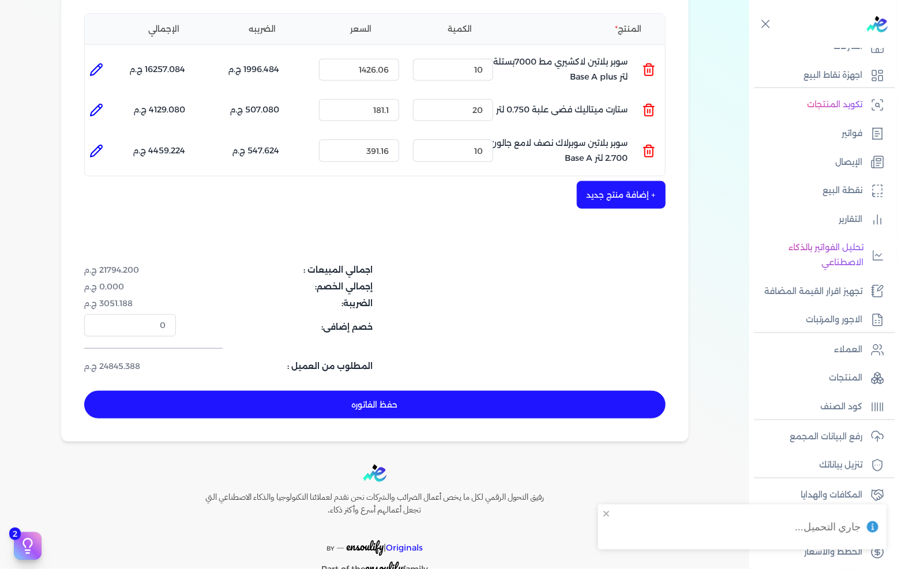
scroll to position [309, 0]
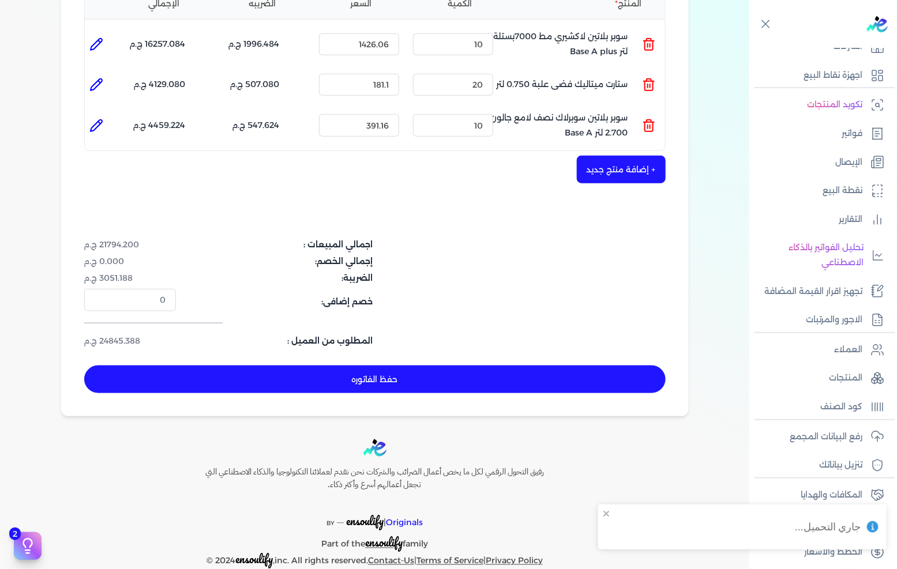
click at [462, 366] on button "حفظ الفاتوره" at bounding box center [374, 380] width 581 height 28
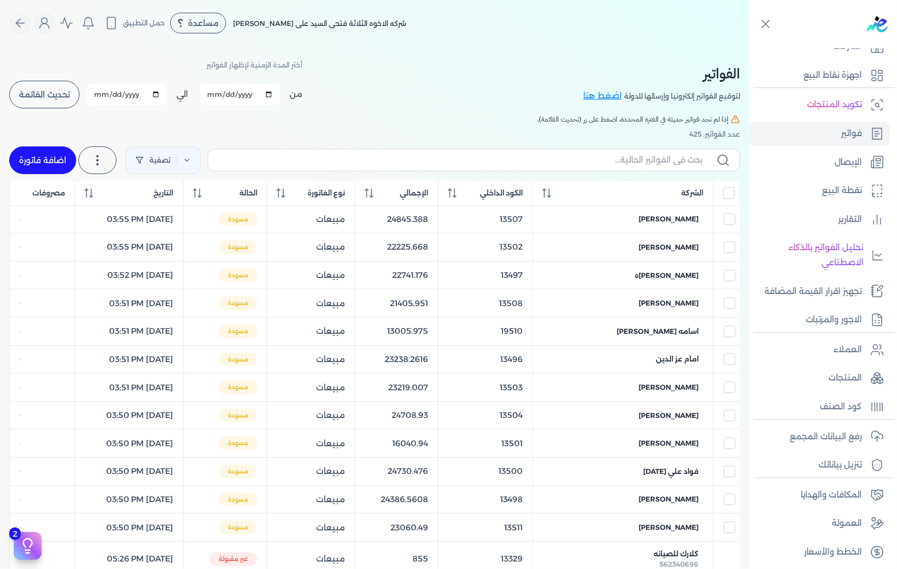
click at [54, 80] on div "من [DATE] الي [DATE] برجاء تحديد فتره زمنيه برجاء تحديد فتره زمنيه صالحة تحديث …" at bounding box center [155, 95] width 293 height 30
click at [54, 85] on button "تحديث القائمة" at bounding box center [44, 95] width 70 height 28
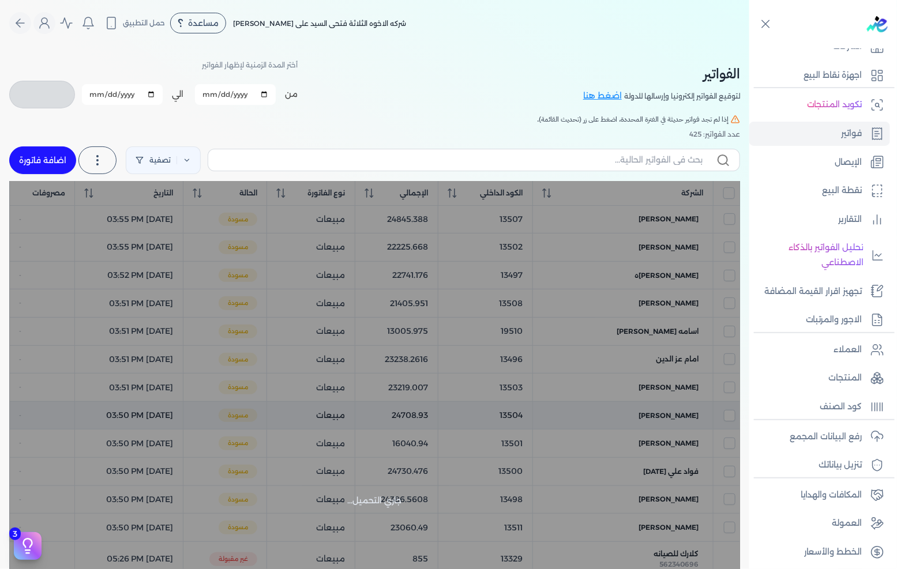
checkbox input "false"
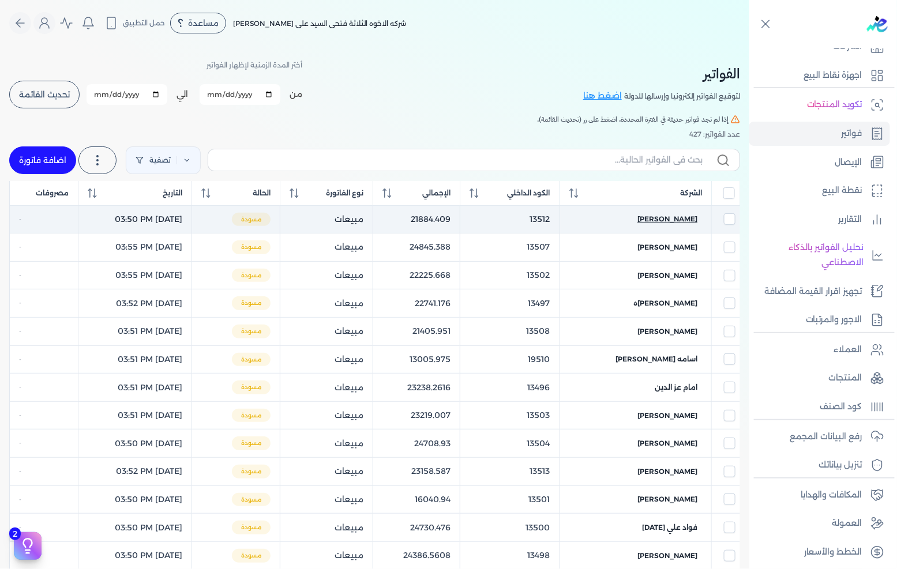
click at [668, 220] on span "[PERSON_NAME]" at bounding box center [667, 219] width 60 height 10
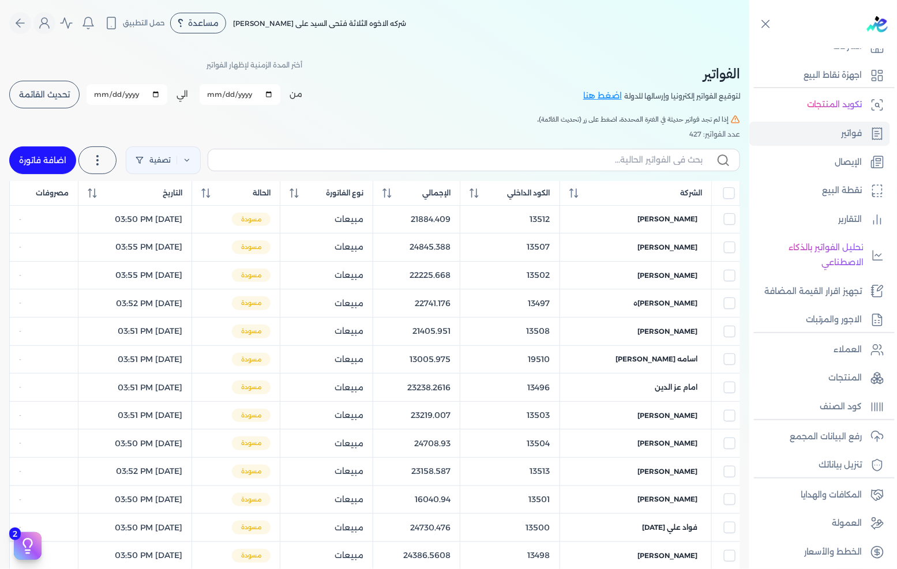
select select "EGP"
select select "B"
select select "EGS"
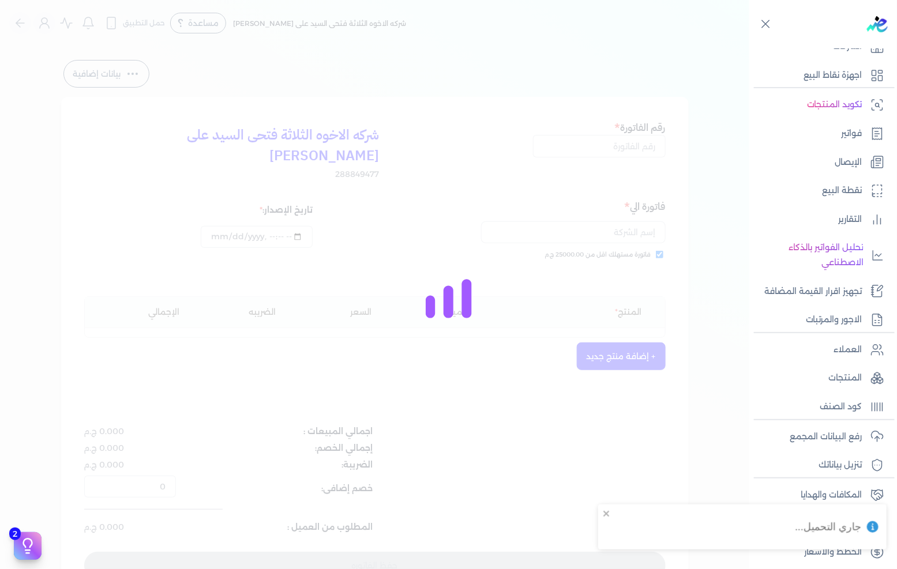
type input "13512"
checkbox input "true"
type input "[DATE]T15:50"
type input "[DATE]"
type input "[DATE]T15:50"
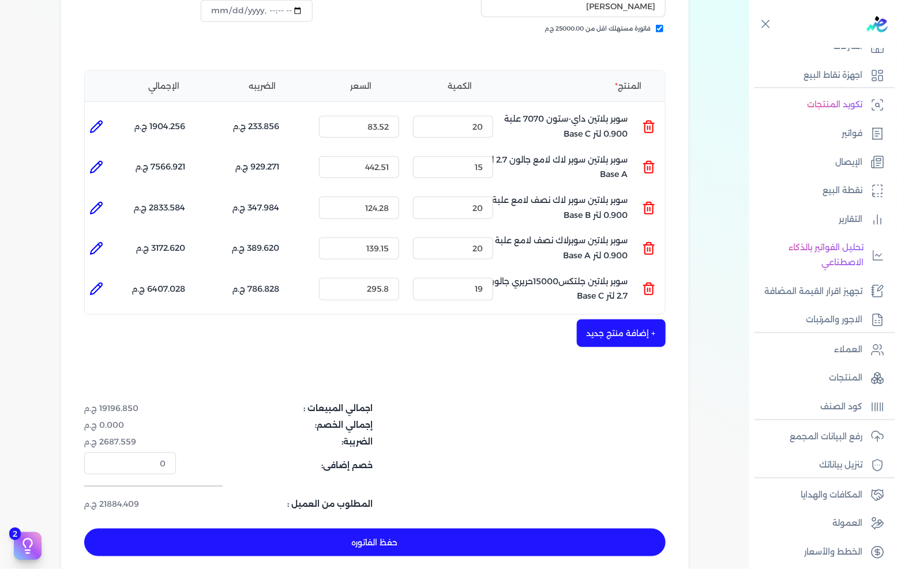
scroll to position [256, 0]
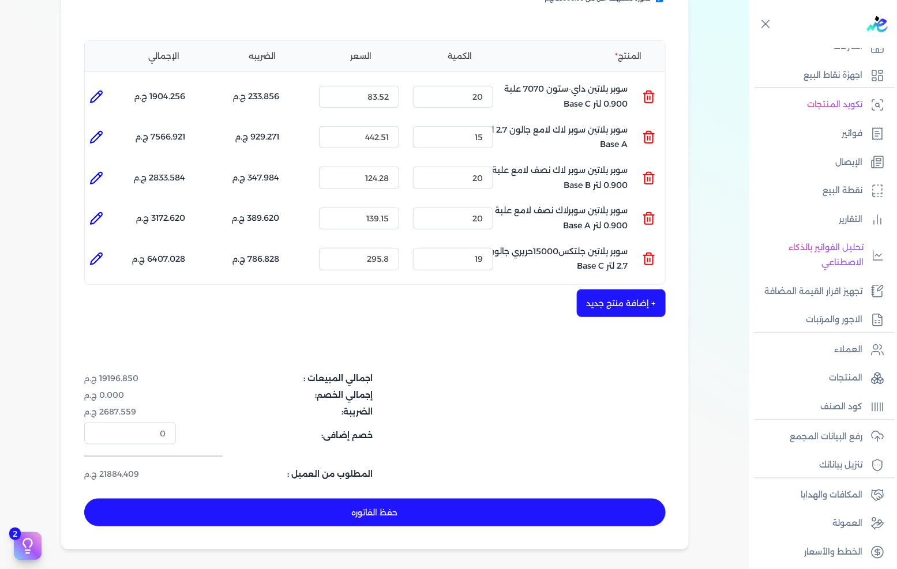
click at [424, 499] on button "حفظ الفاتوره" at bounding box center [374, 513] width 581 height 28
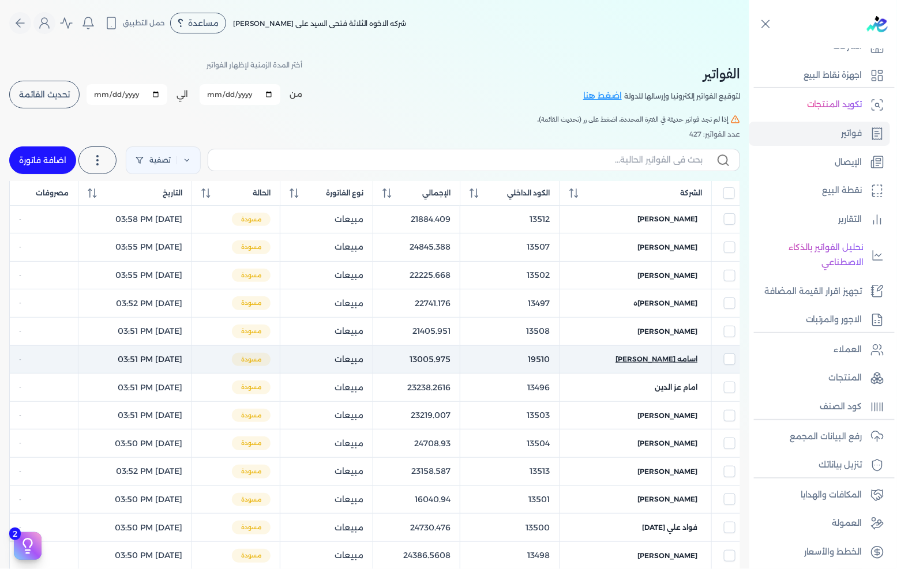
click at [658, 359] on span "اسامه [PERSON_NAME]" at bounding box center [656, 359] width 82 height 10
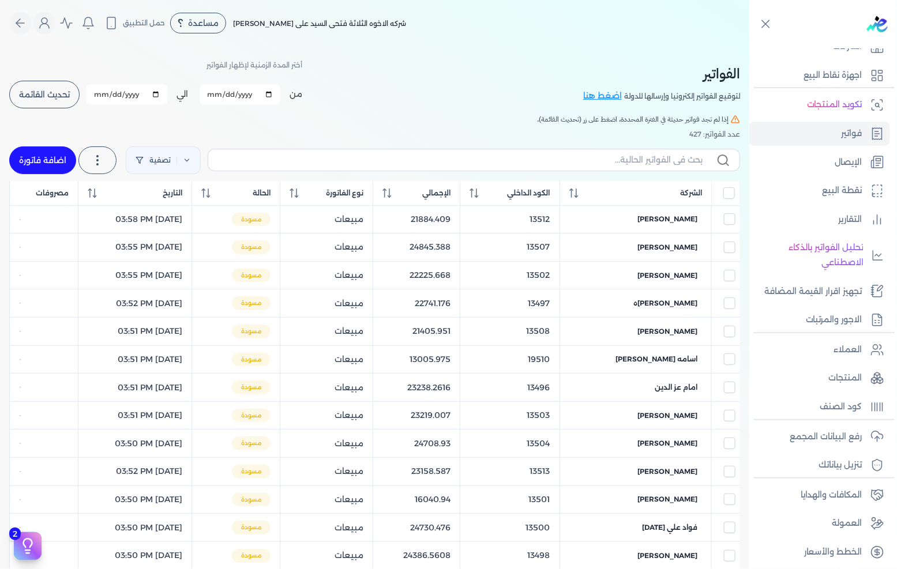
select select "EGP"
select select "B"
select select "EGS"
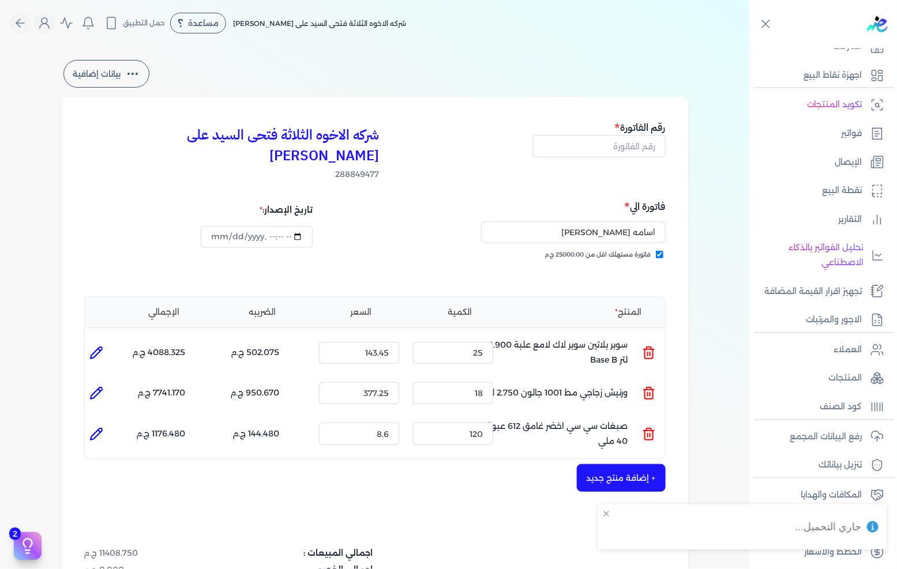
type input "19510"
checkbox input "true"
type input "[DATE]T15:51:27"
type input "[DATE]"
click at [641, 147] on input "19510" at bounding box center [599, 146] width 133 height 22
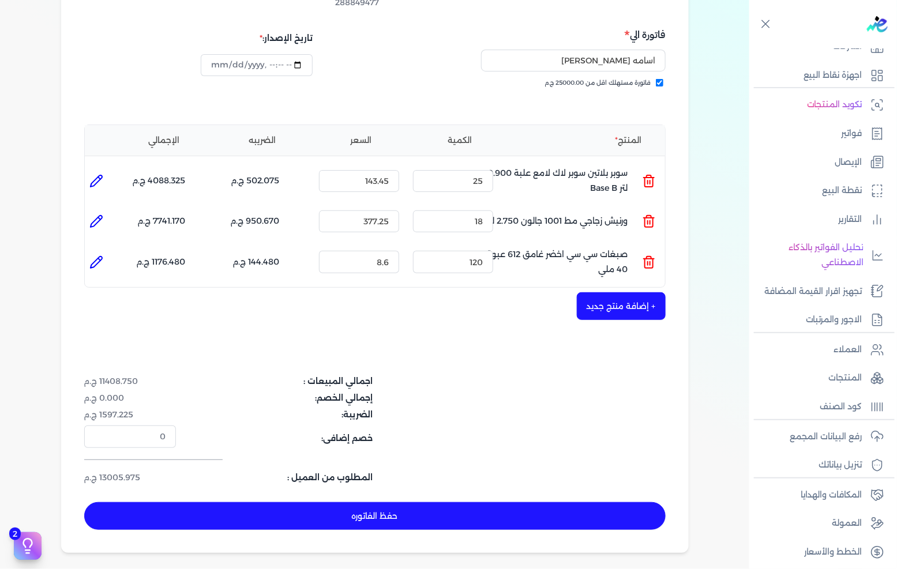
scroll to position [192, 0]
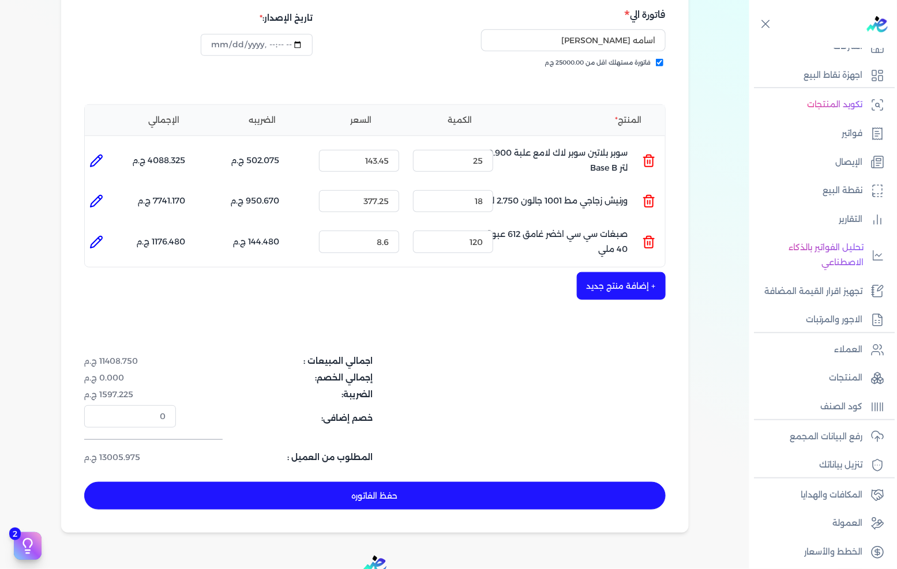
type input "13510"
click at [401, 482] on button "حفظ الفاتوره" at bounding box center [374, 496] width 581 height 28
